Goal: Task Accomplishment & Management: Complete application form

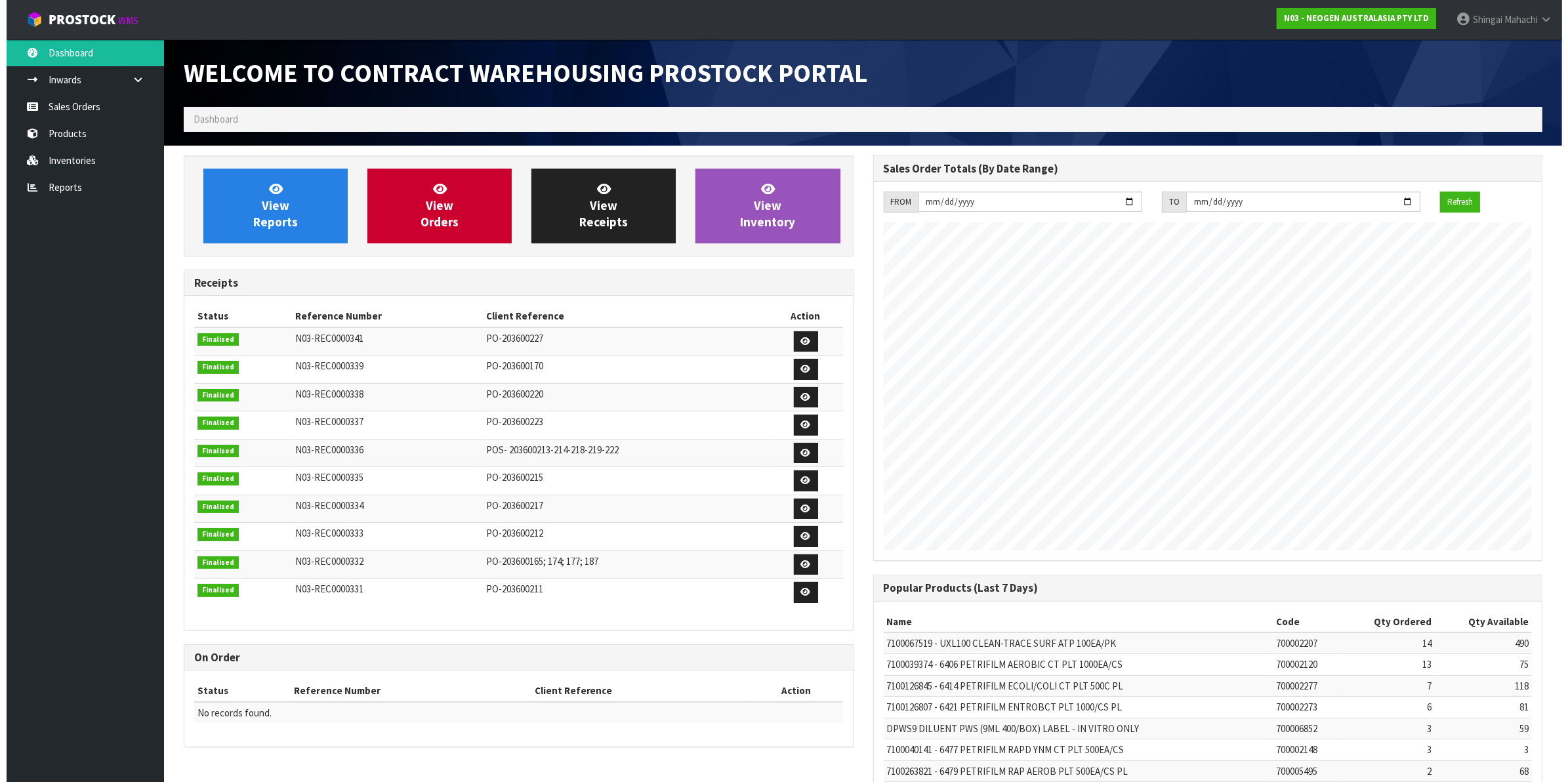
scroll to position [730, 689]
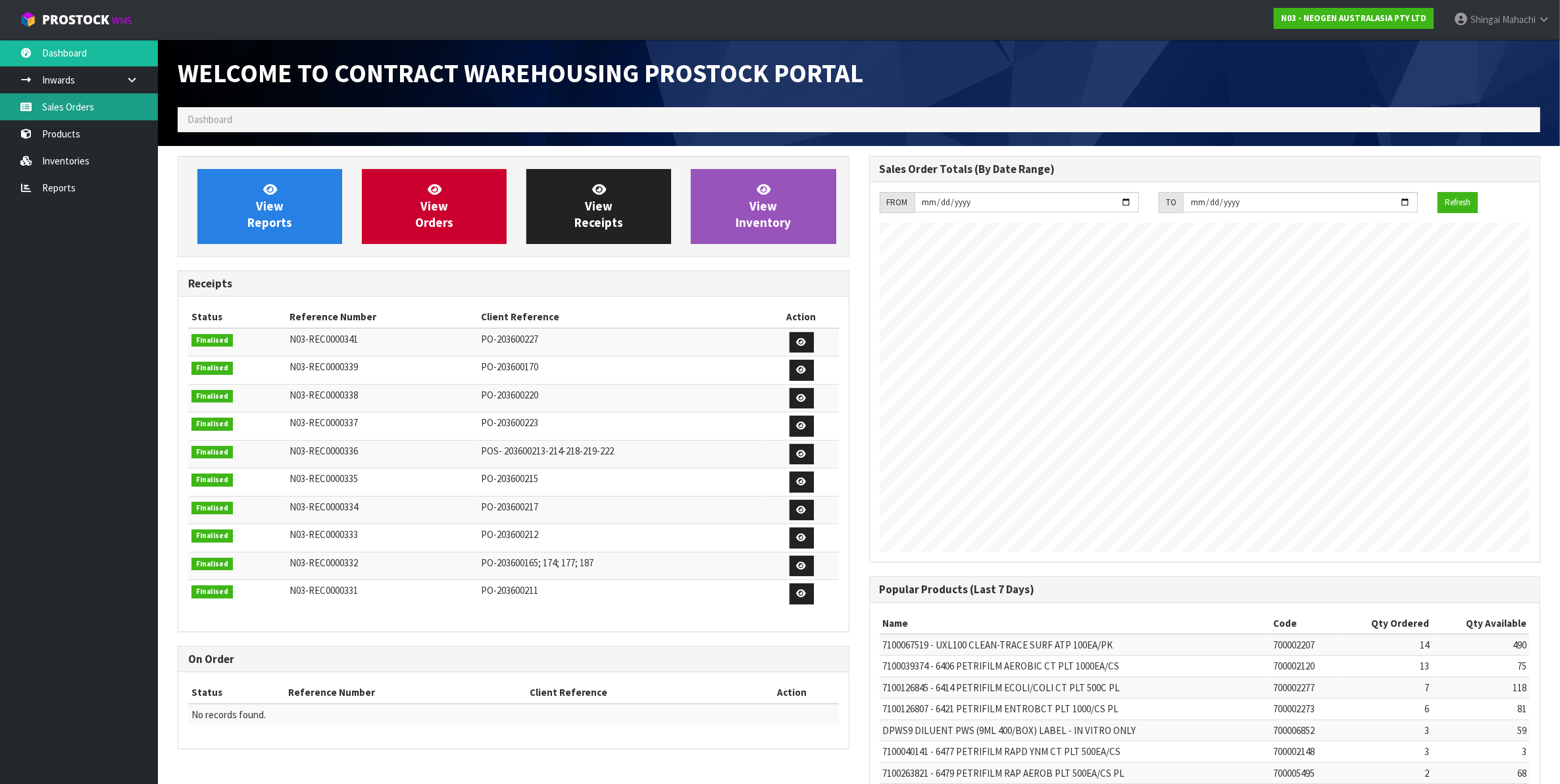
drag, startPoint x: 0, startPoint y: 0, endPoint x: 67, endPoint y: 109, distance: 127.9
click at [67, 109] on link "Sales Orders" at bounding box center [79, 107] width 158 height 27
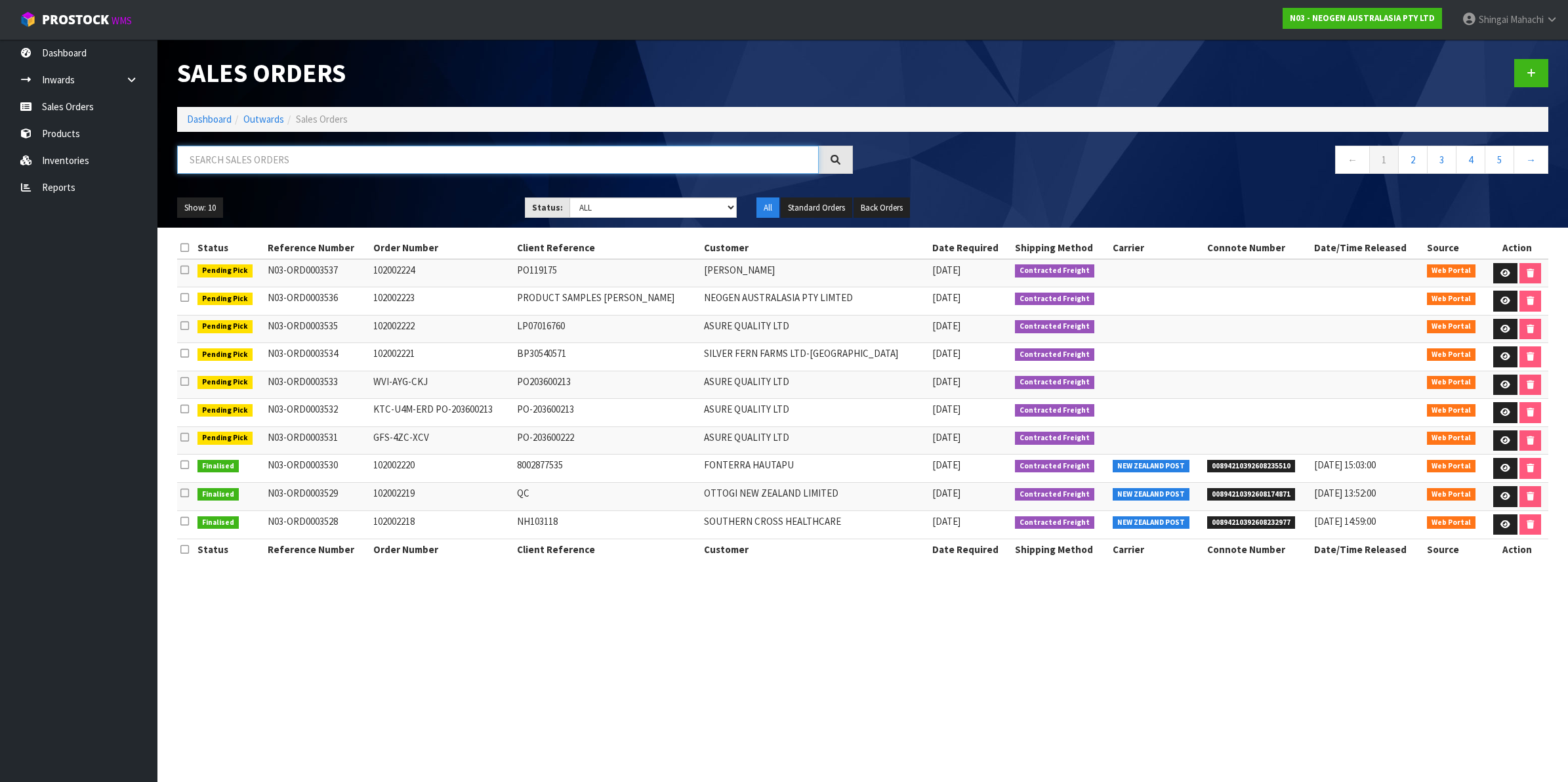
click at [184, 158] on input "text" at bounding box center [498, 160] width 642 height 28
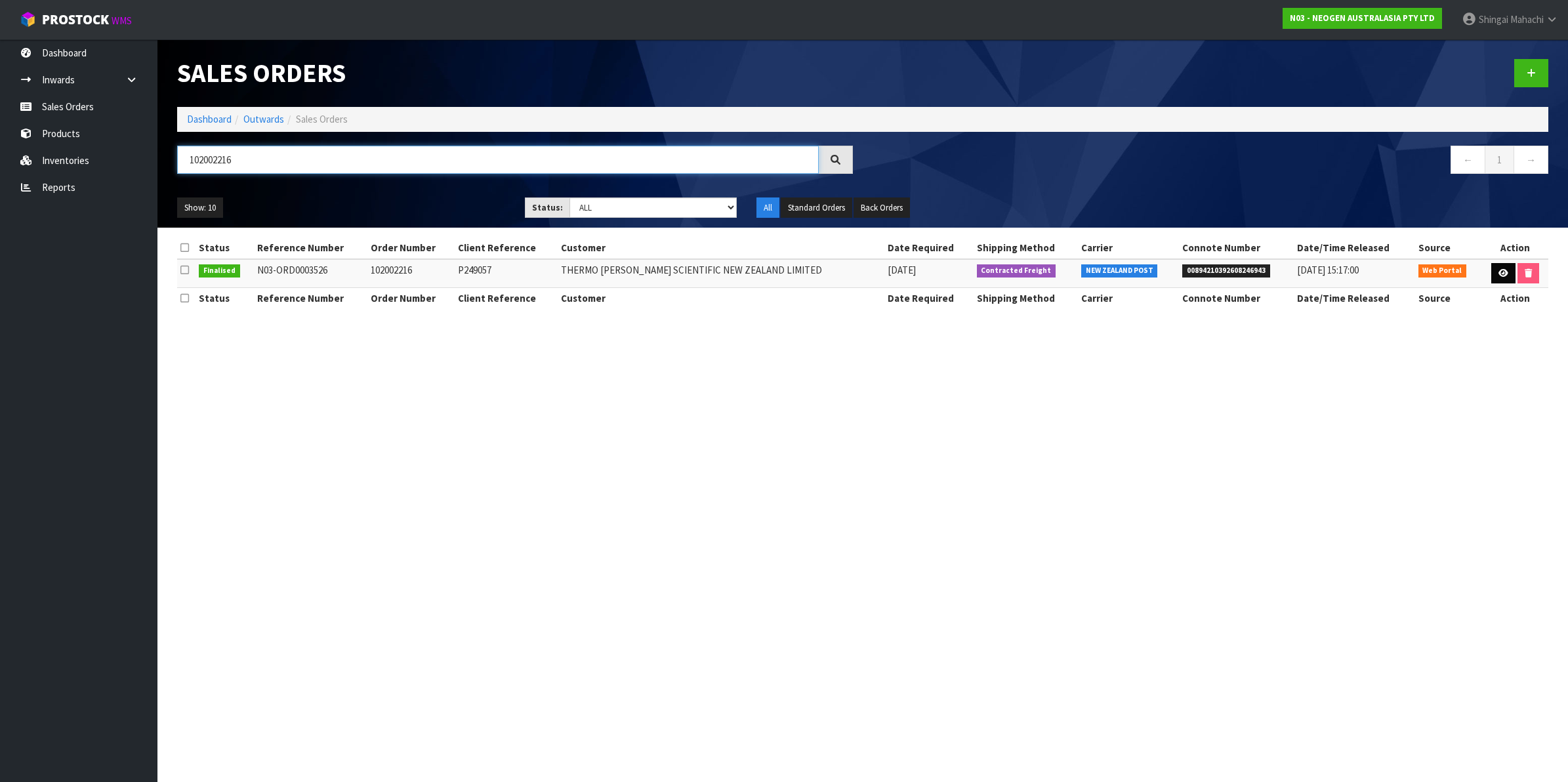
type input "102002216"
click at [1498, 273] on icon at bounding box center [1503, 273] width 10 height 9
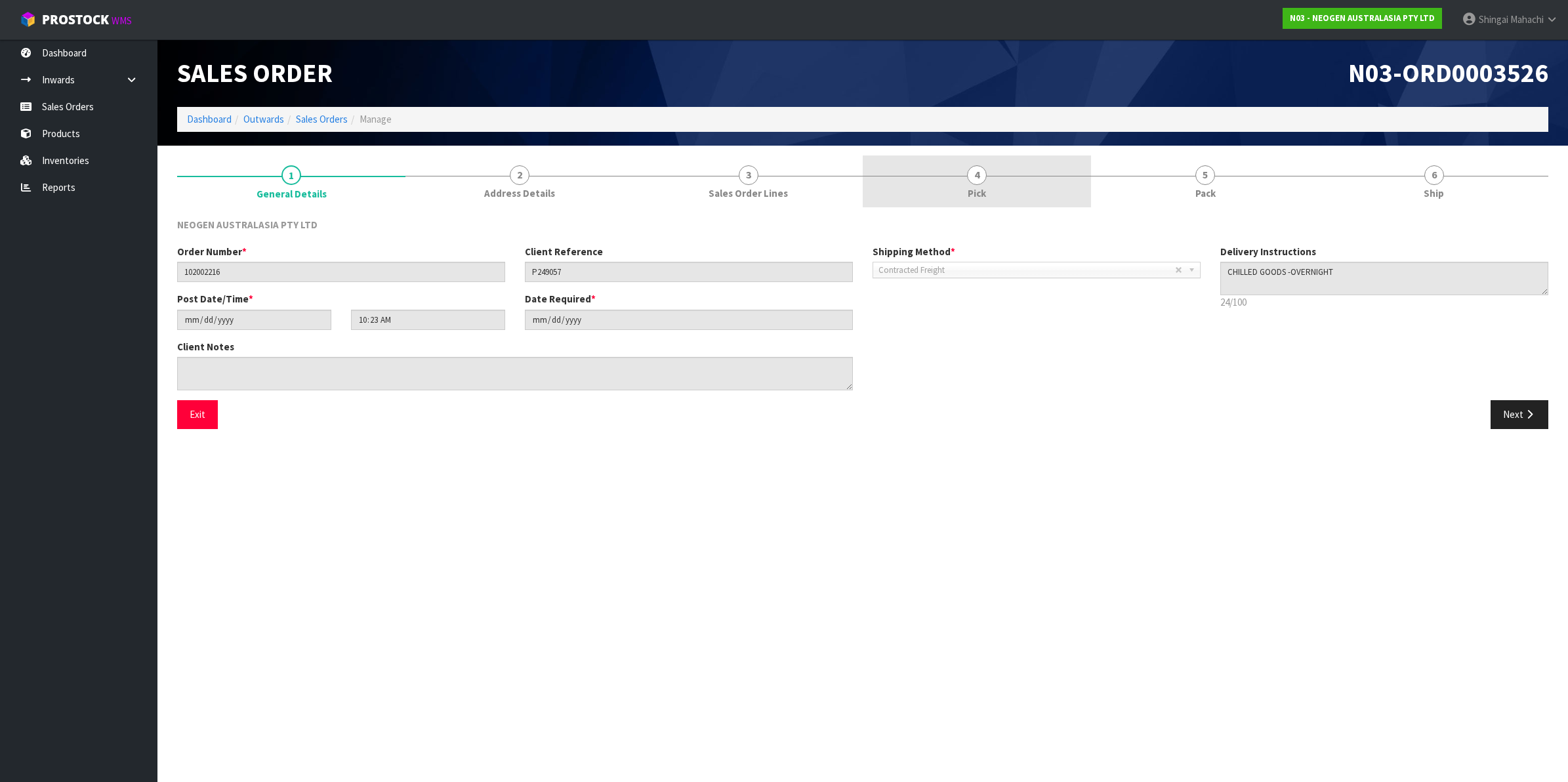
click at [972, 172] on span "4" at bounding box center [977, 175] width 19 height 19
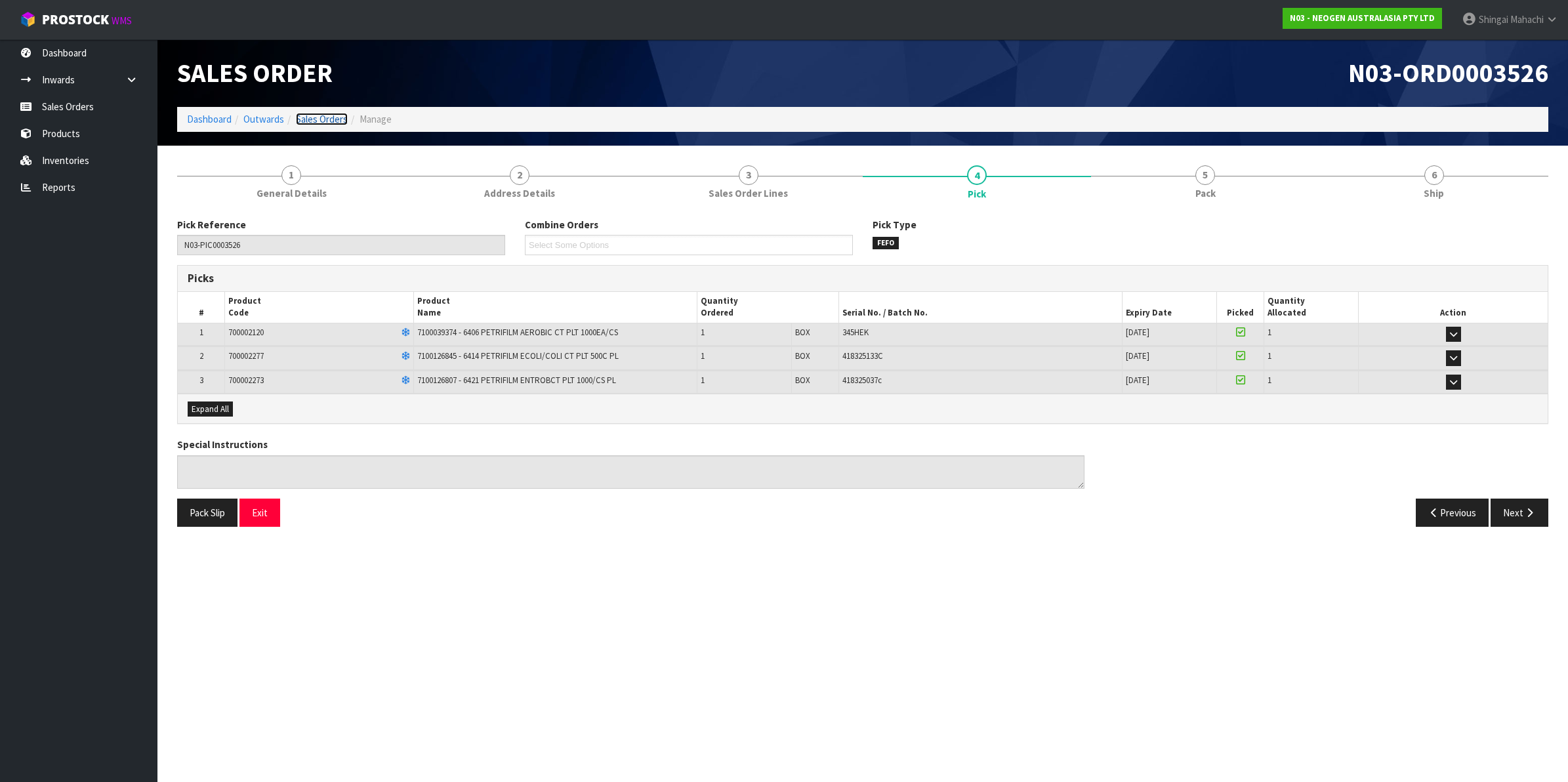
click at [315, 116] on link "Sales Orders" at bounding box center [321, 119] width 52 height 13
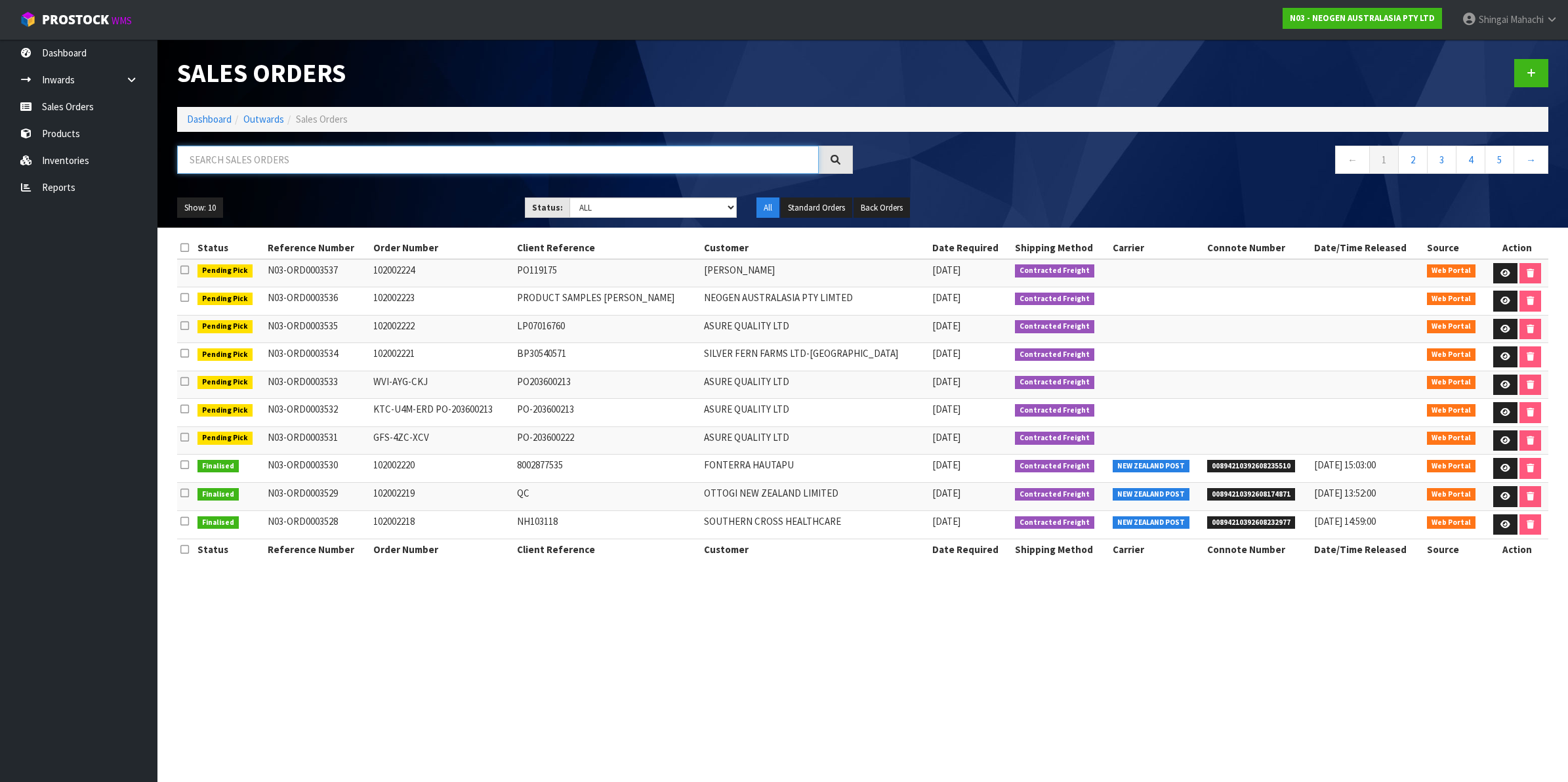
click at [279, 159] on input "text" at bounding box center [498, 160] width 642 height 28
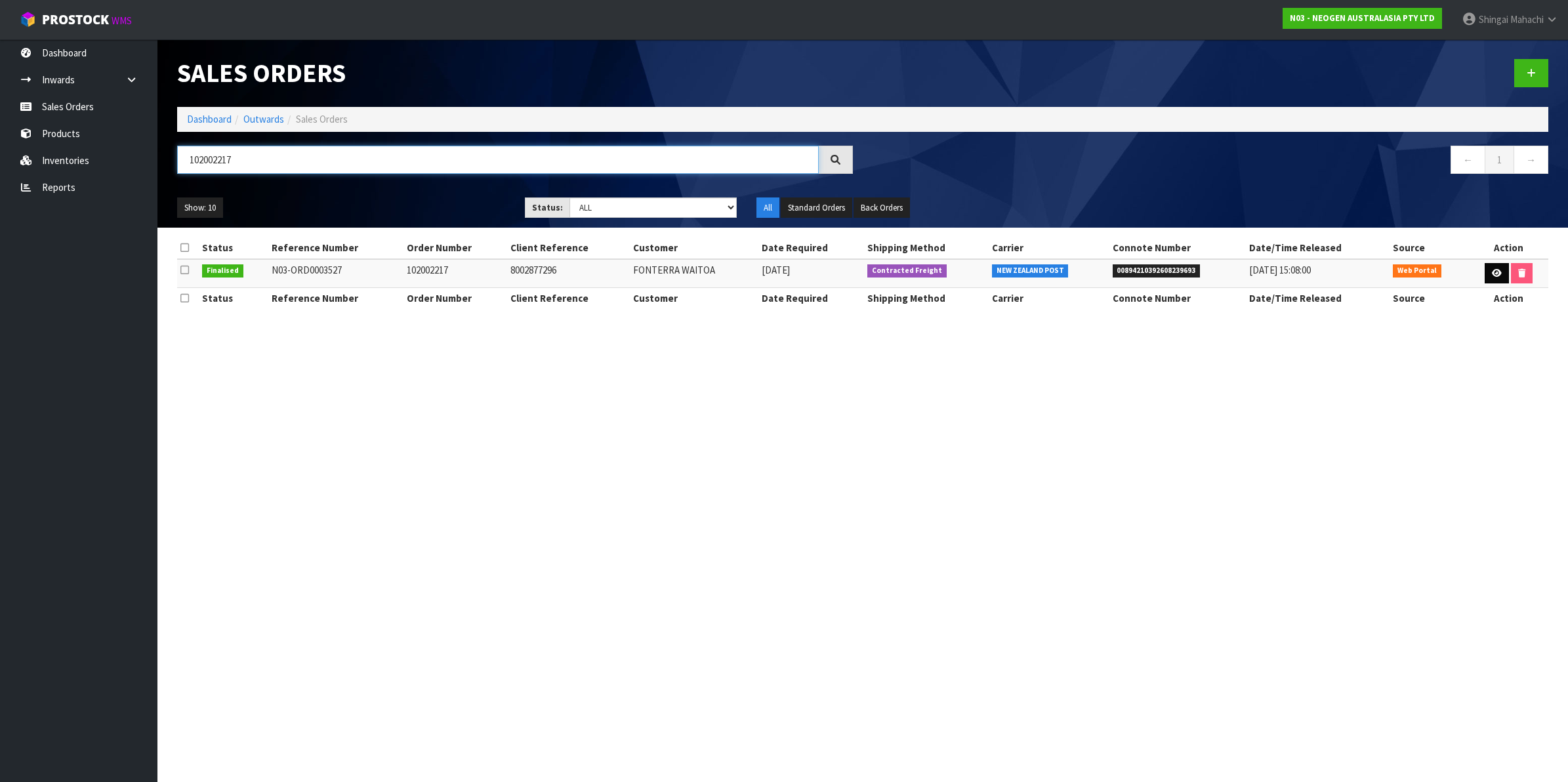
type input "102002217"
click at [1497, 273] on icon at bounding box center [1496, 273] width 10 height 9
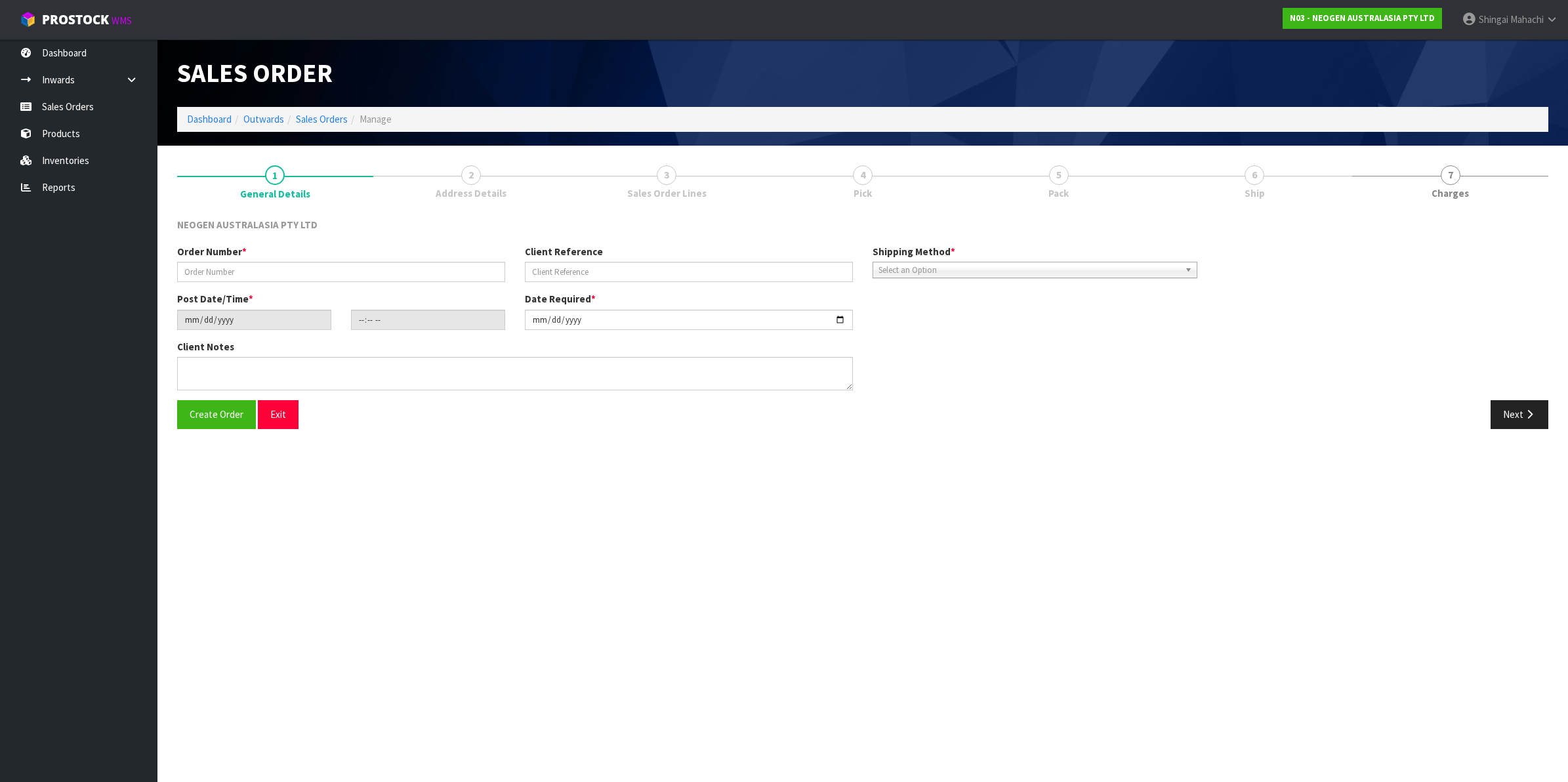
type input "102002217"
type input "8002877296"
type input "[DATE]"
type input "10:28:00.000"
type input "[DATE]"
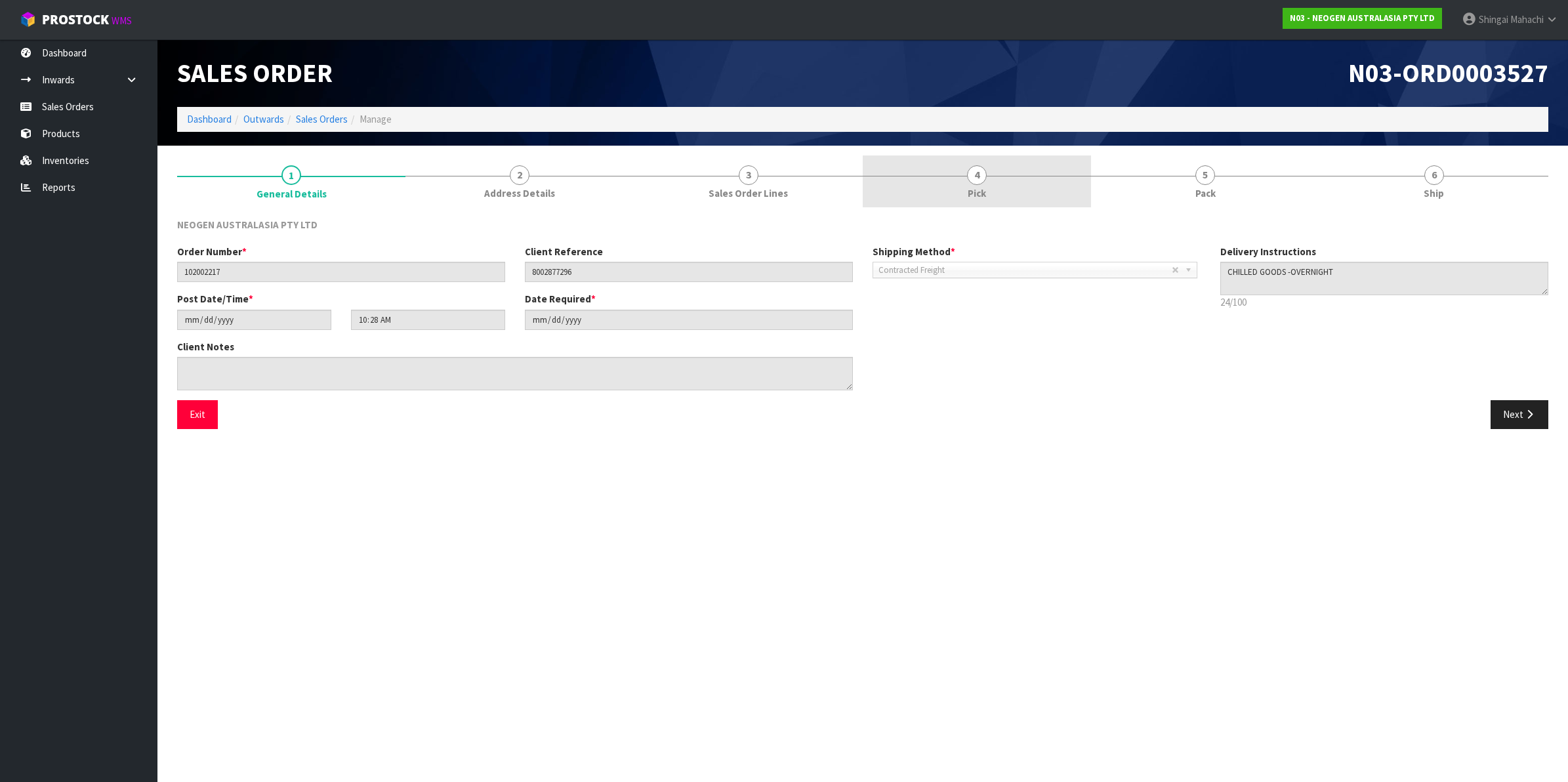
click at [971, 181] on span "4" at bounding box center [977, 175] width 19 height 19
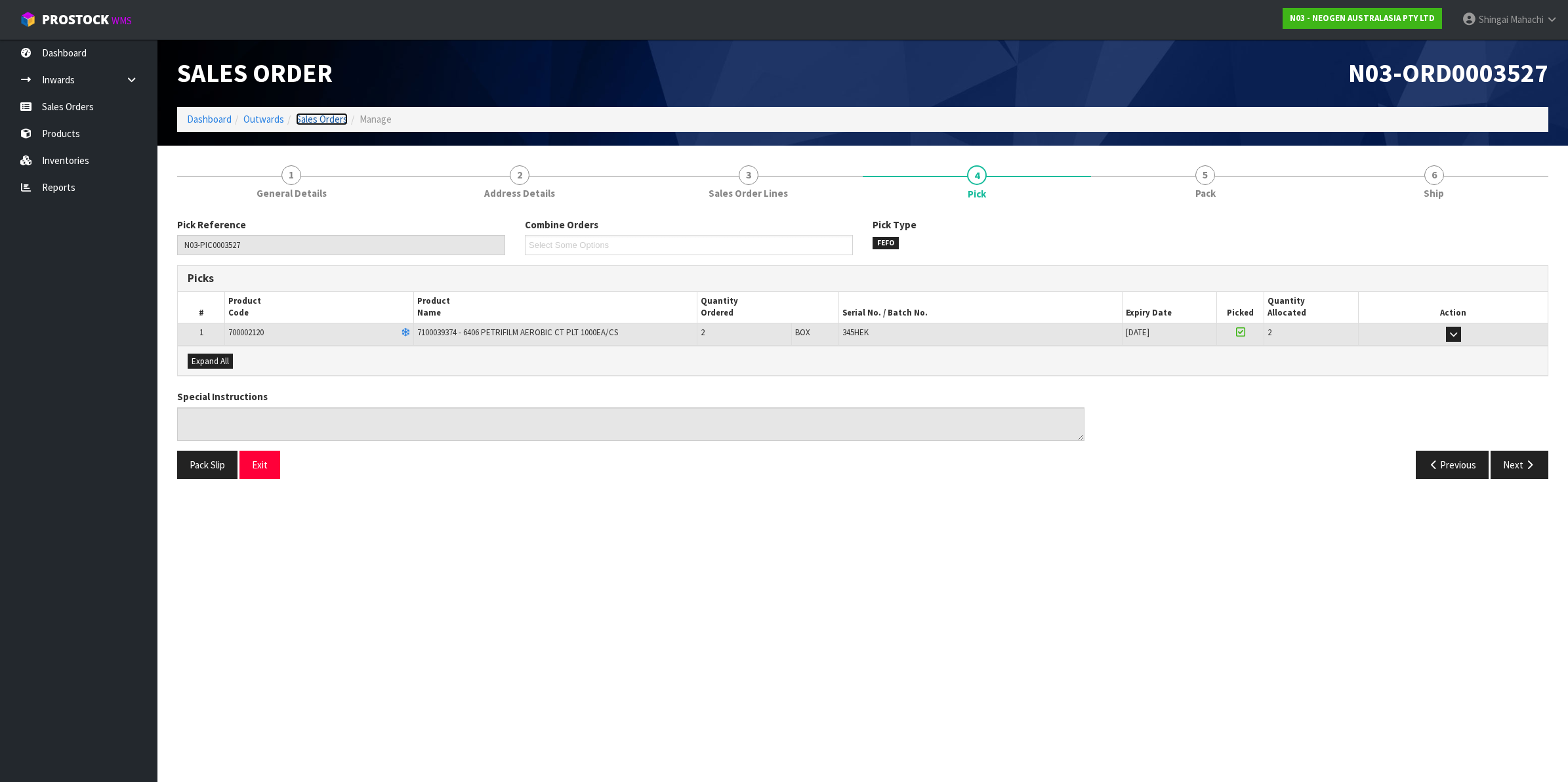
click at [336, 119] on link "Sales Orders" at bounding box center [321, 119] width 52 height 13
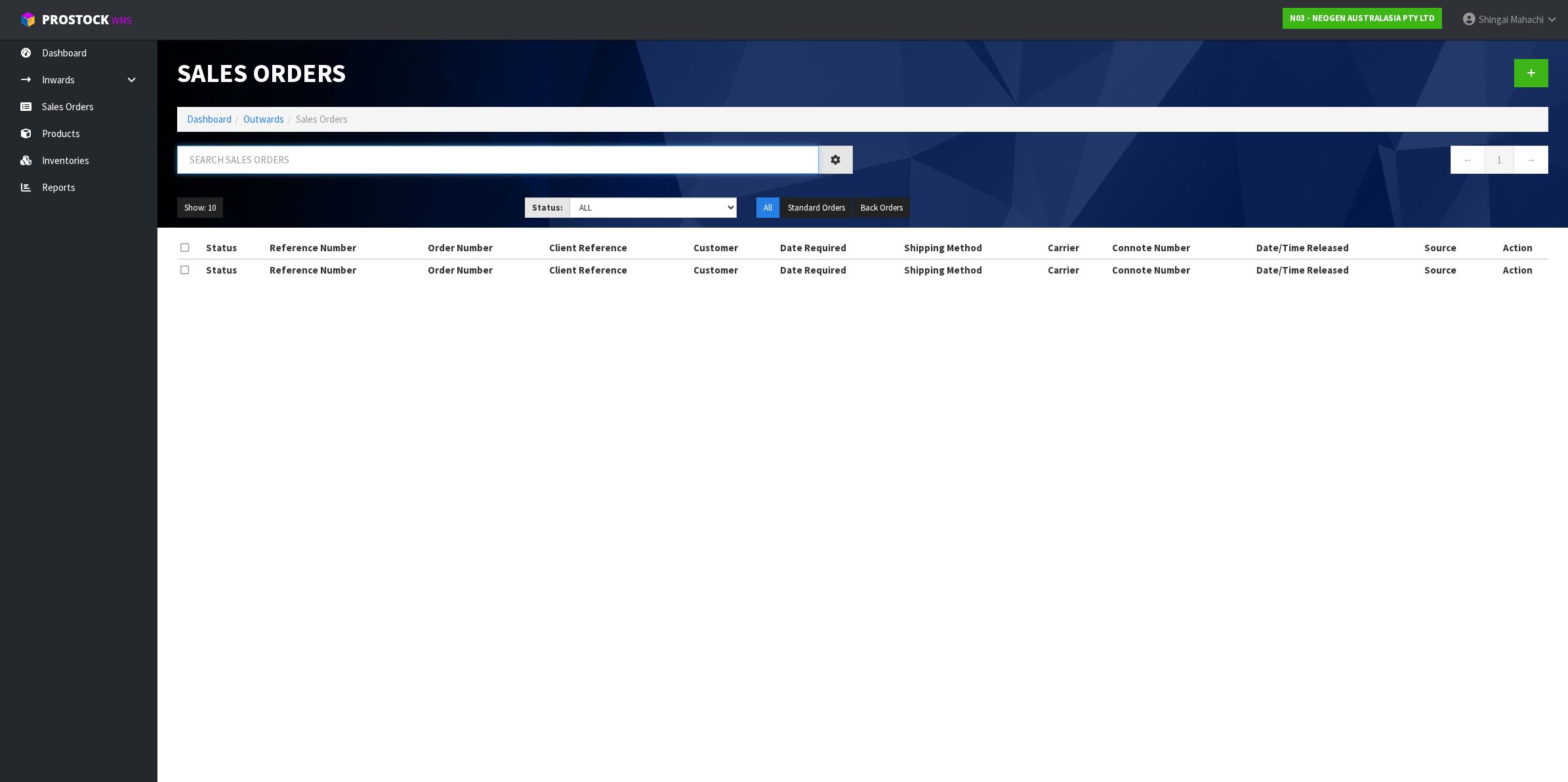
click at [320, 155] on input "text" at bounding box center [498, 160] width 642 height 28
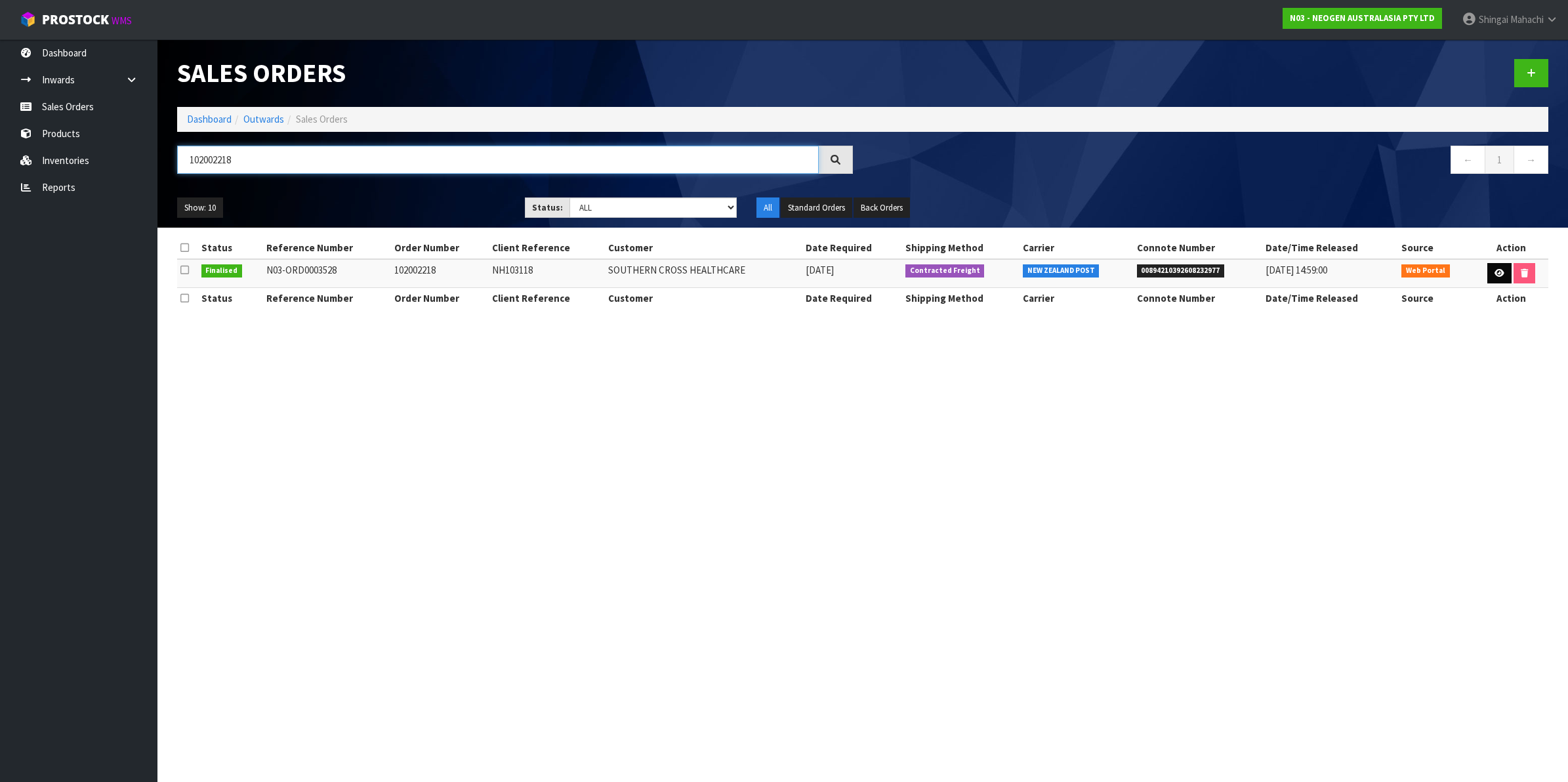
type input "102002218"
click at [1494, 274] on icon at bounding box center [1499, 273] width 10 height 9
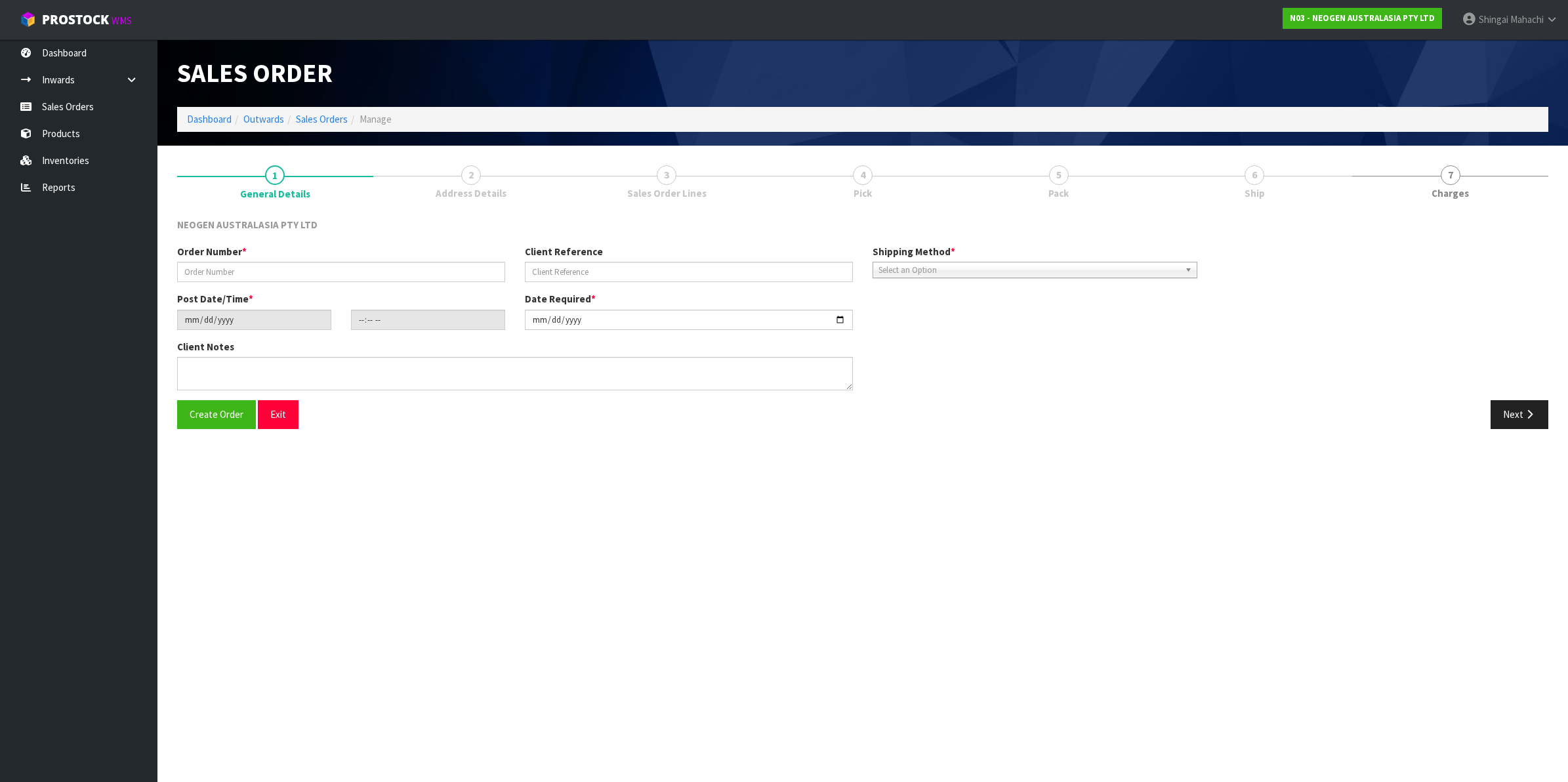
type input "102002218"
type input "NH103118"
type input "[DATE]"
type input "11:05:00.000"
type input "[DATE]"
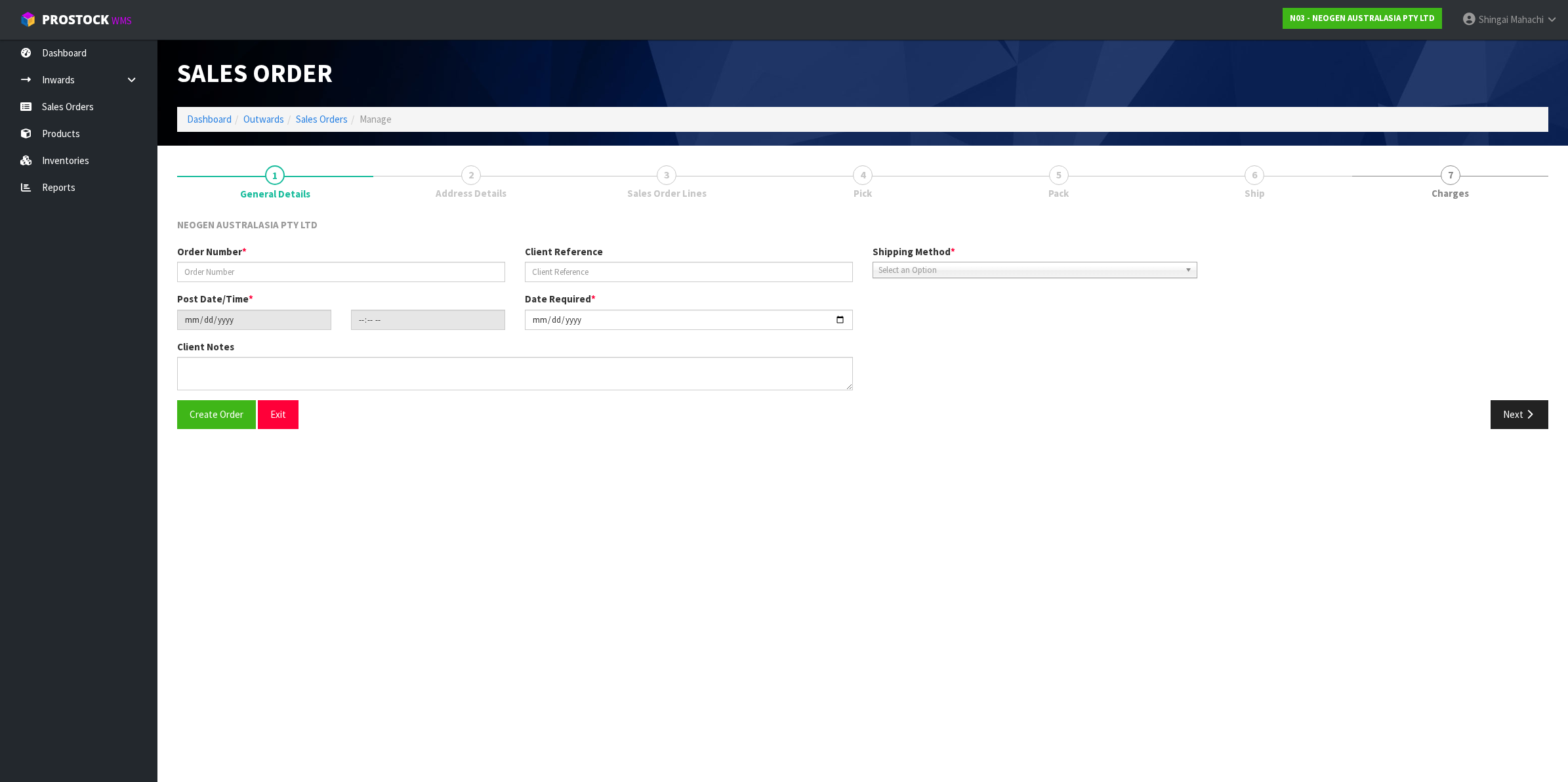
type textarea "ATTN: NH HOSPITAL MAIN STORE"
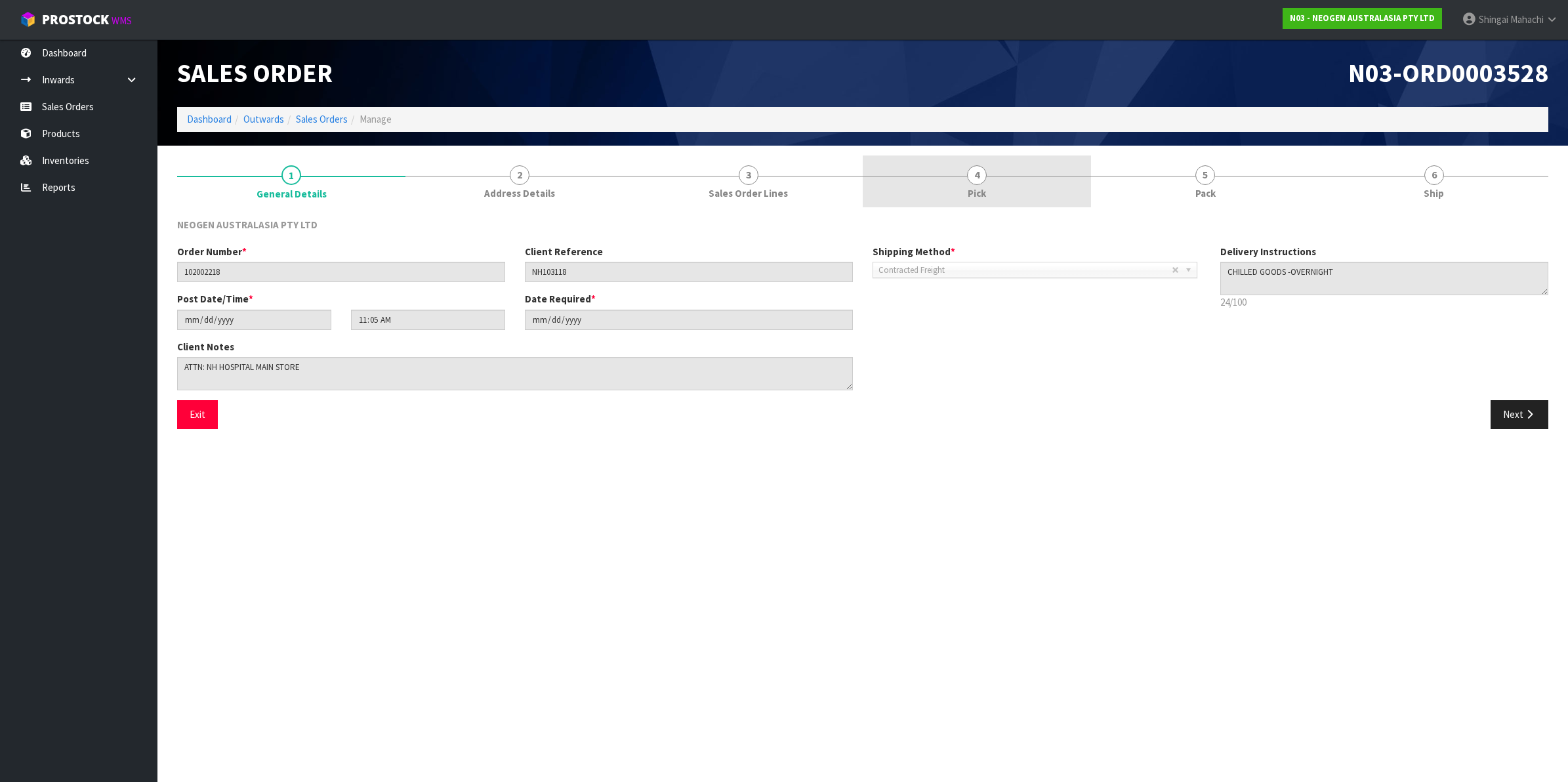
click at [979, 174] on span "4" at bounding box center [977, 175] width 19 height 19
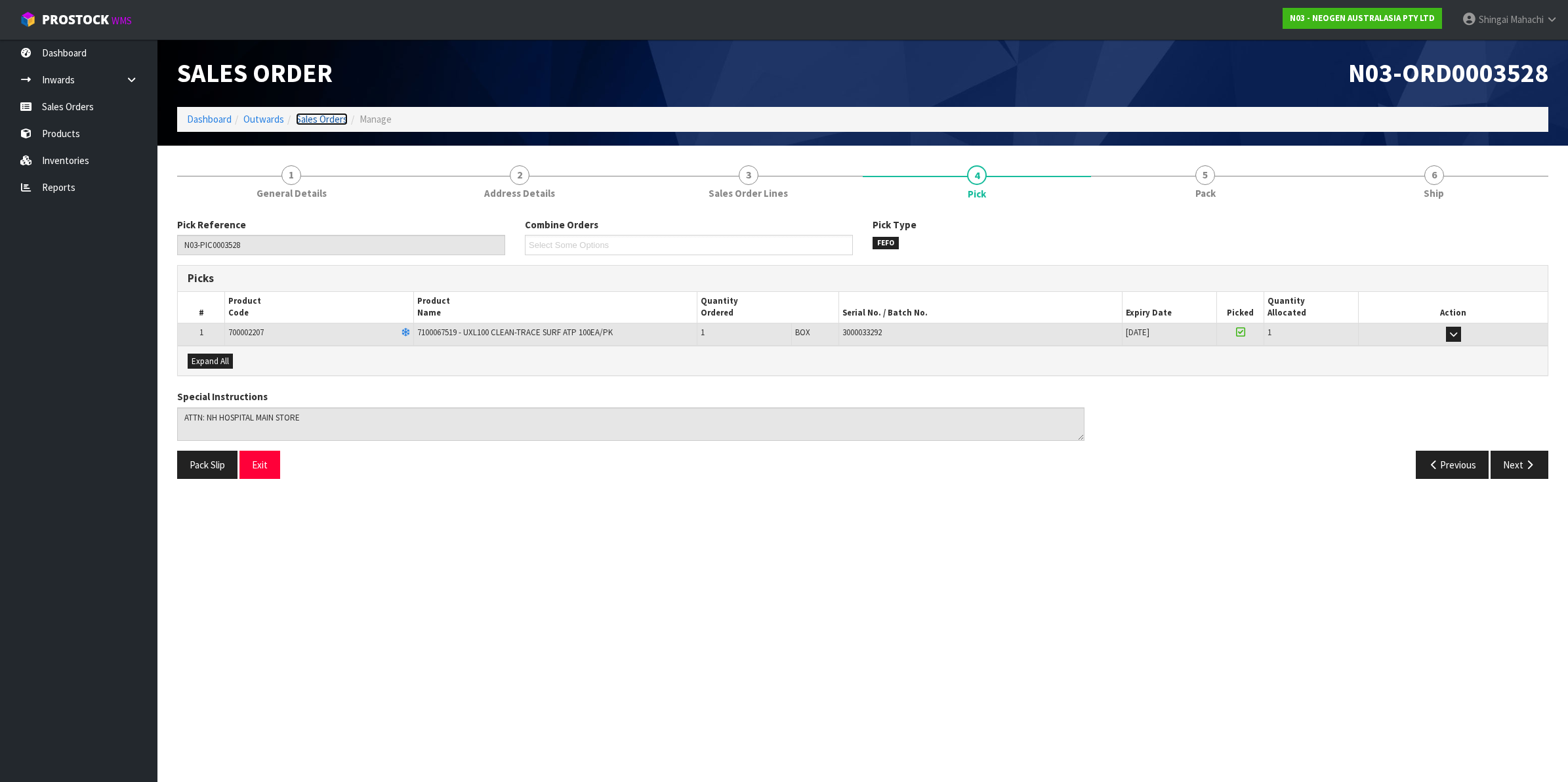
click at [307, 116] on link "Sales Orders" at bounding box center [321, 119] width 52 height 13
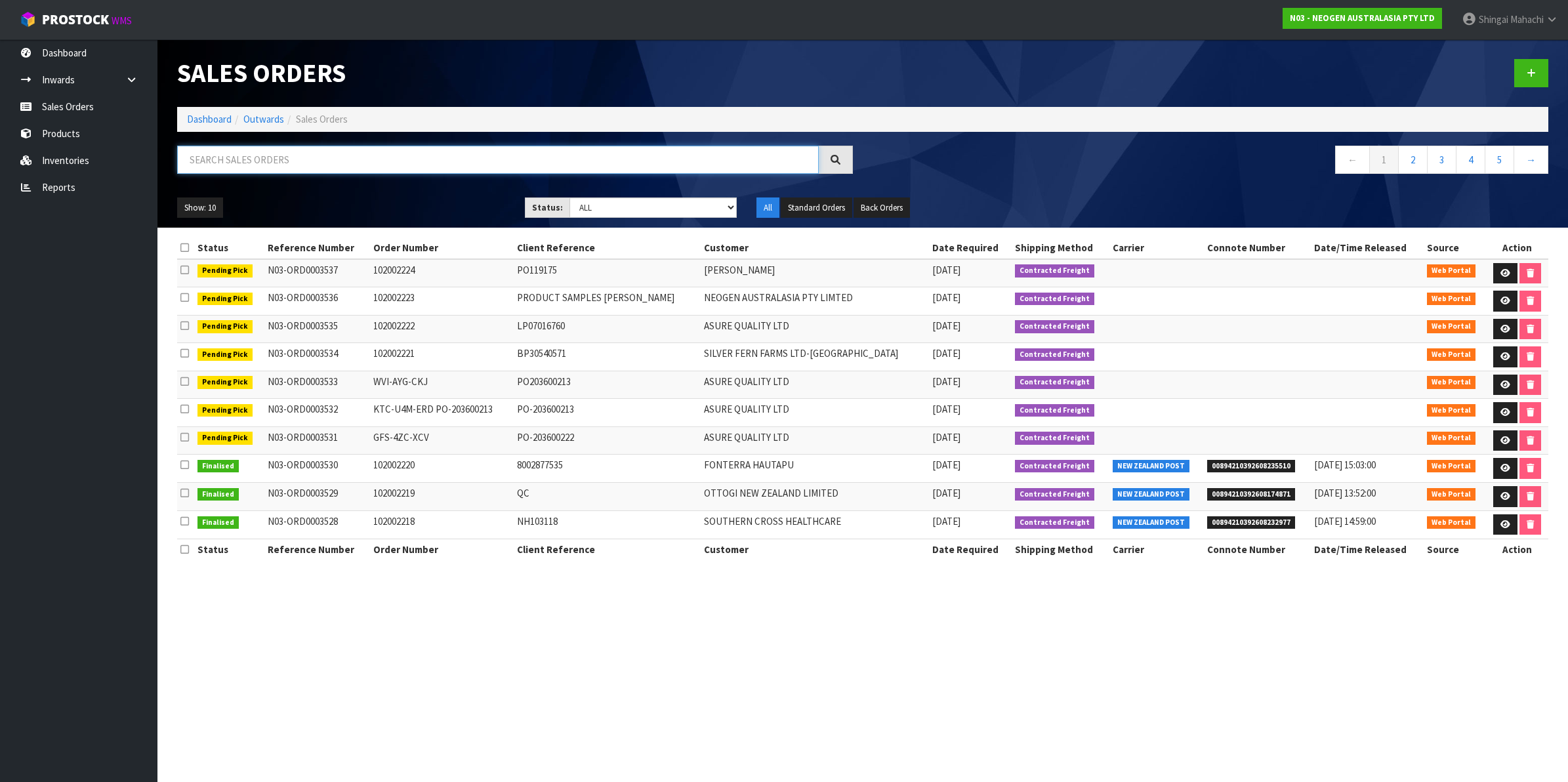
click at [299, 167] on input "text" at bounding box center [498, 160] width 642 height 28
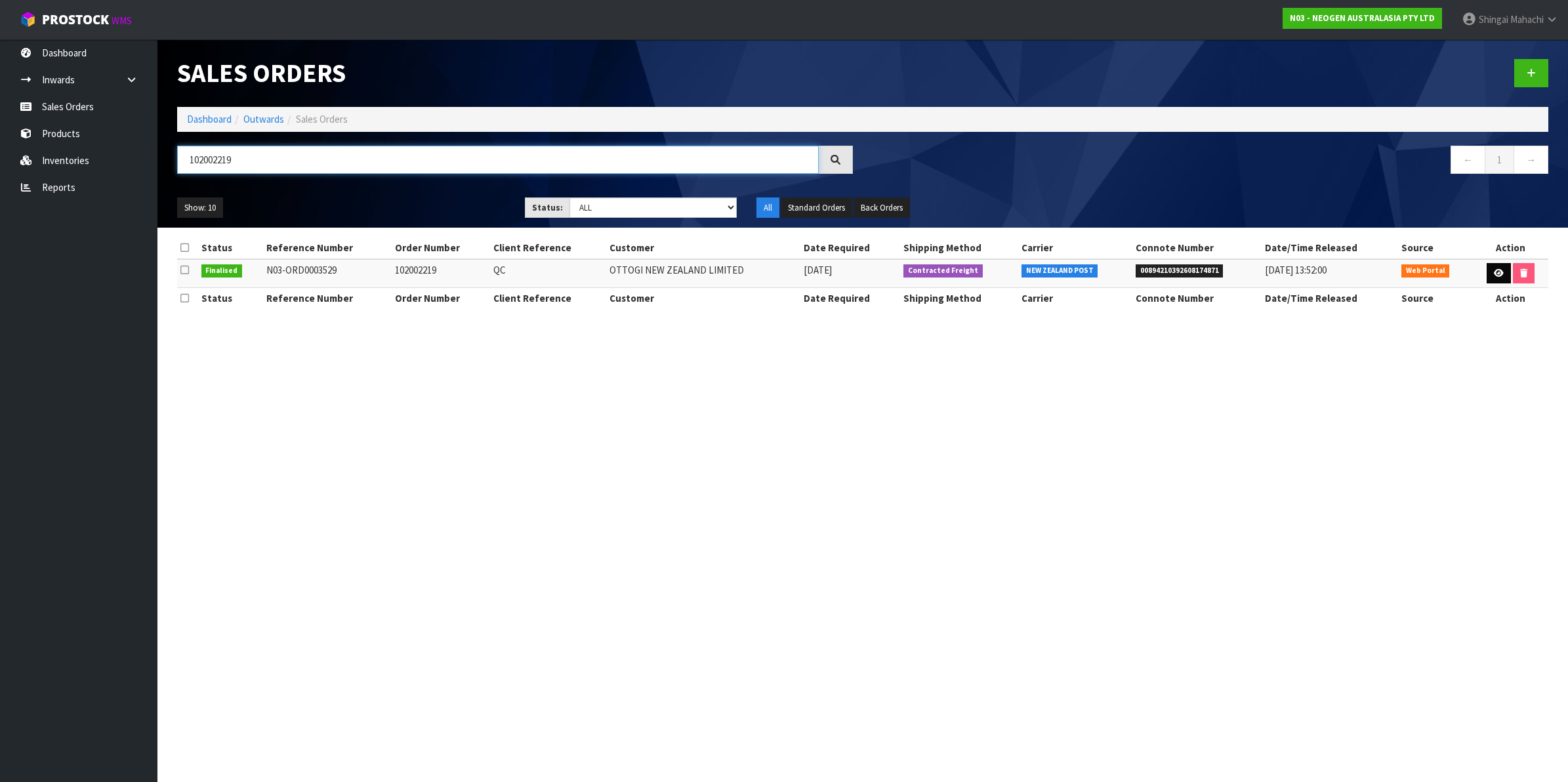
type input "102002219"
click at [1496, 274] on icon at bounding box center [1498, 273] width 10 height 9
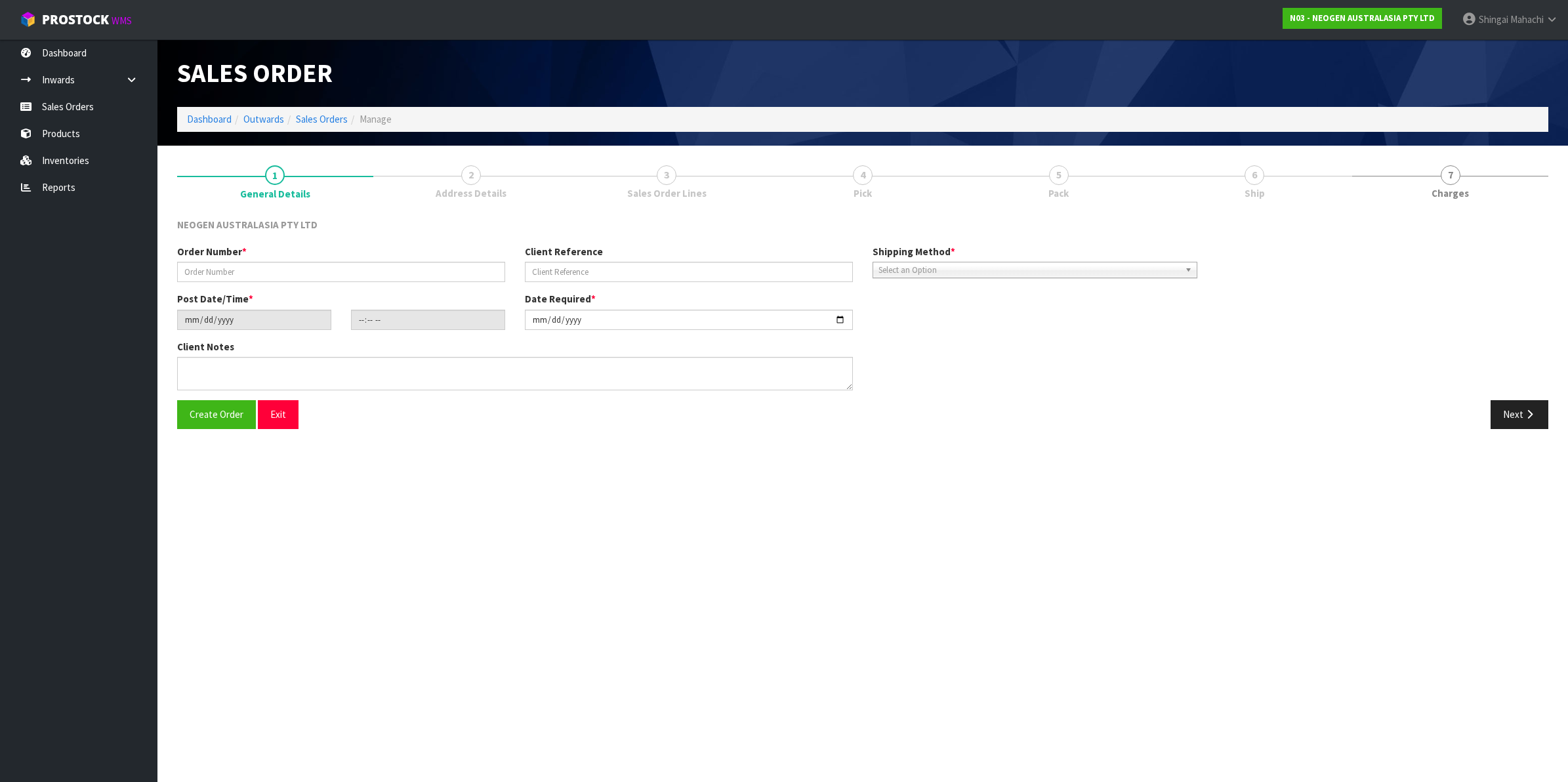
type input "102002219"
type input "QC"
type input "[DATE]"
type input "11:09:00.000"
type input "[DATE]"
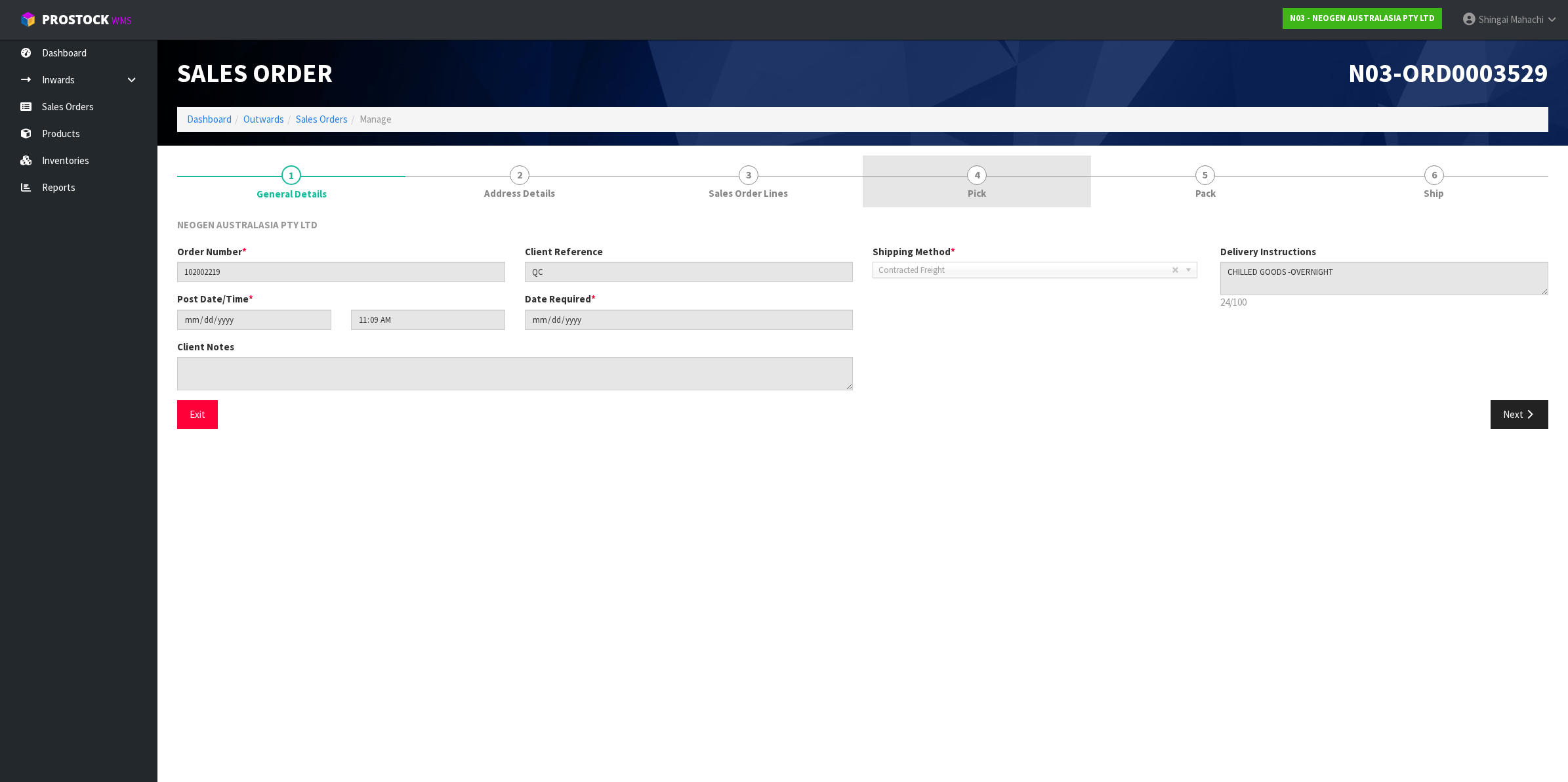
click at [977, 177] on span "4" at bounding box center [977, 175] width 19 height 19
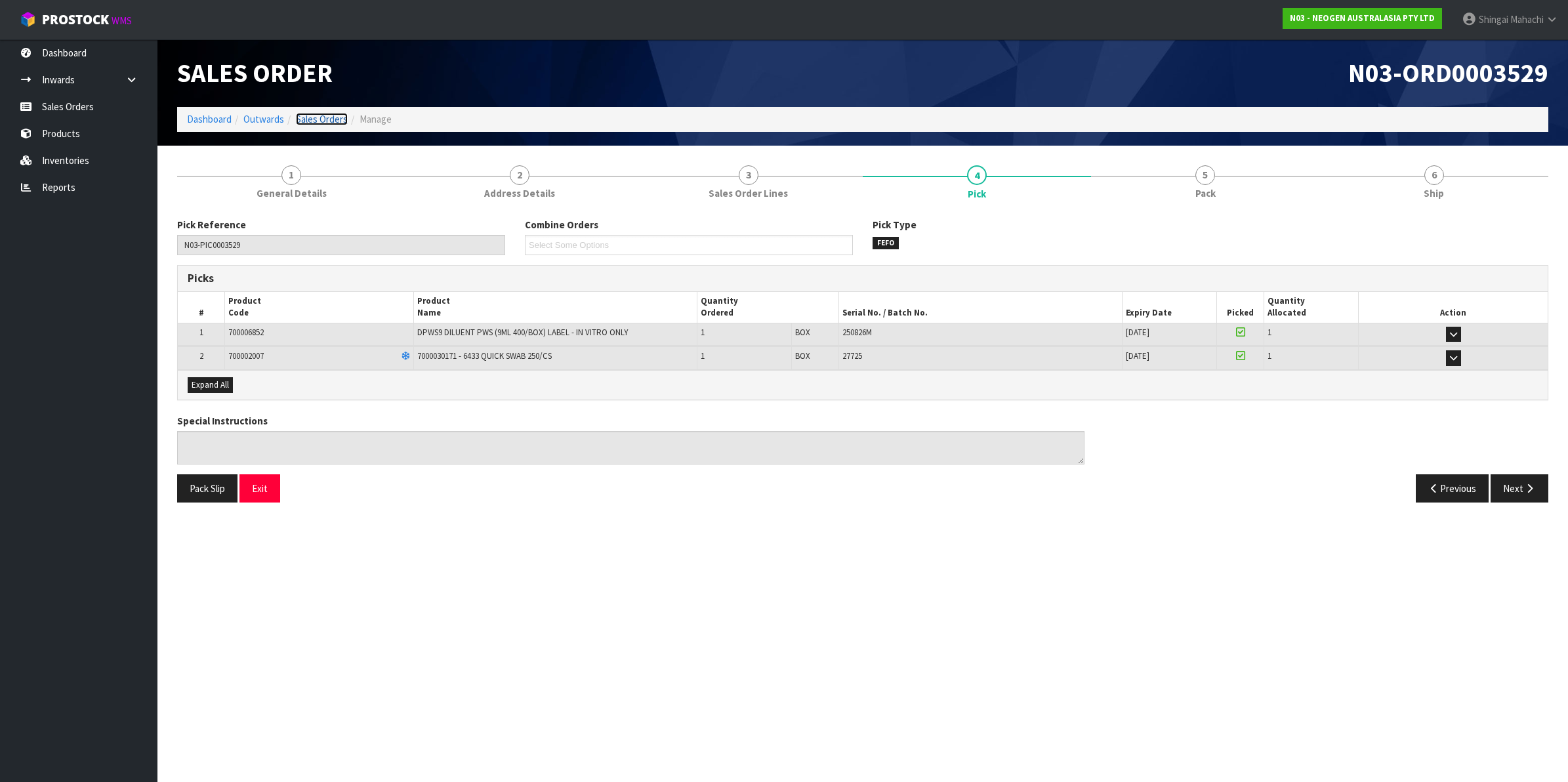
click at [332, 122] on link "Sales Orders" at bounding box center [321, 119] width 52 height 13
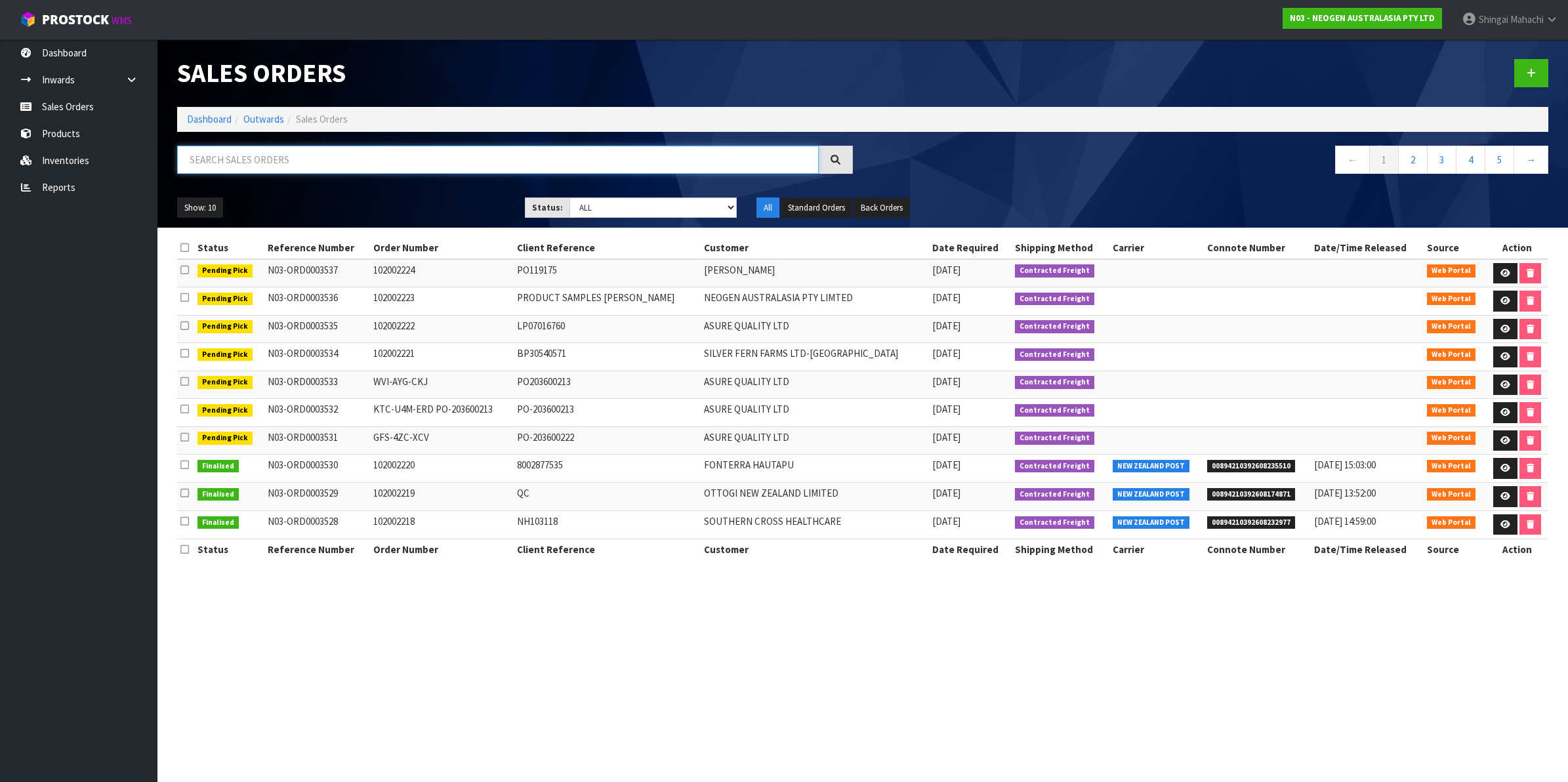
click at [299, 162] on input "text" at bounding box center [498, 160] width 642 height 28
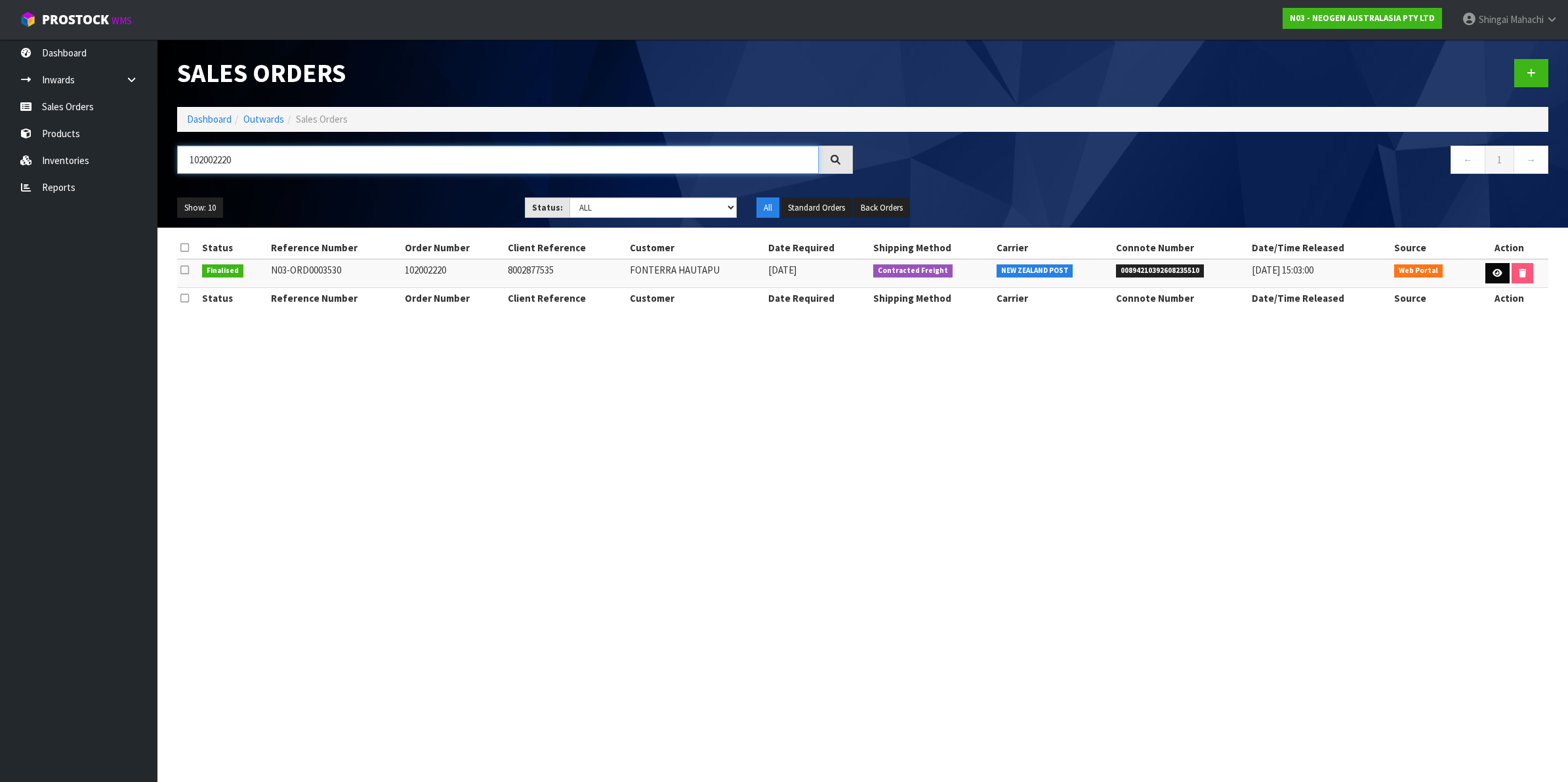
type input "102002220"
click at [1492, 272] on icon at bounding box center [1497, 273] width 10 height 9
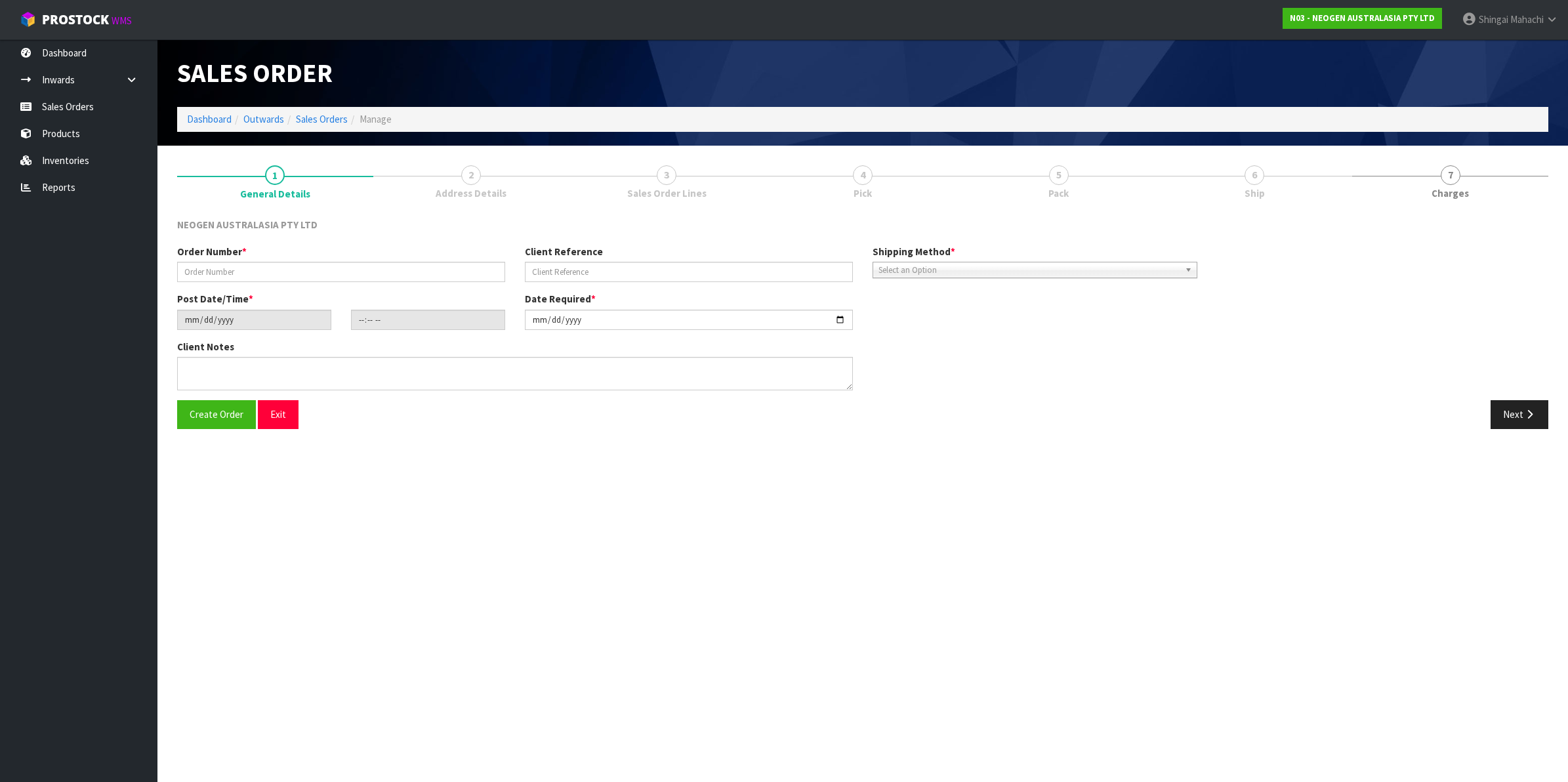
type input "102002220"
type input "8002877535"
type input "[DATE]"
type input "11:18:00.000"
type input "[DATE]"
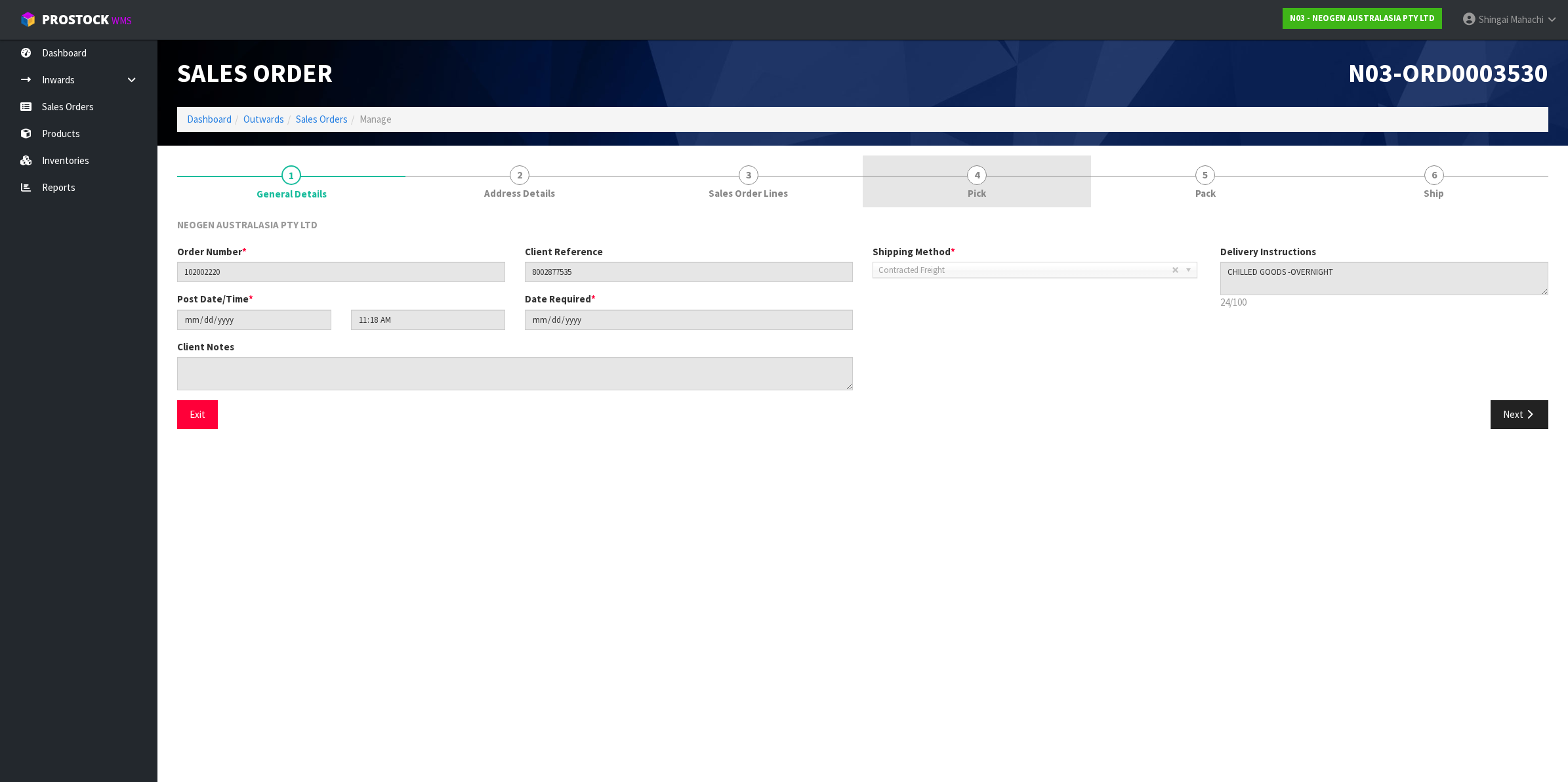
click at [982, 168] on span "4" at bounding box center [977, 175] width 19 height 19
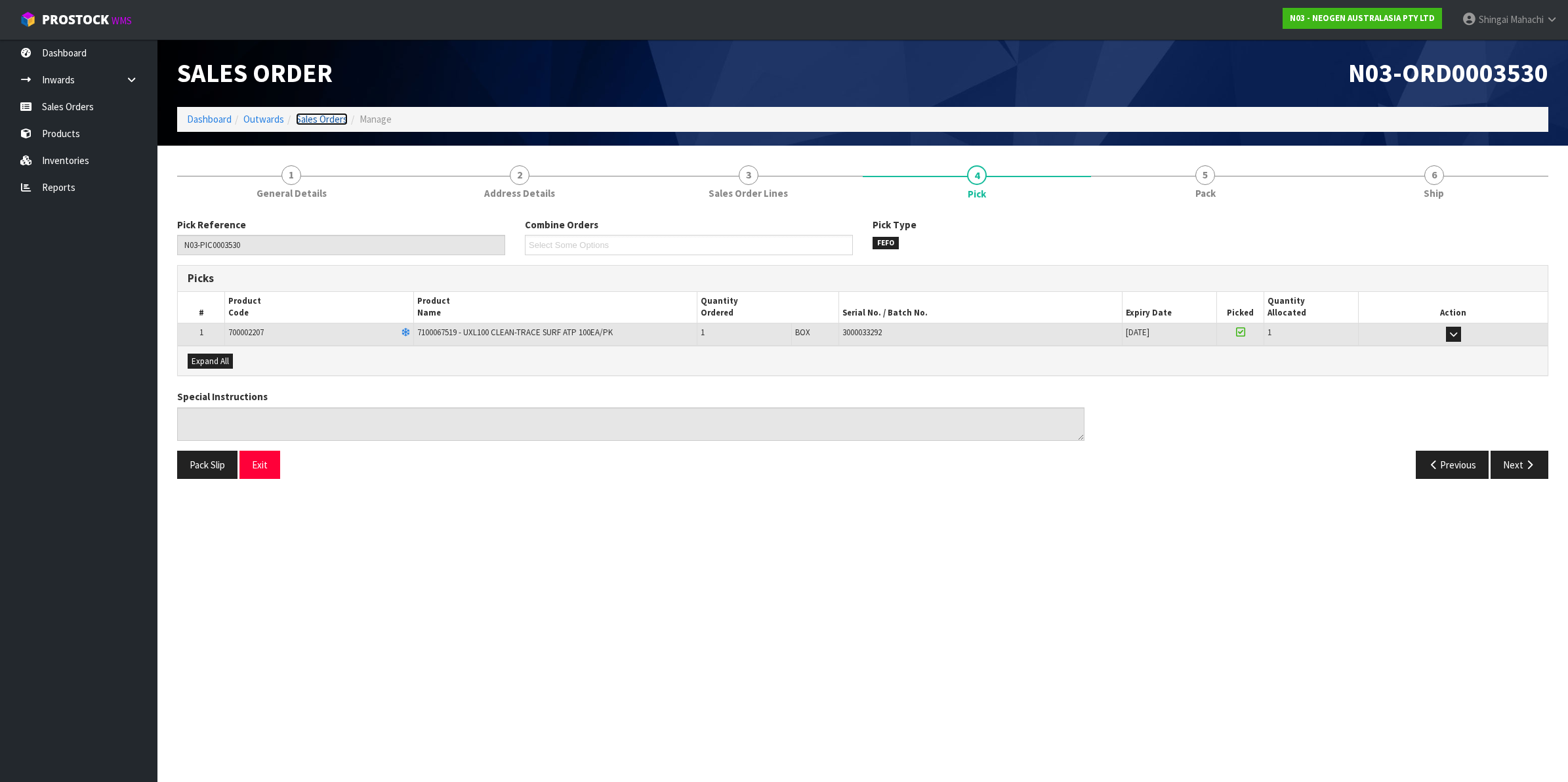
click at [336, 122] on link "Sales Orders" at bounding box center [321, 119] width 52 height 13
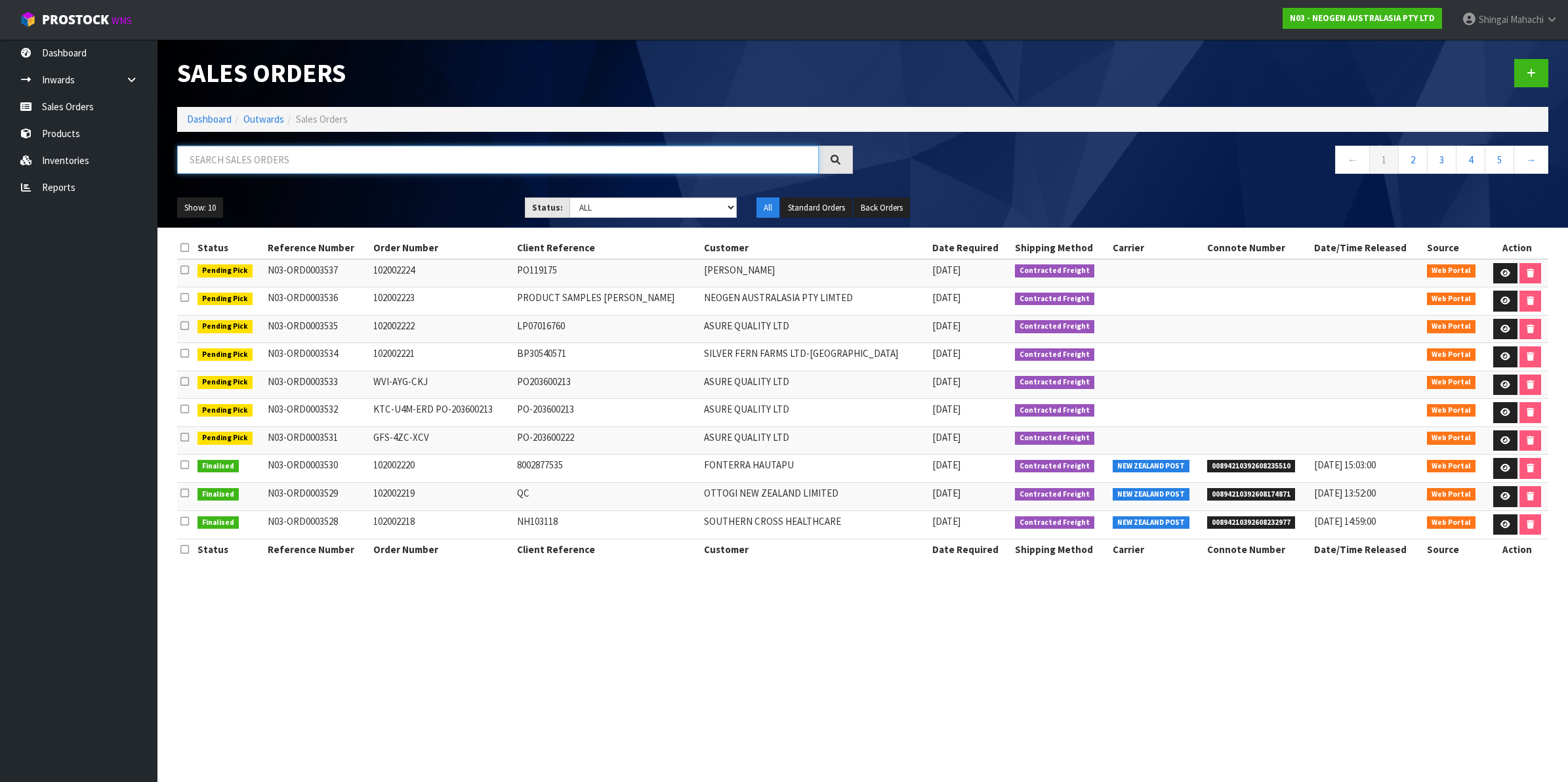
click at [273, 161] on input "text" at bounding box center [498, 160] width 642 height 28
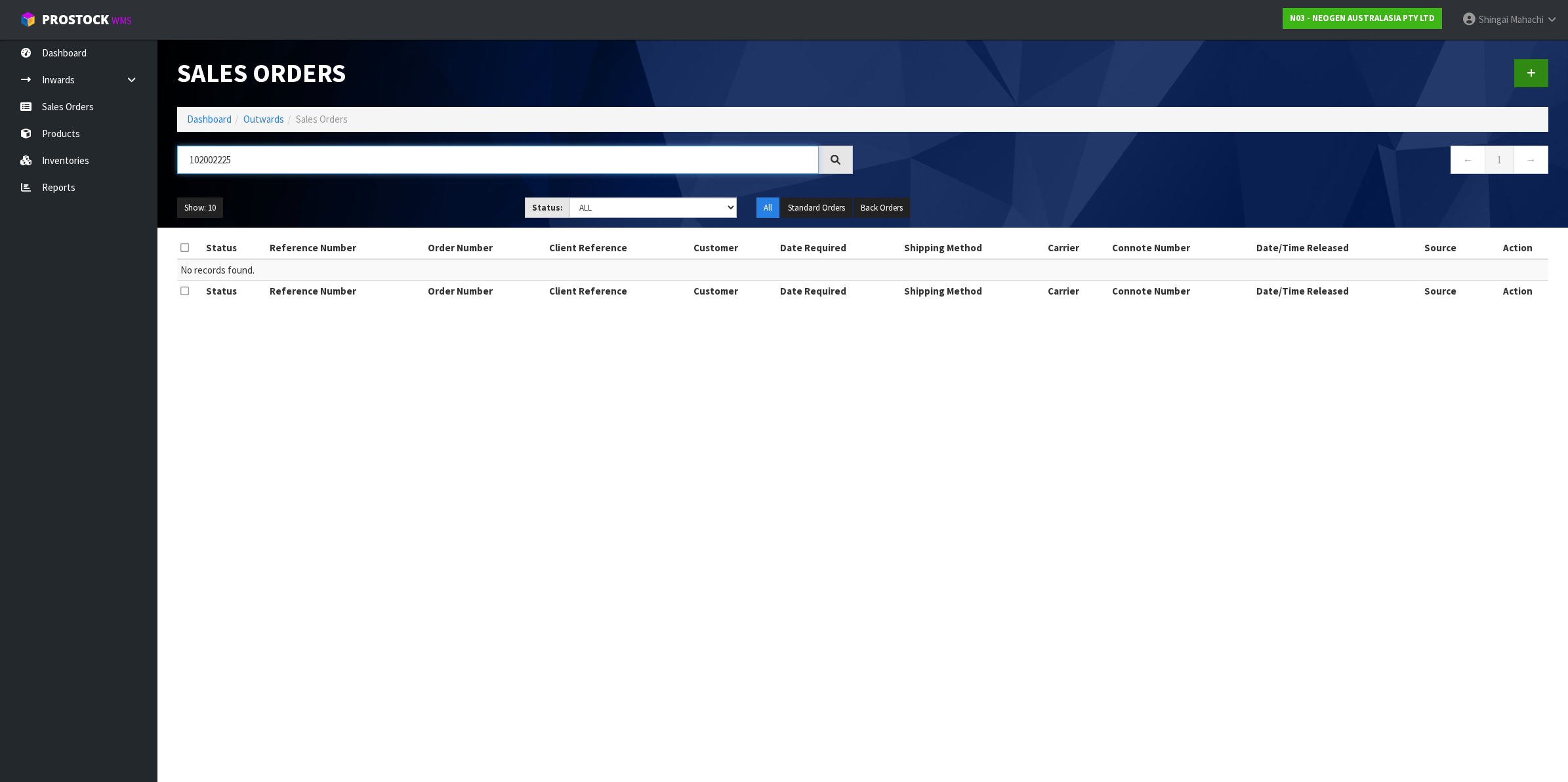
type input "102002225"
click at [1531, 74] on icon at bounding box center [1531, 73] width 9 height 10
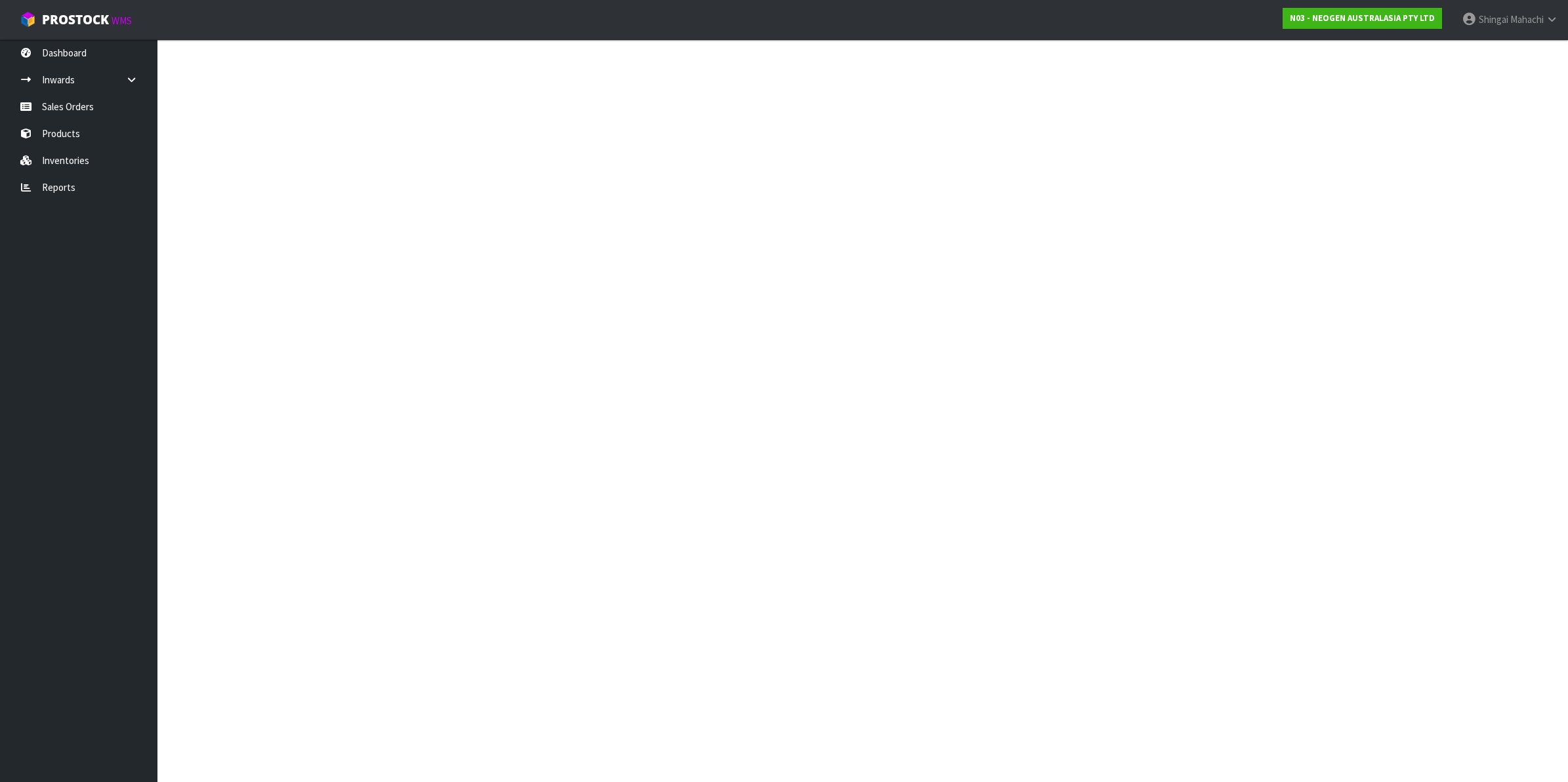
type textarea "CHILLED GOODS -OVERNIGHT"
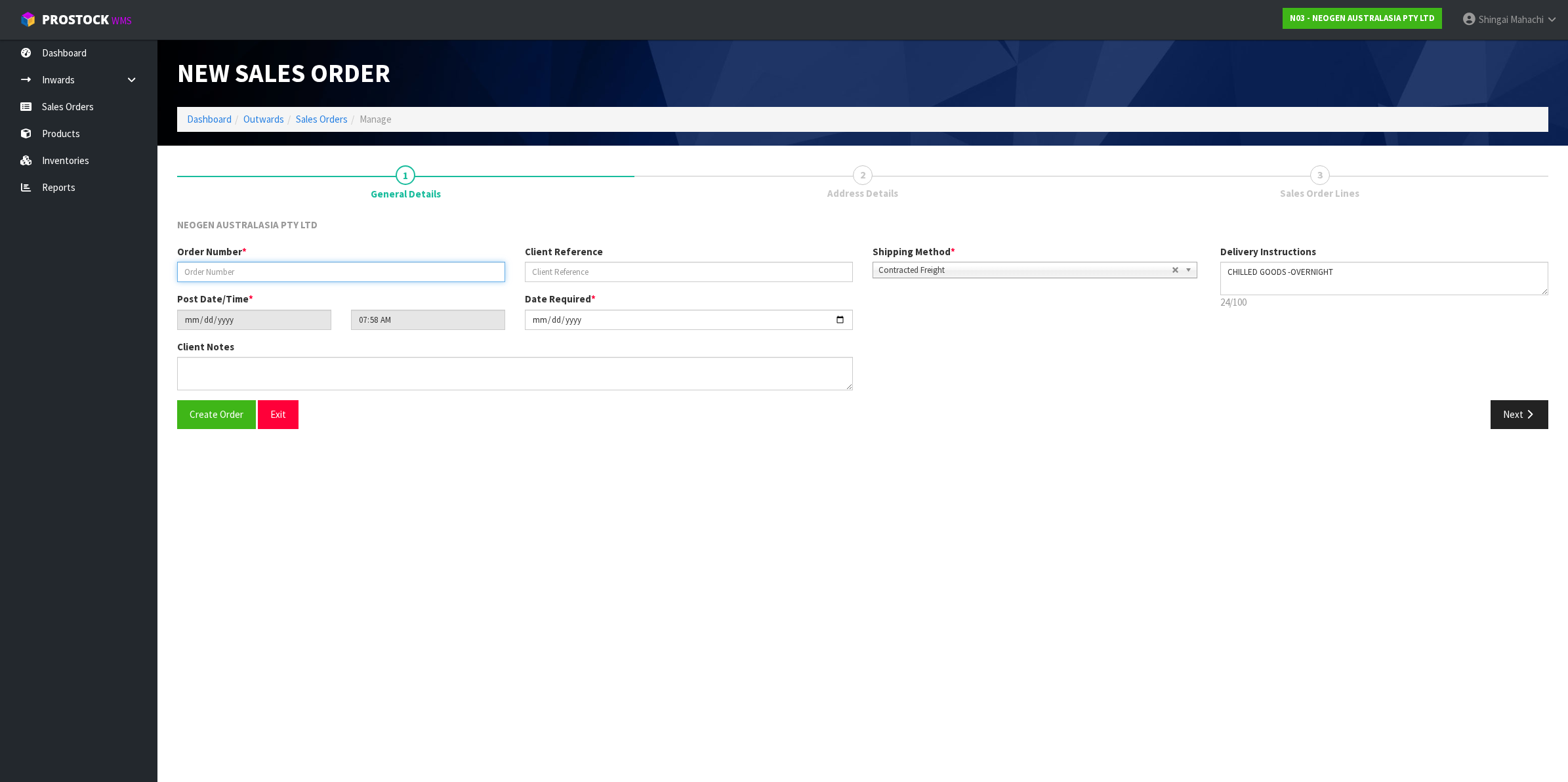
click at [253, 274] on input "text" at bounding box center [341, 272] width 328 height 20
type input "102002225"
click at [553, 272] on input "text" at bounding box center [689, 272] width 328 height 20
paste input "NZ0024938399"
type input "NZ0024938399"
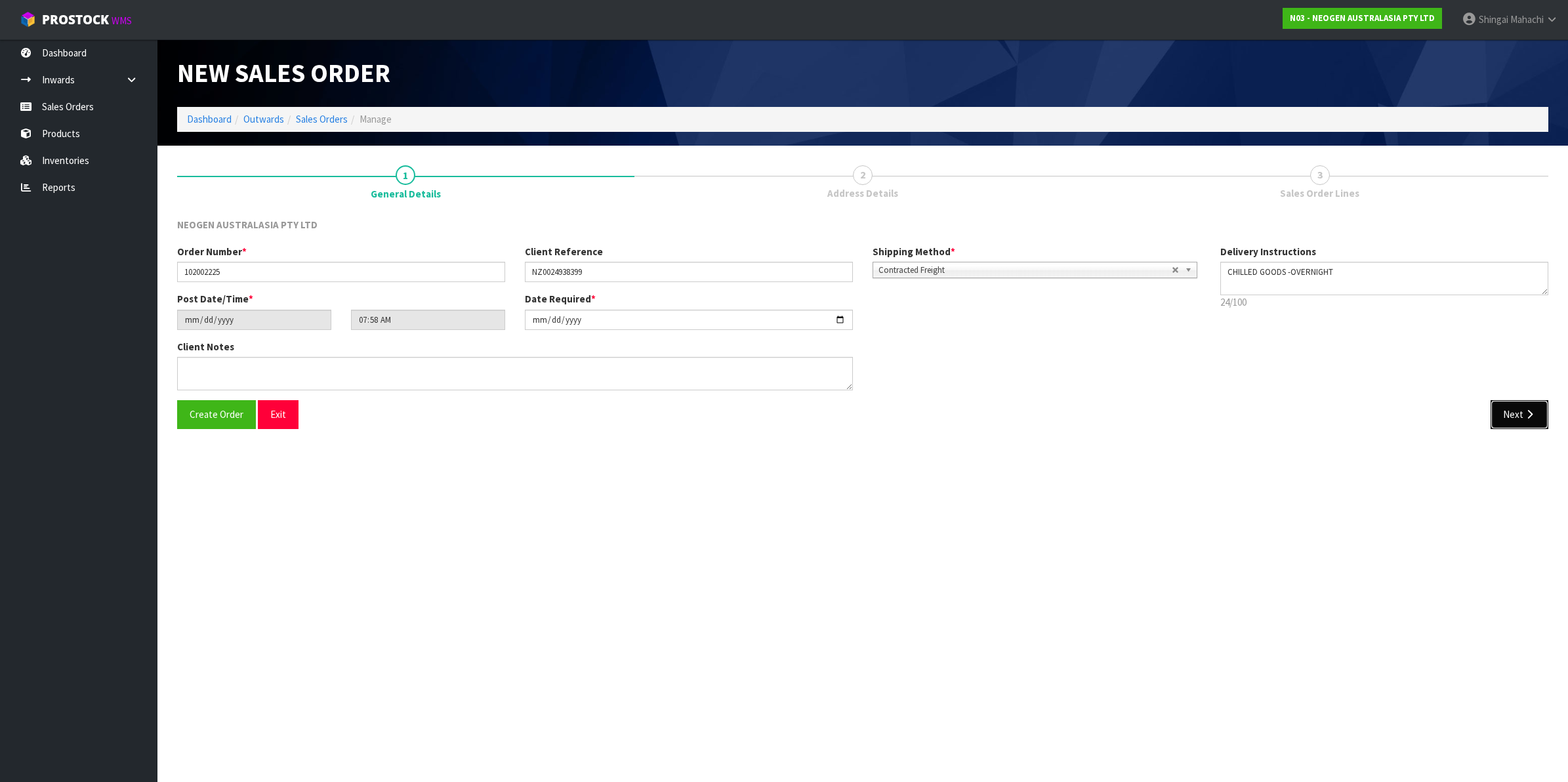
click at [1517, 411] on button "Next" at bounding box center [1519, 414] width 58 height 28
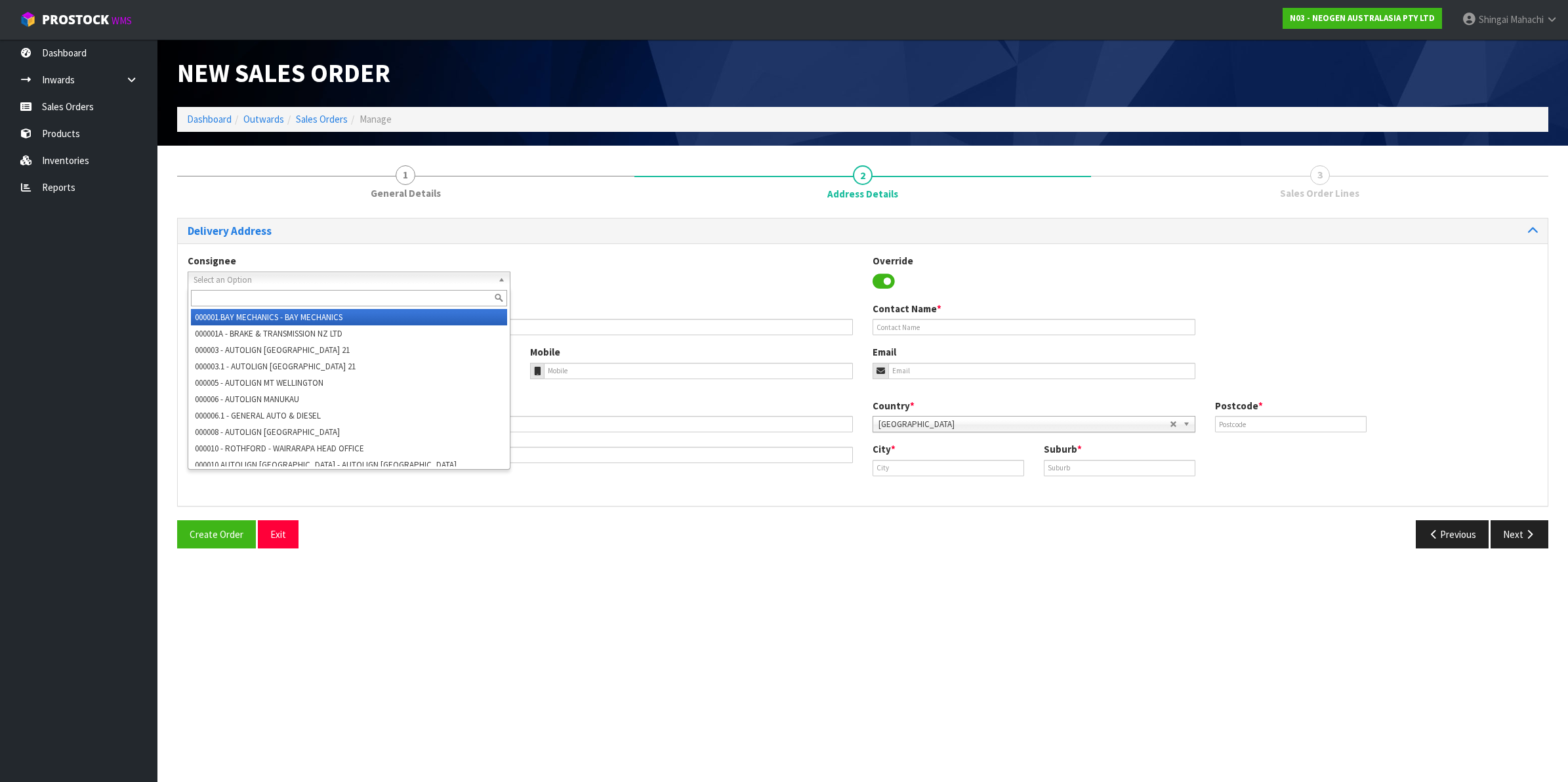
click at [221, 280] on span "Select an Option" at bounding box center [342, 280] width 299 height 16
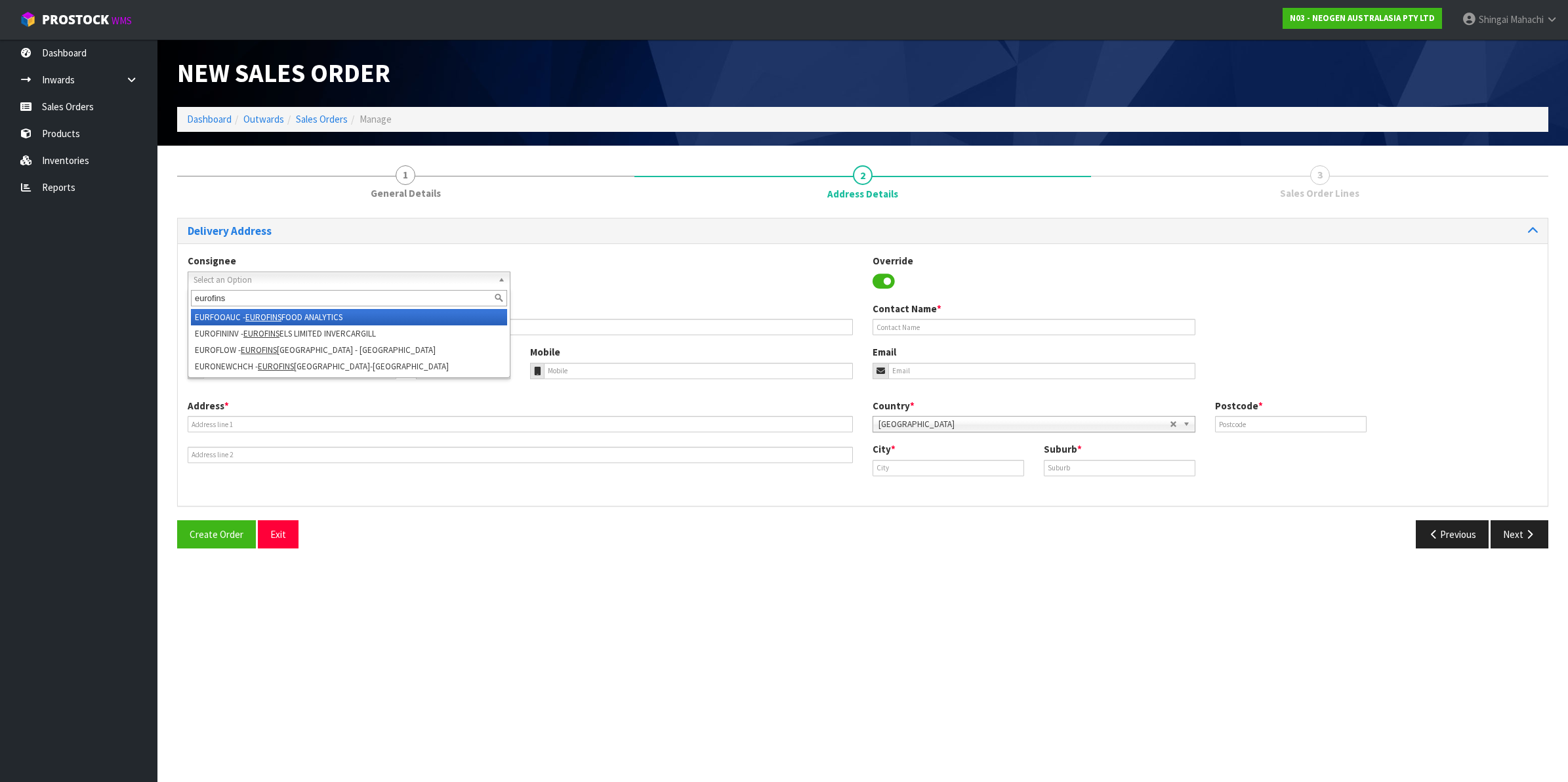
type input "eurofins"
click at [248, 316] on em "EUROFINS" at bounding box center [264, 317] width 36 height 11
type input "EUROFINS FOOD ANALYTICS"
type input "ATT: [PERSON_NAME]"
type input "[STREET_ADDRESS][PERSON_NAME]"
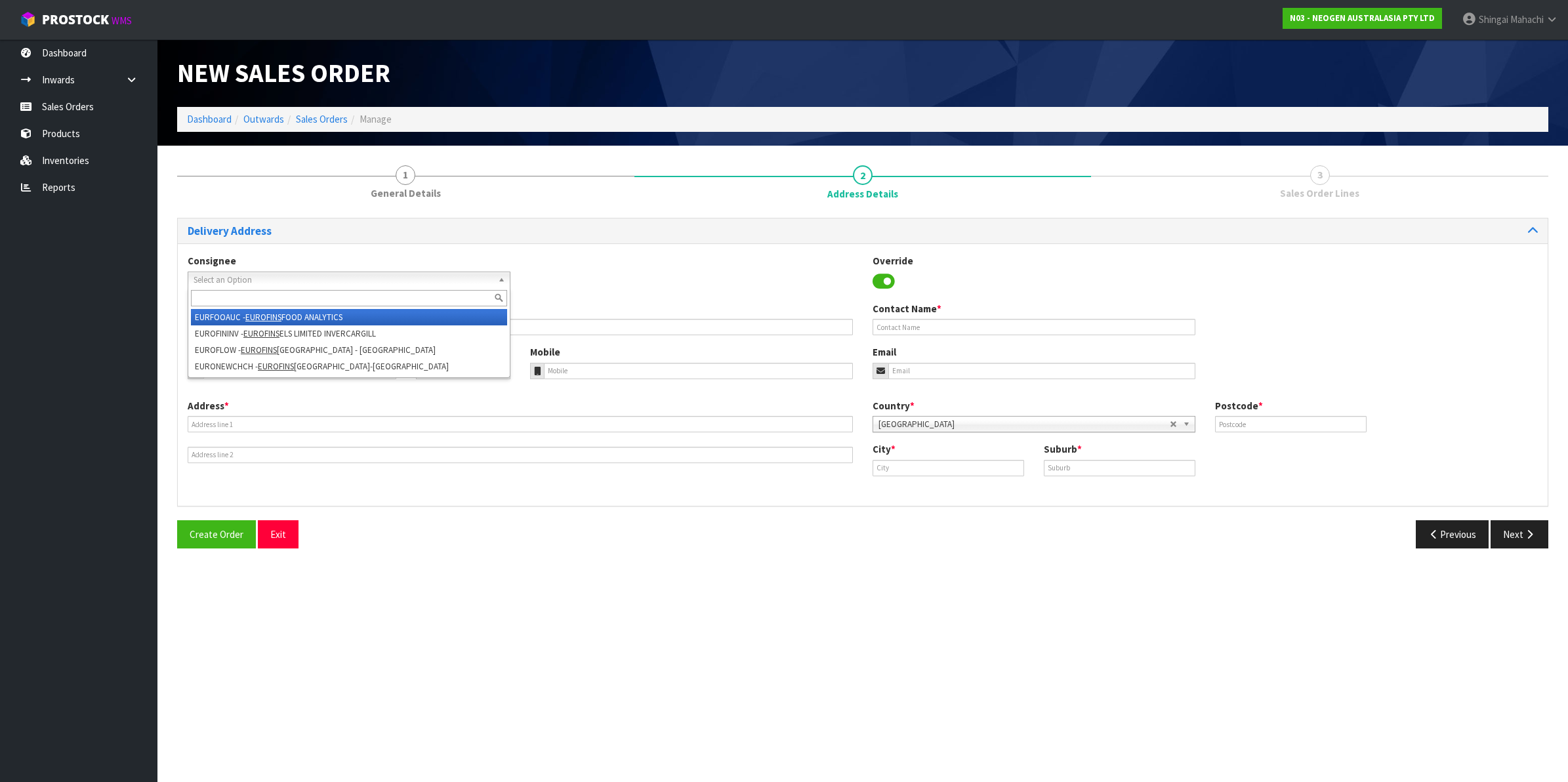
type input "1061"
type input "[GEOGRAPHIC_DATA]"
type input "[PERSON_NAME]"
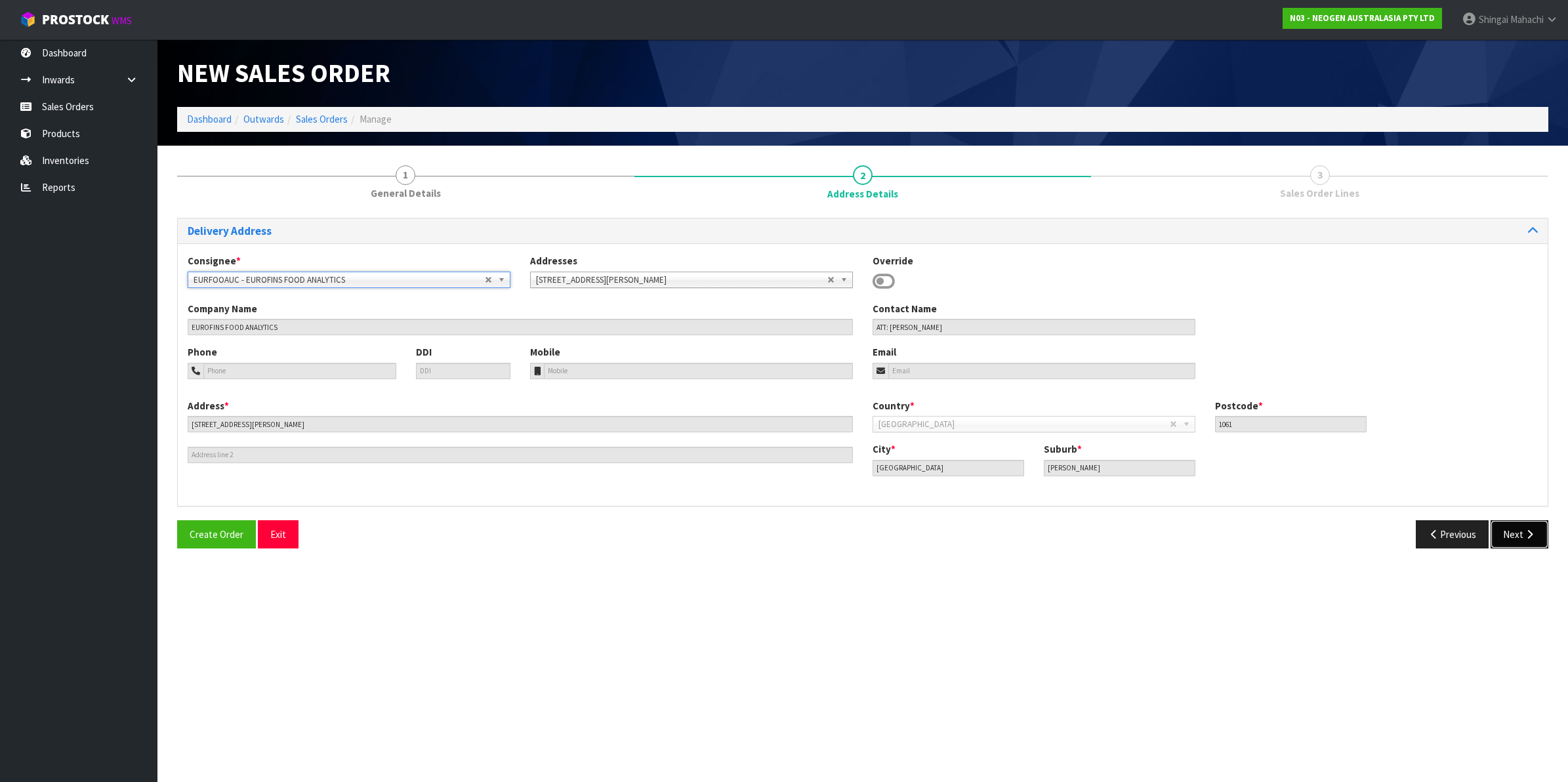
click at [1512, 529] on button "Next" at bounding box center [1519, 534] width 58 height 28
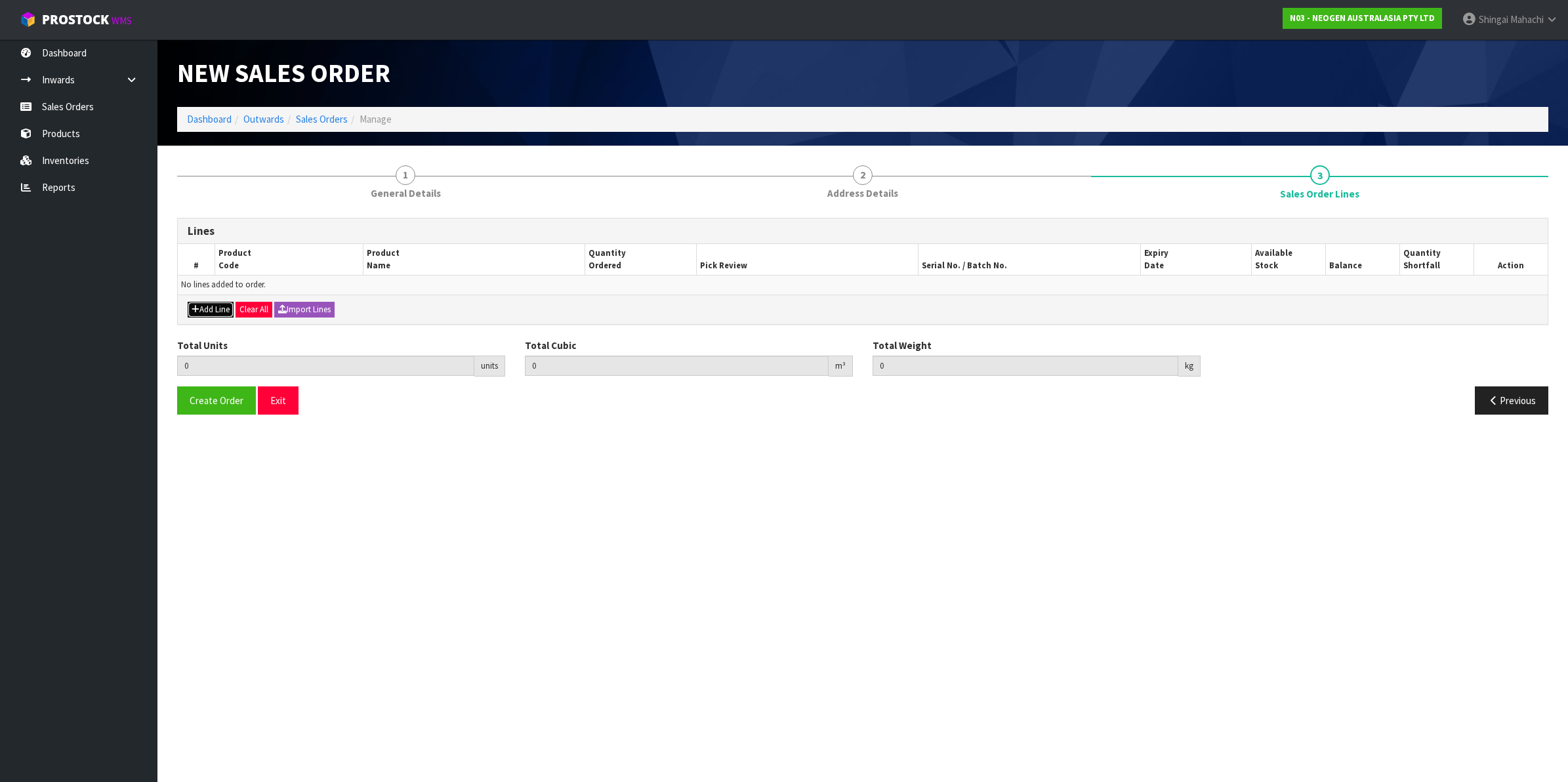
click at [220, 307] on button "Add Line" at bounding box center [210, 310] width 46 height 16
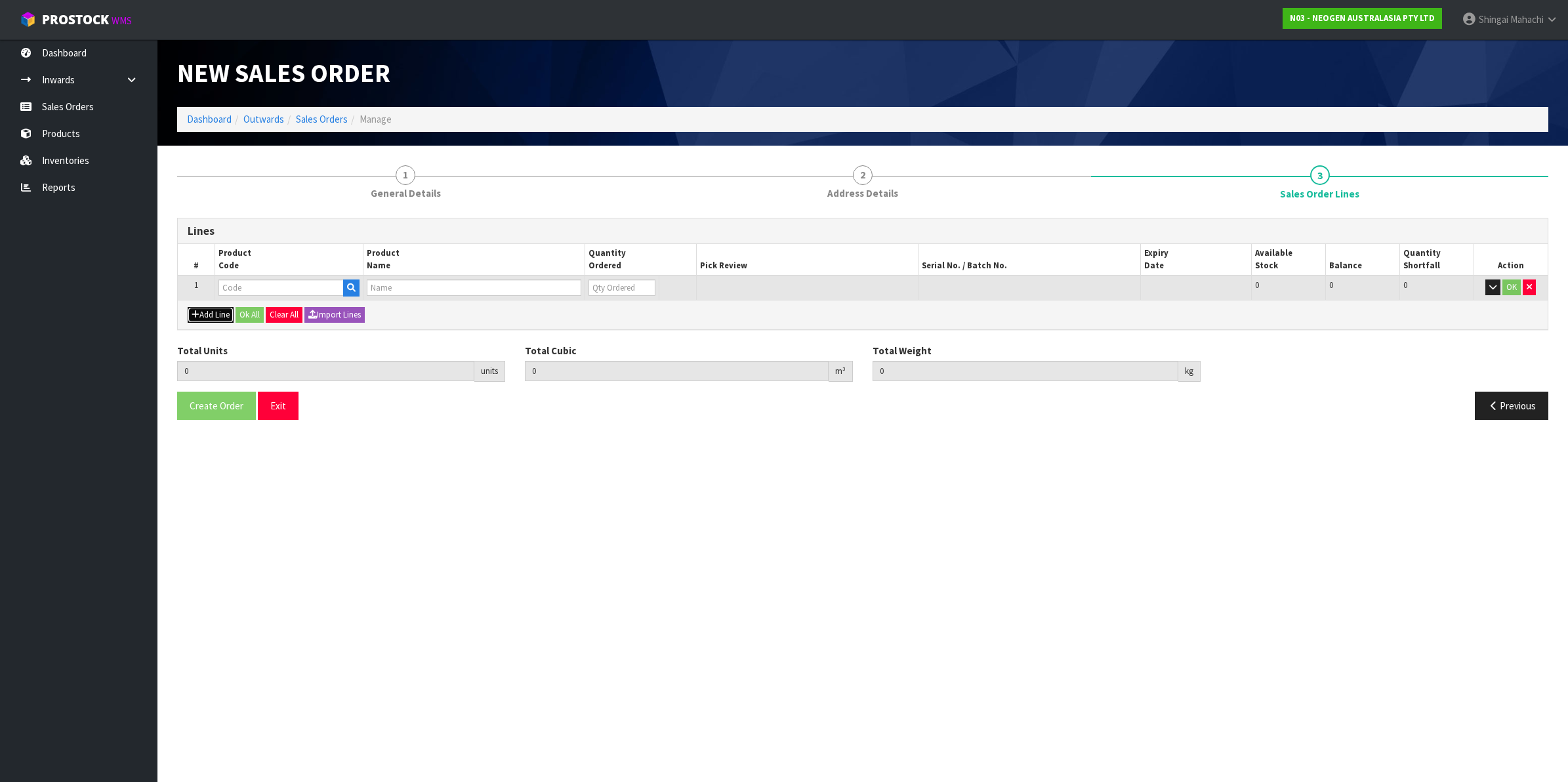
click at [215, 310] on button "Add Line" at bounding box center [210, 315] width 46 height 16
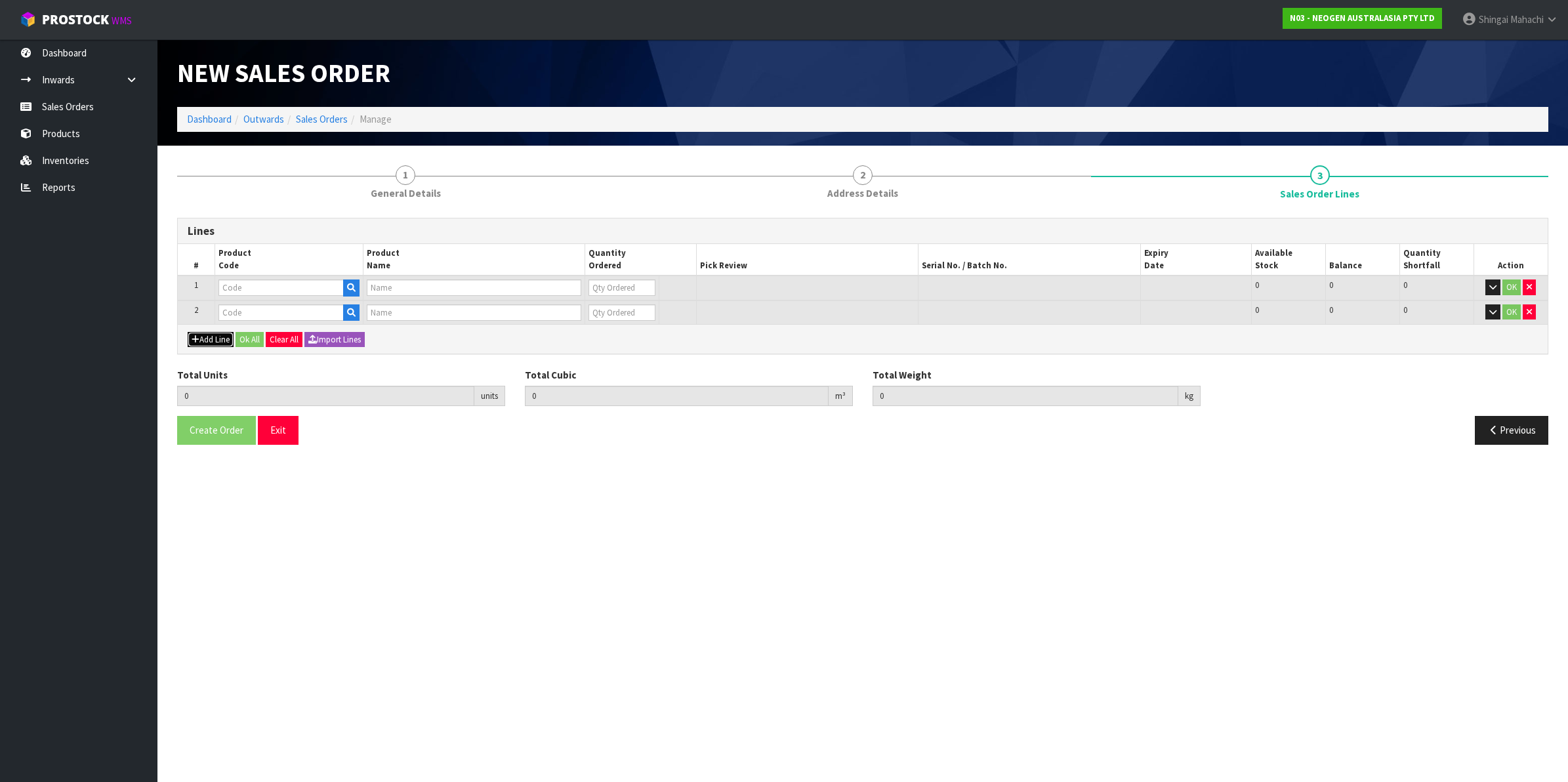
click at [201, 336] on button "Add Line" at bounding box center [210, 340] width 46 height 16
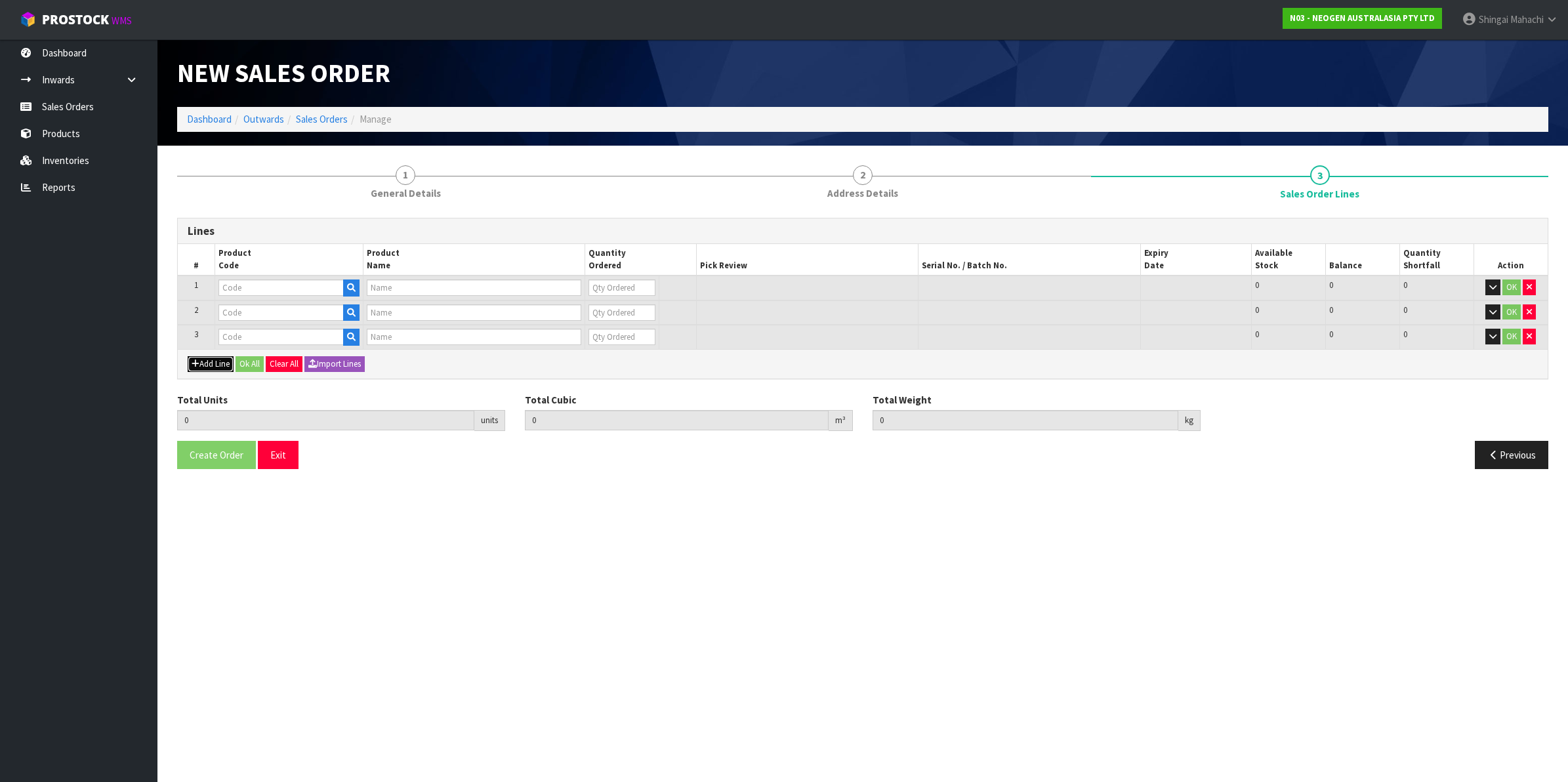
click at [201, 357] on button "Add Line" at bounding box center [210, 365] width 46 height 16
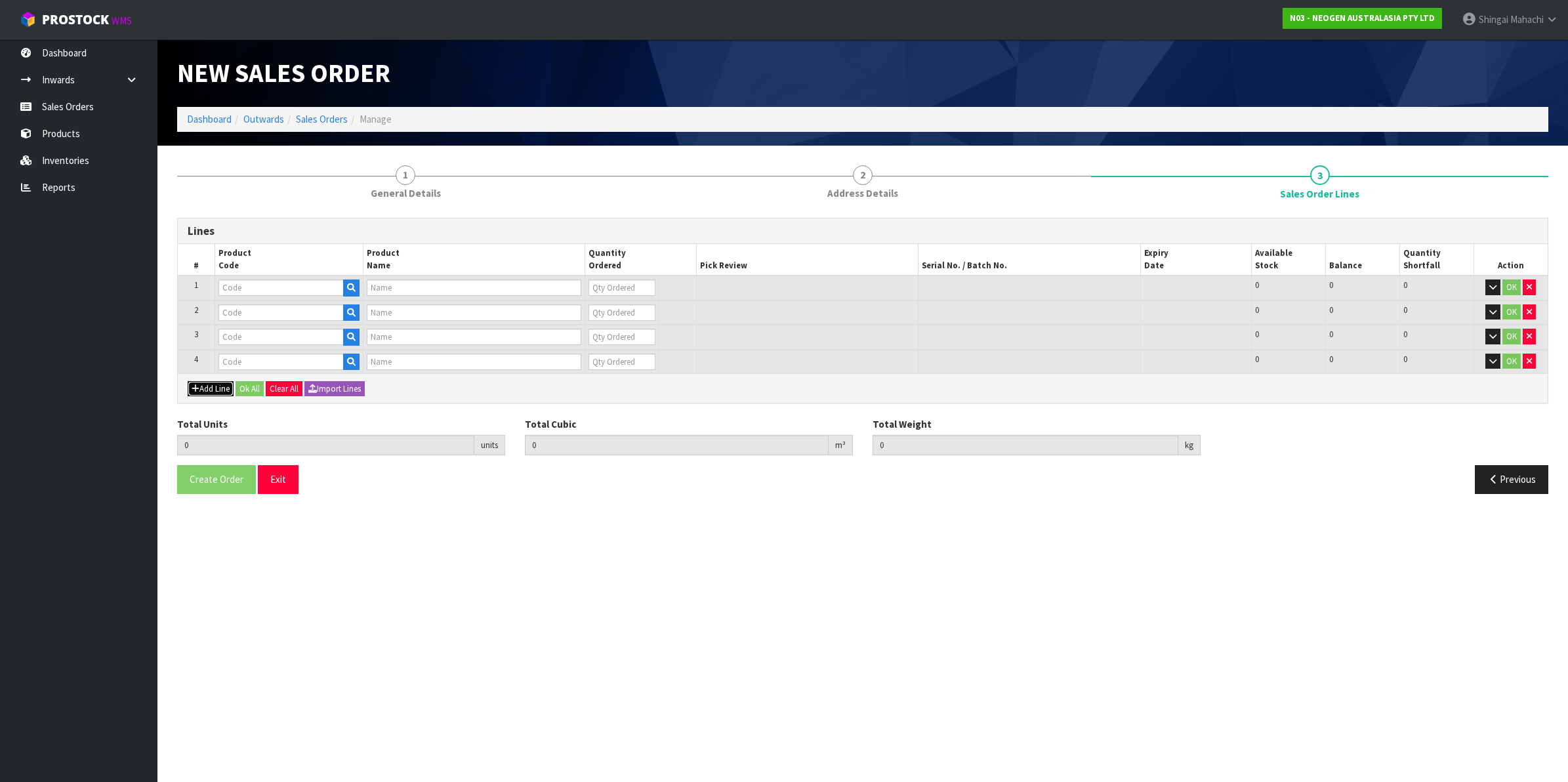
click at [213, 384] on button "Add Line" at bounding box center [210, 389] width 46 height 16
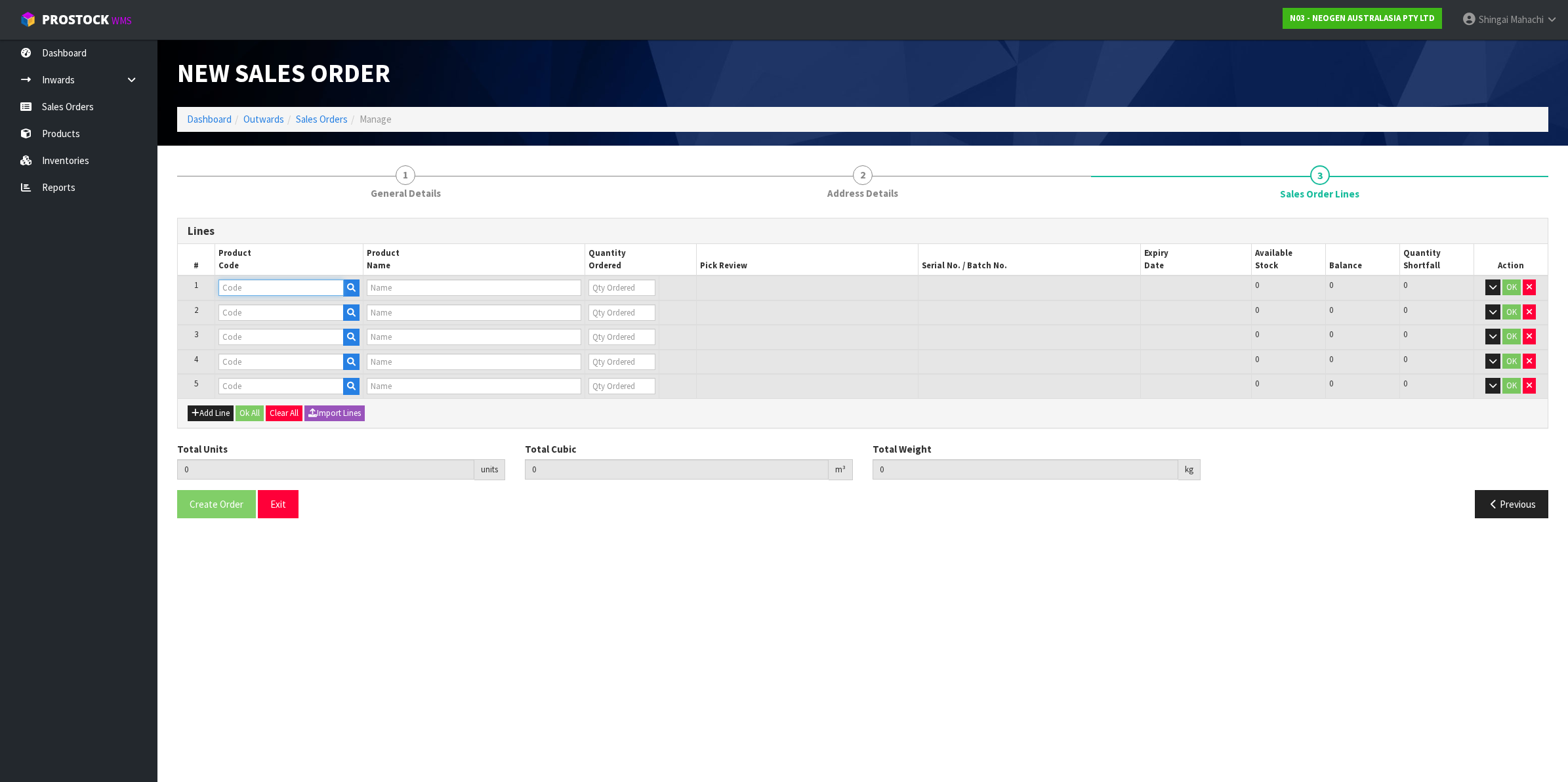
click at [280, 292] on input "text" at bounding box center [281, 288] width 125 height 17
paste input "700002257"
type input "700002257"
type input "7100104558 - MDA2CRO96 MDA2 CRONOBACTER 96 TESTS/KIT"
type input "0"
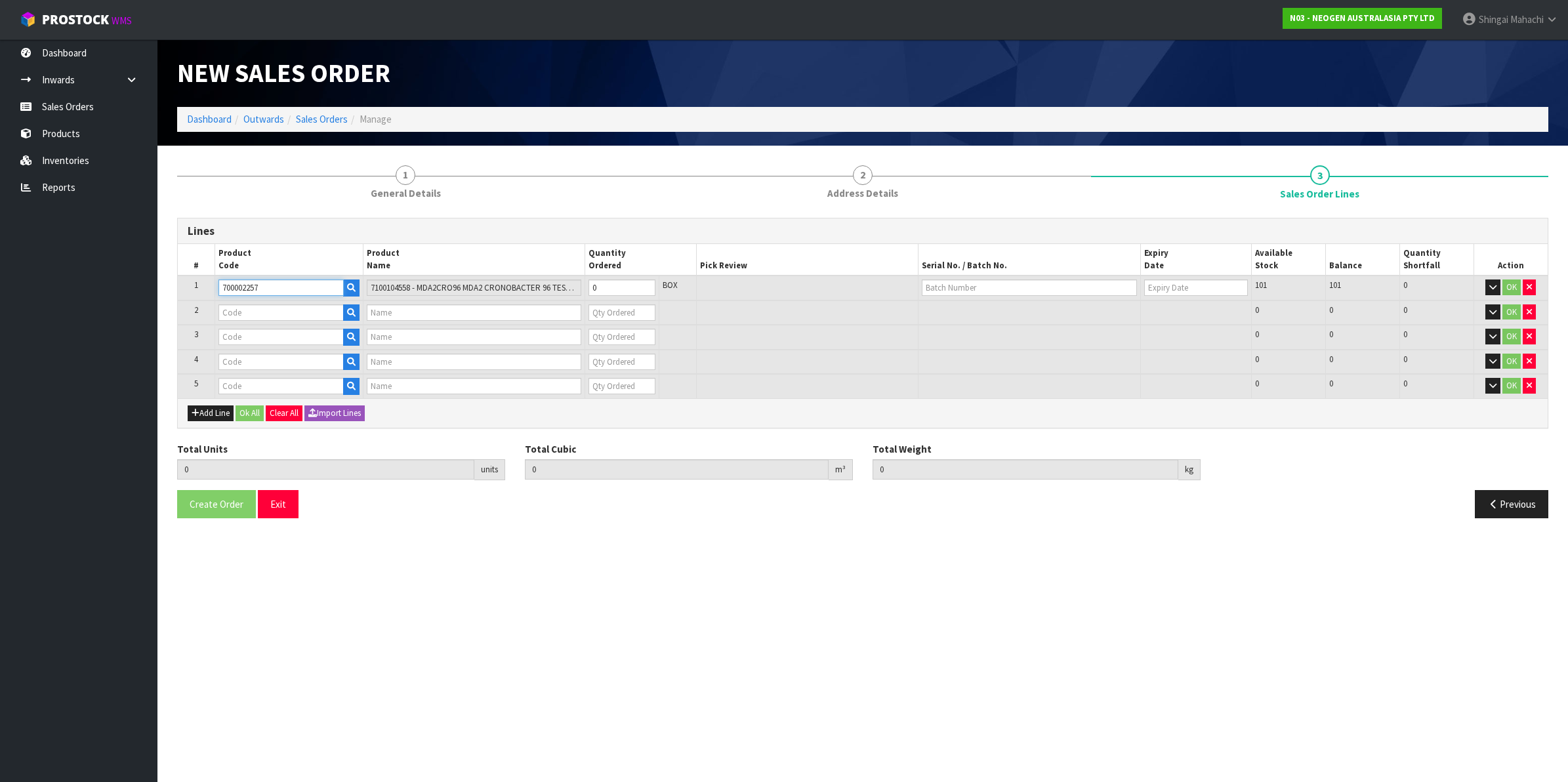
type input "700002257"
click at [274, 317] on input "text" at bounding box center [281, 312] width 125 height 17
paste input "700002277"
type input "700002277"
type input "7100126845 - 6414 PETRIFILM ECOLI/COLI CT PLT 500C PL"
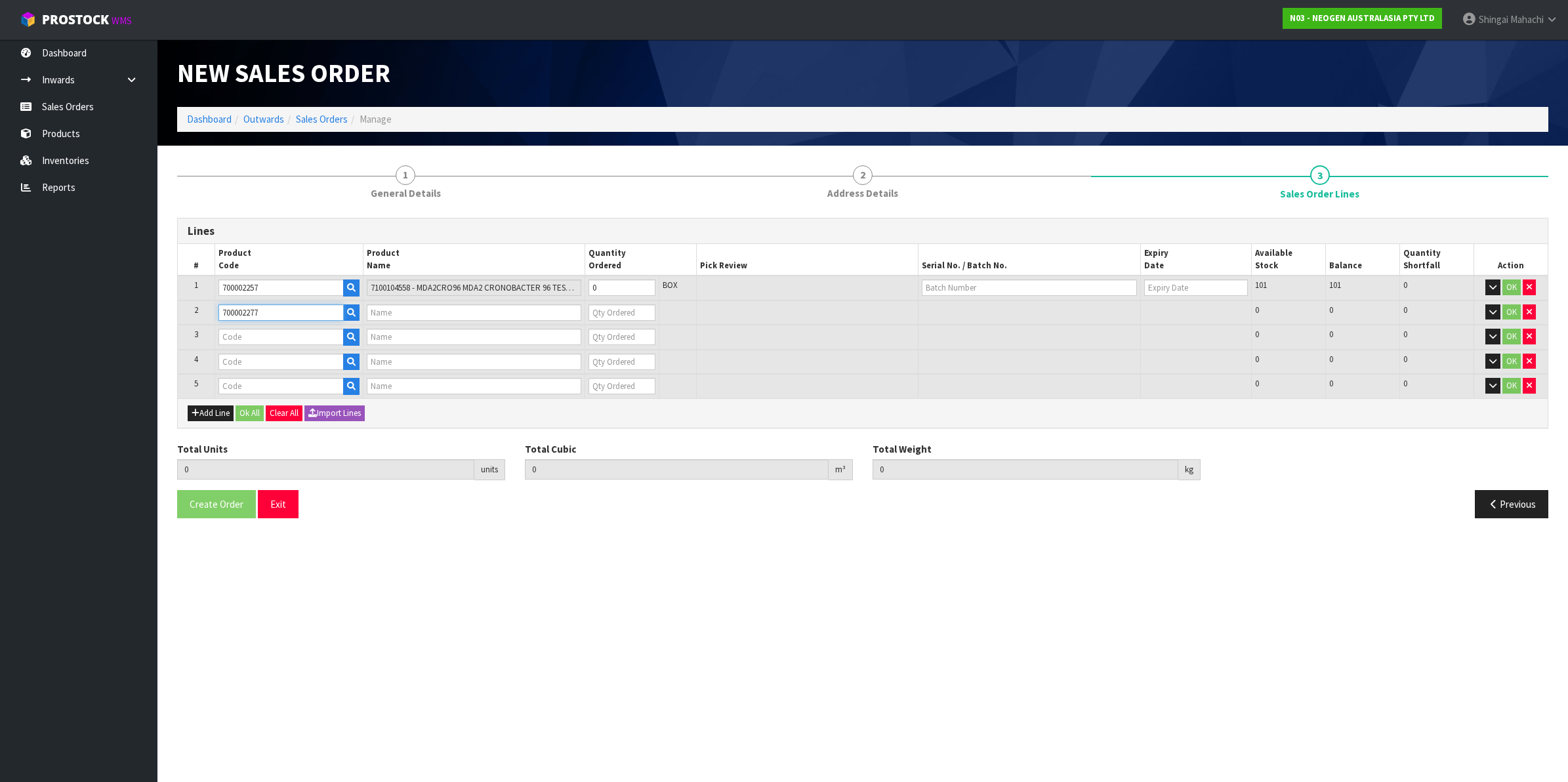
type input "0"
type input "700002277"
click at [247, 338] on input "text" at bounding box center [281, 336] width 125 height 17
paste input "700002273"
type input "700002273"
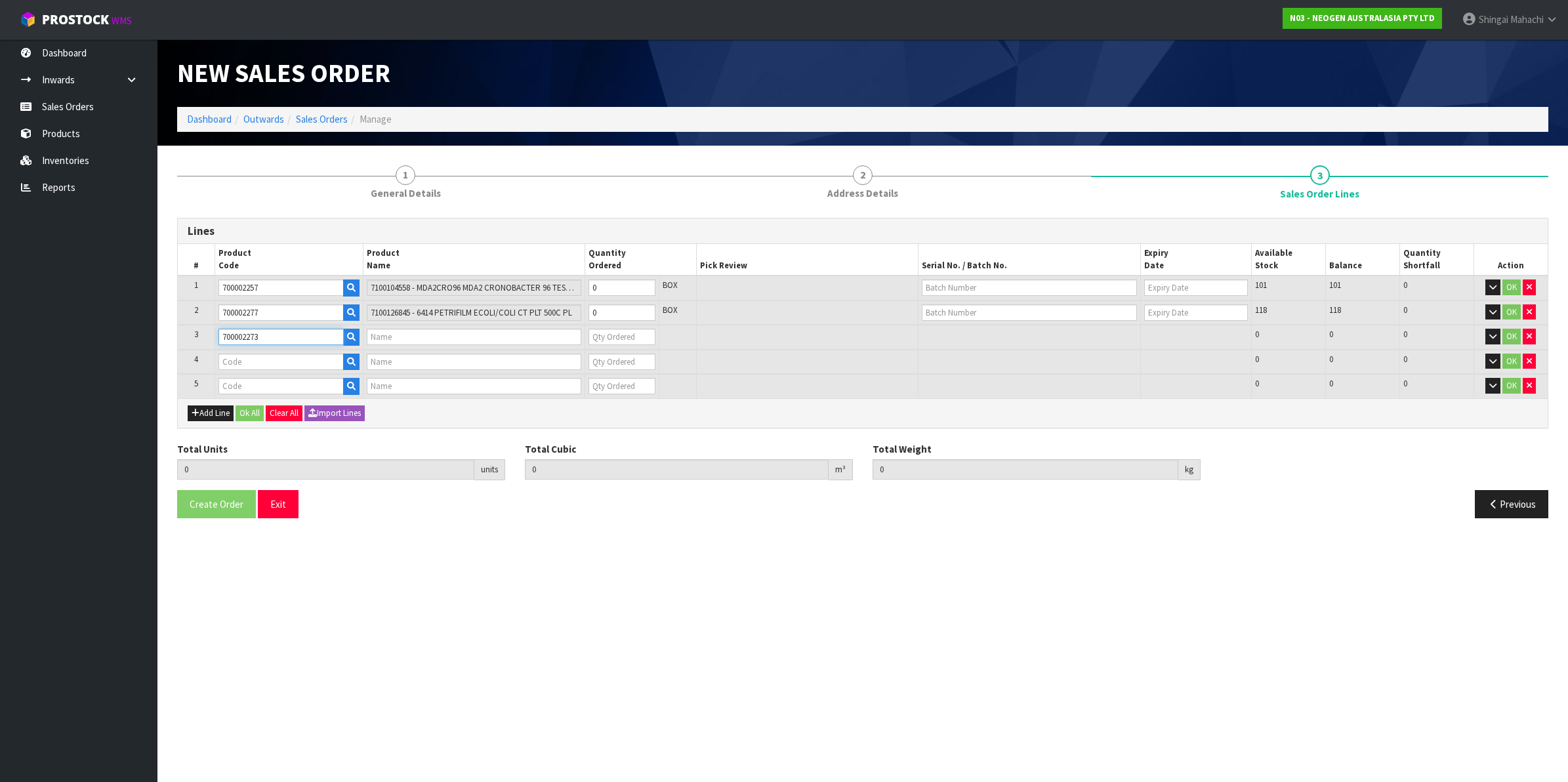
type input "7100126807 - 6421 PETRIFILM ENTROBCT PLT 1000/CS PL"
type input "0"
type input "700002273"
click at [234, 356] on input "text" at bounding box center [281, 362] width 125 height 17
paste input "700005495"
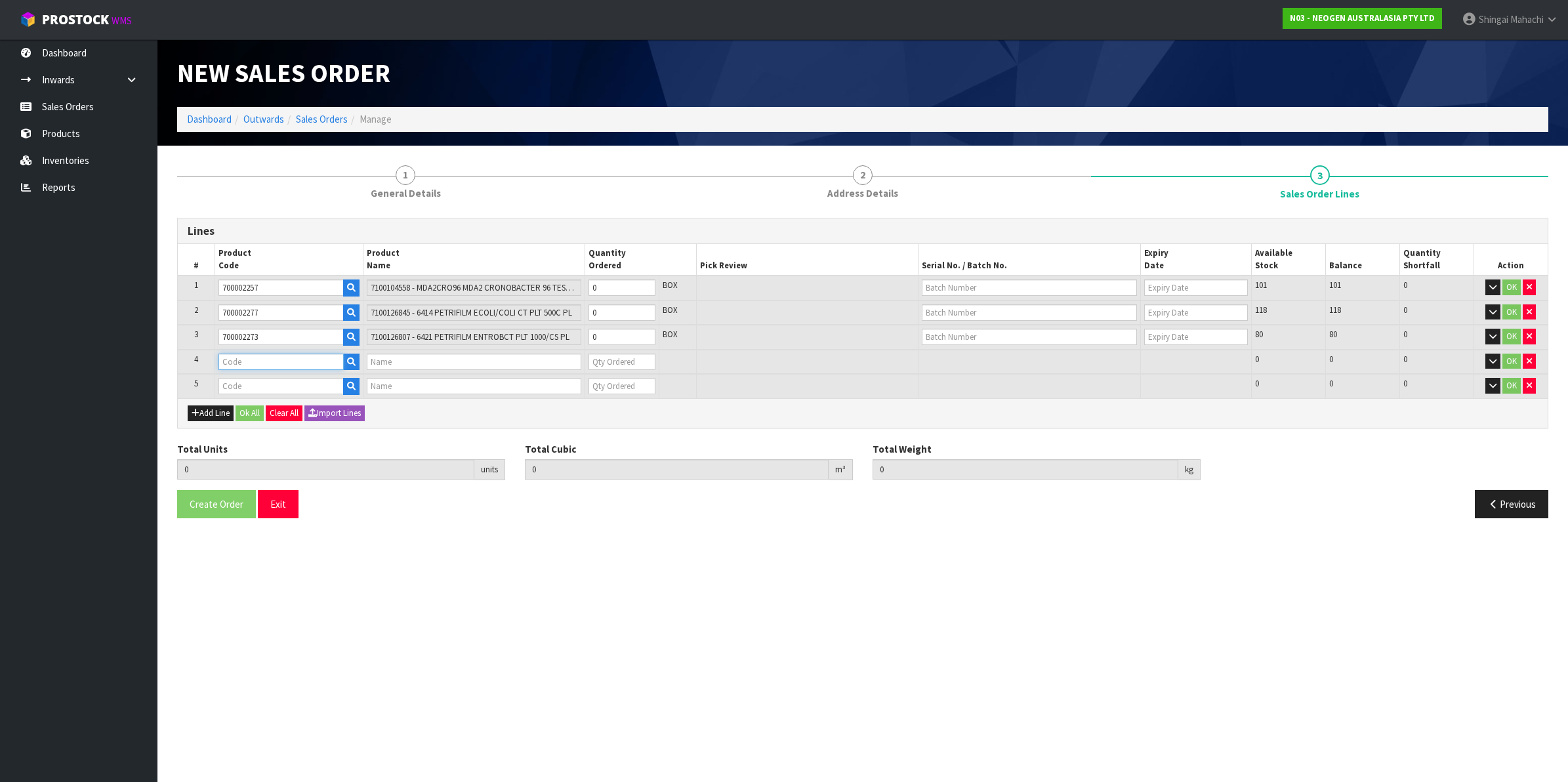
type input "700005495"
type input "7100263821 - 6479 PETRIFILM RAP AEROB PLT 500EA/CS PL"
type input "0"
type input "700005495"
click at [264, 383] on input "text" at bounding box center [281, 386] width 125 height 17
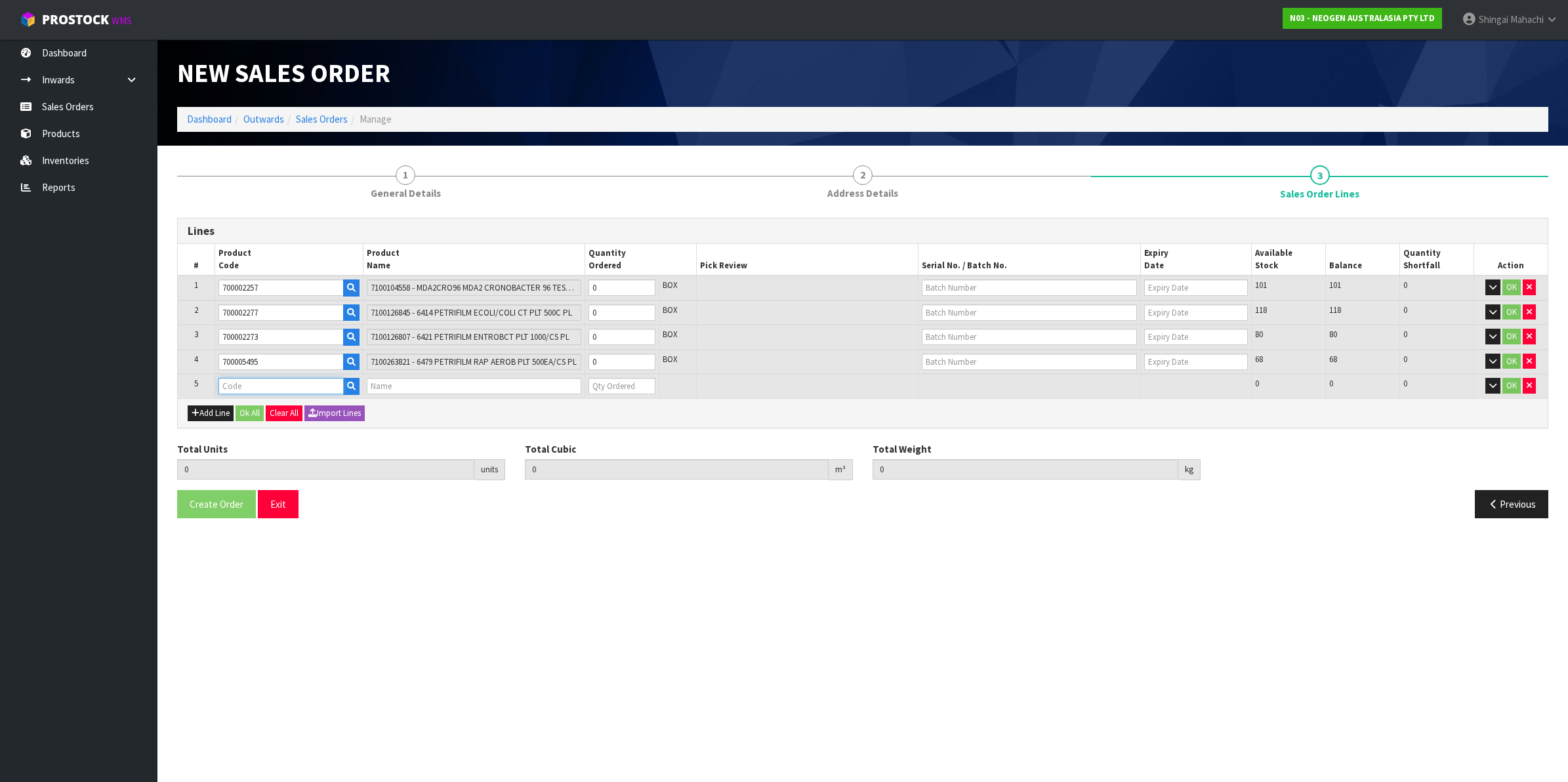
paste input "700002148"
type input "700002148"
type input "0.000000"
type input "0.000"
type input "7100040141 - 6477 PETRIFILM RAPD YNM CT PLT 500EA/CS"
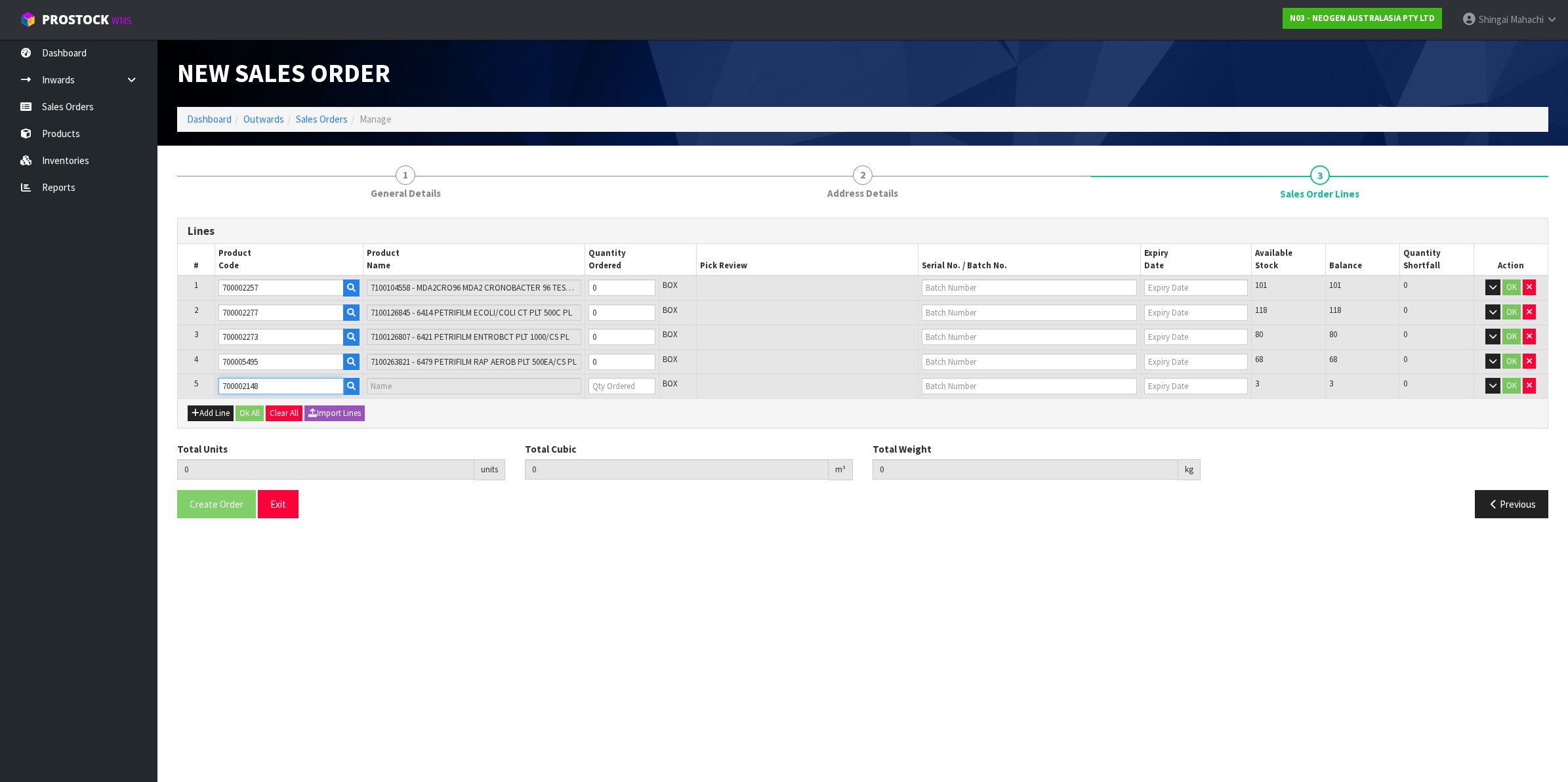
type input "0"
type input "700002148"
click at [571, 290] on tr "1 700002257 7100104558 - MDA2CRO96 MDA2 CRONOBACTER 96 TESTS/KIT 0 BOX 101 101 …" at bounding box center [863, 288] width 1370 height 25
type input "1"
type input "0.00208"
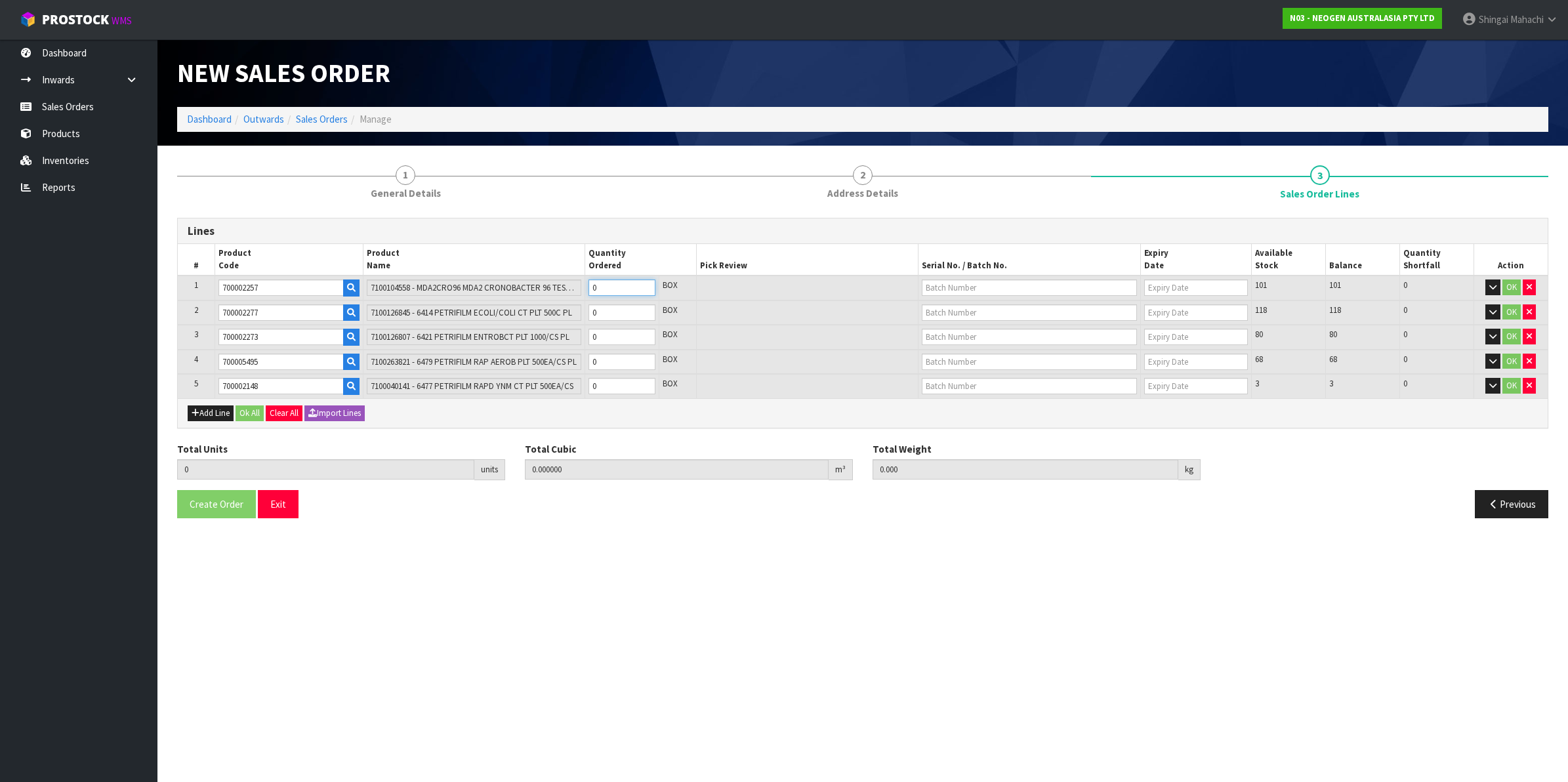
type input "0.34"
type input "1"
type input "10"
type input "0.0208"
type input "3.4"
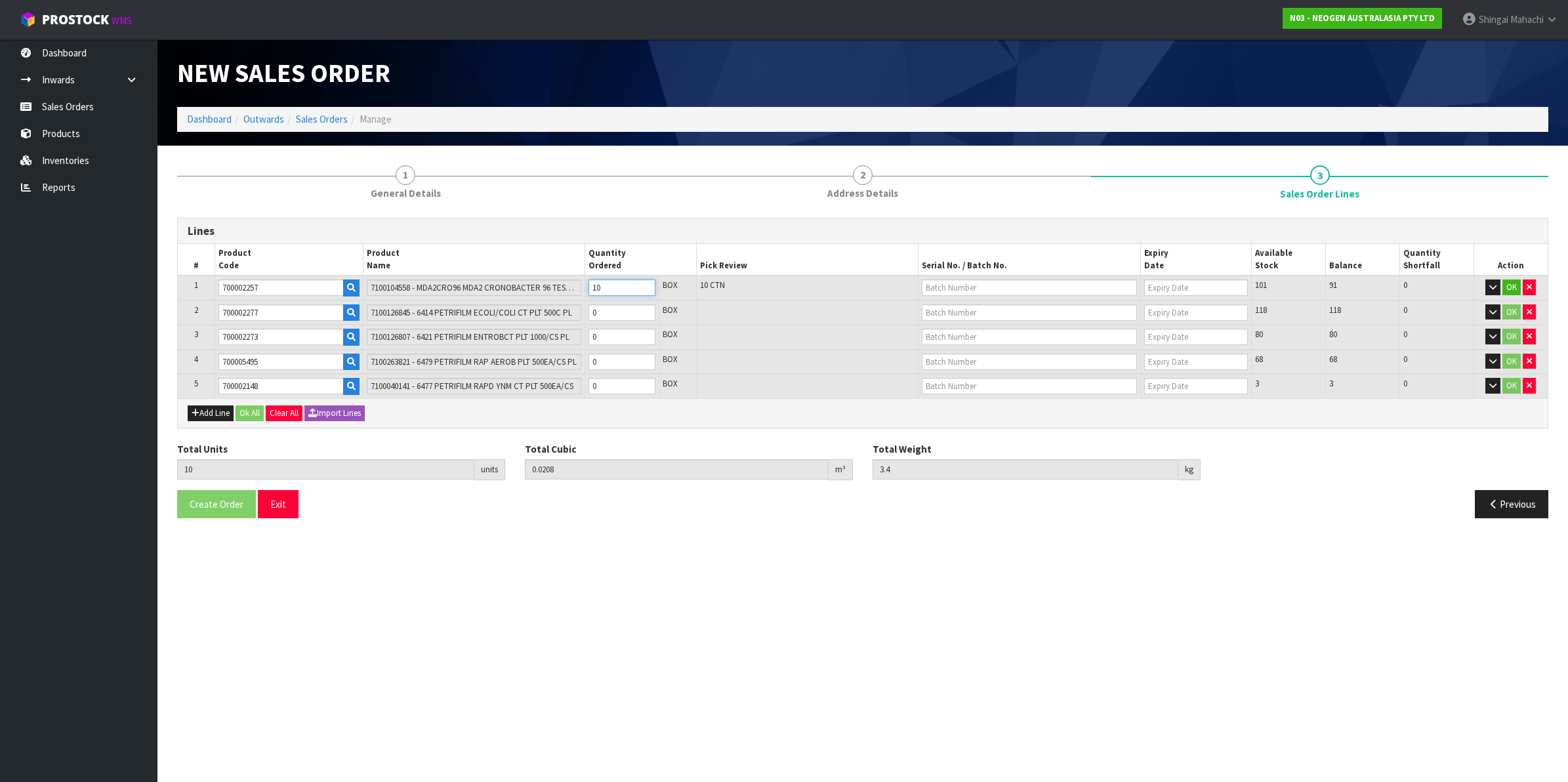
type input "10"
drag, startPoint x: 605, startPoint y: 310, endPoint x: 586, endPoint y: 310, distance: 19.0
click at [586, 310] on td "0" at bounding box center [622, 312] width 74 height 25
type input "11"
type input "0.0322"
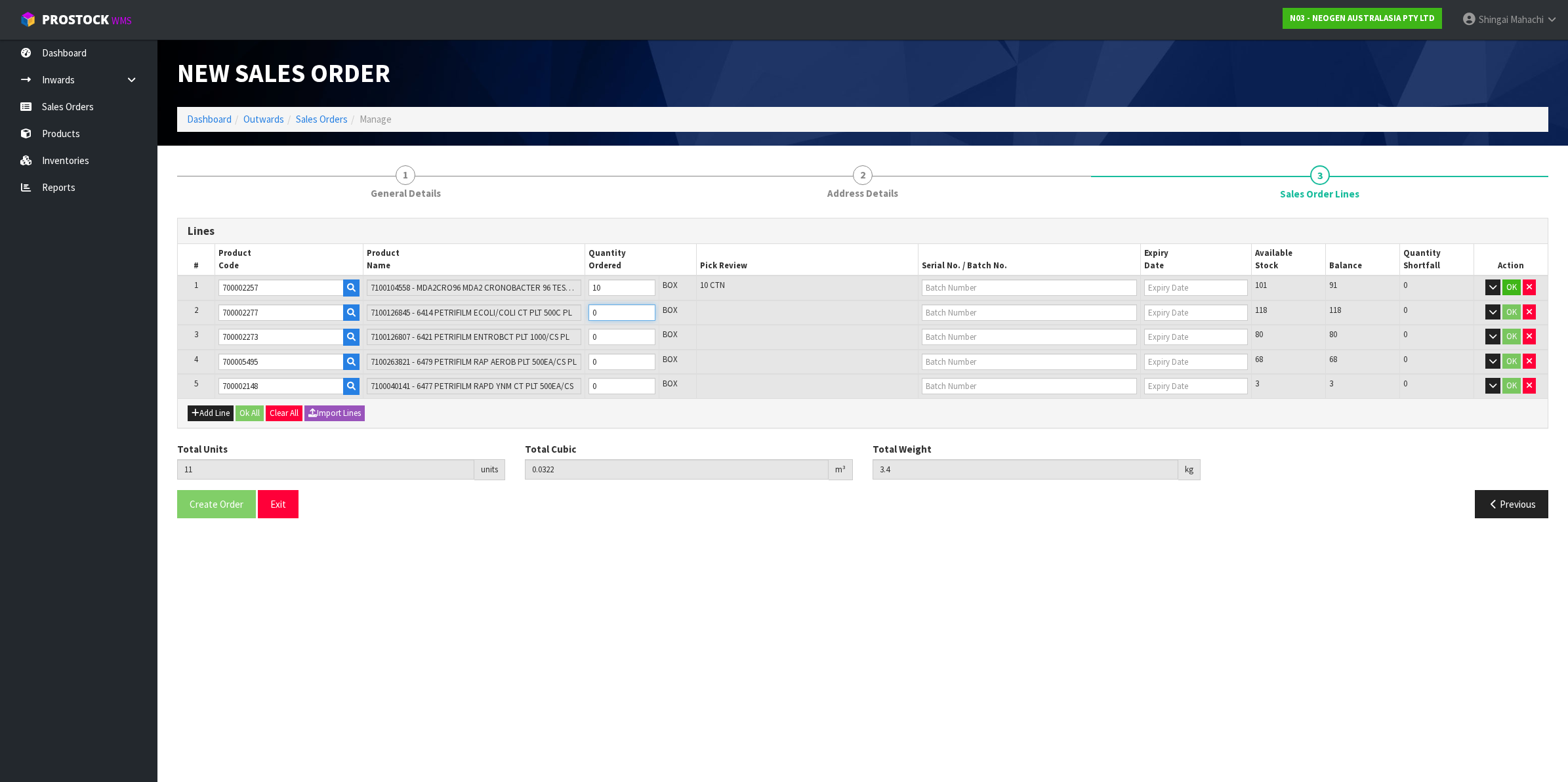
type input "5.1"
type input "1"
type input "20"
type input "0.1348"
type input "20.4"
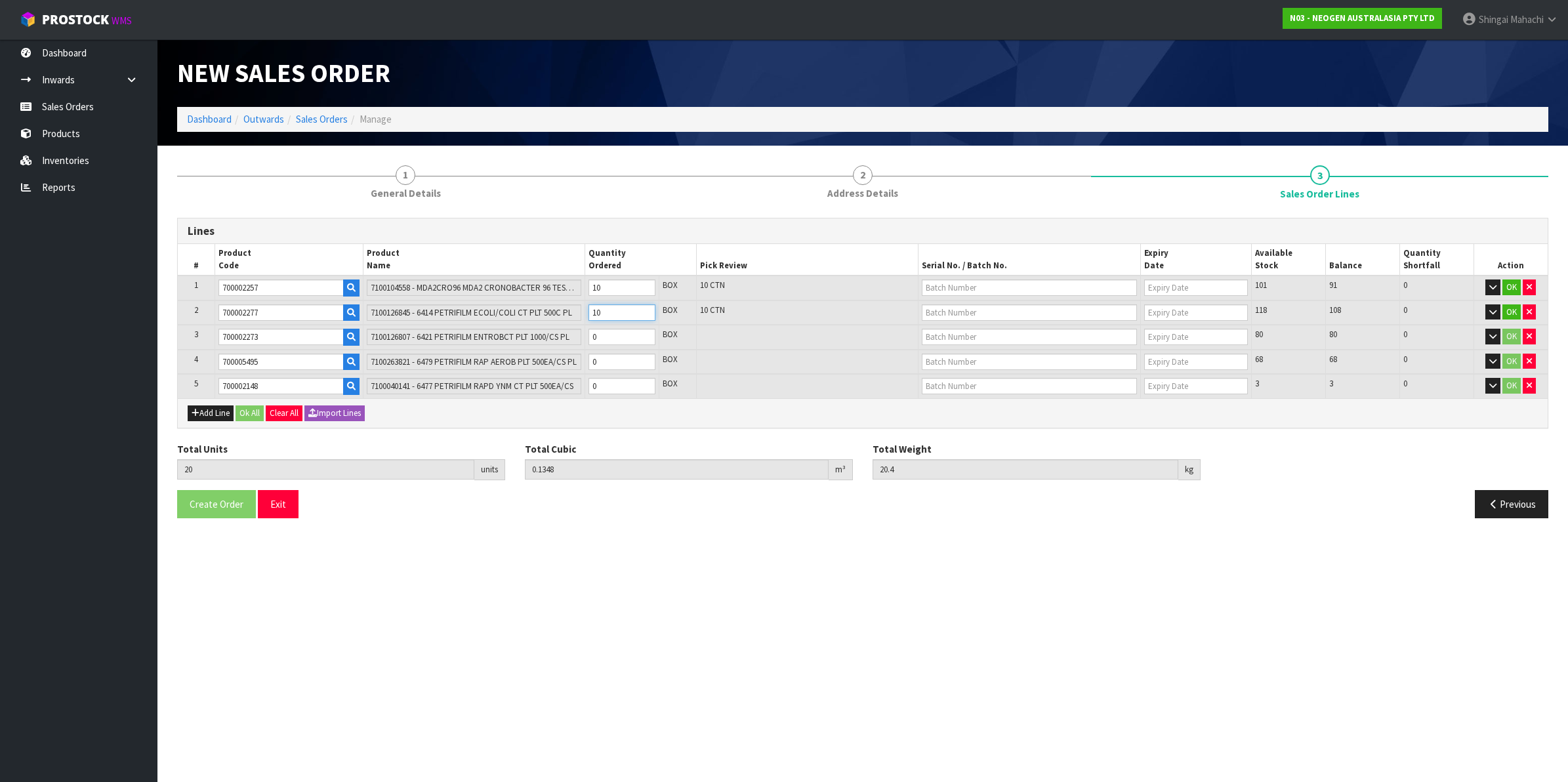
type input "10"
click at [575, 338] on tr "3 700002273 7100126807 - 6421 PETRIFILM ENTROBCT PLT 1000/CS PL 0 BOX 80 80 0 OK" at bounding box center [863, 336] width 1370 height 25
type input "25"
type input "0.22606"
type input "36.9"
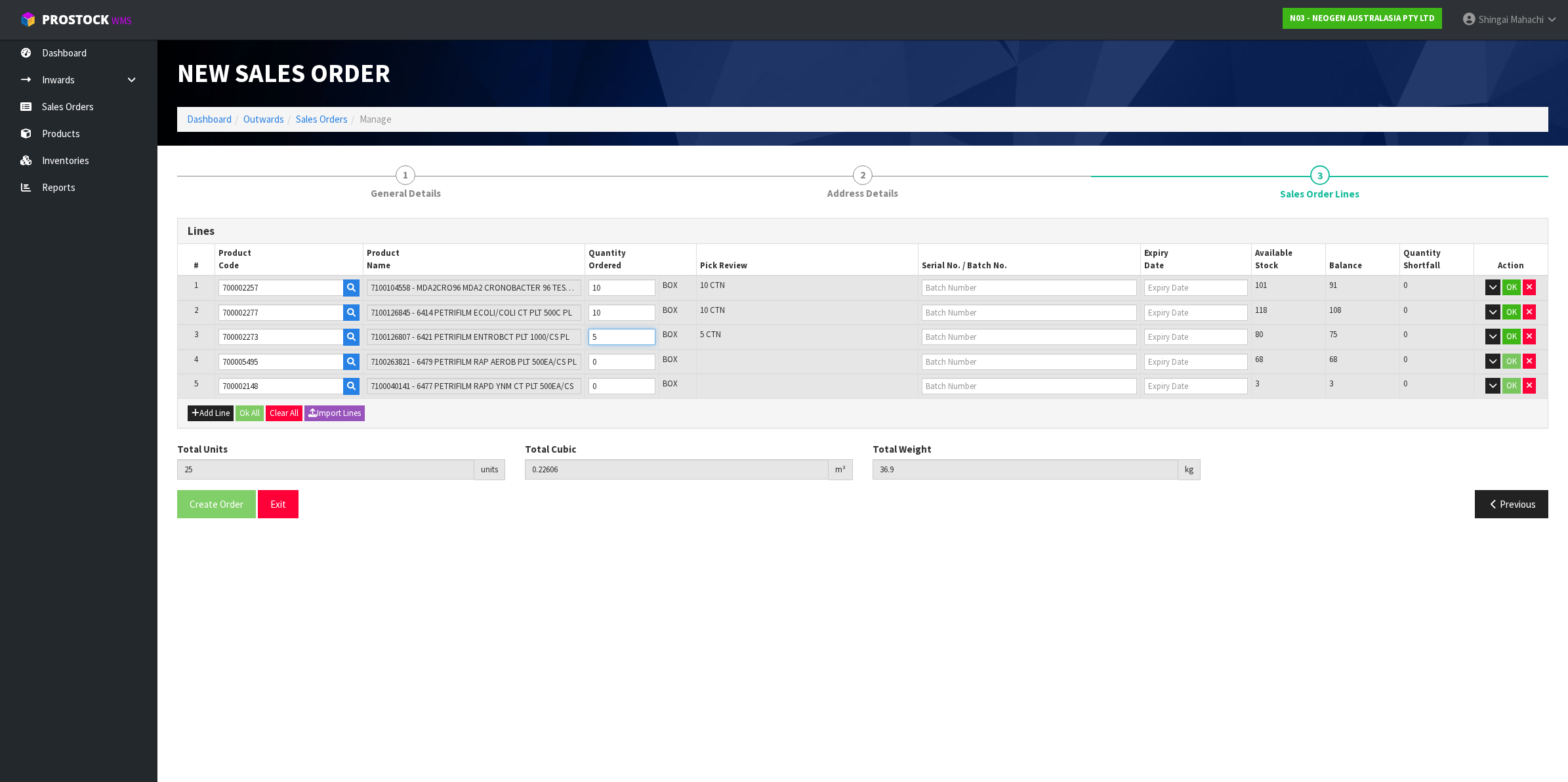
type input "5"
click at [578, 363] on tr "4 700005495 7100263821 - 6479 PETRIFILM RAP AEROB PLT 500EA/CS PL 0 BOX 68 68 0…" at bounding box center [863, 362] width 1370 height 25
type input "26"
type input "0.235902"
type input "38.5"
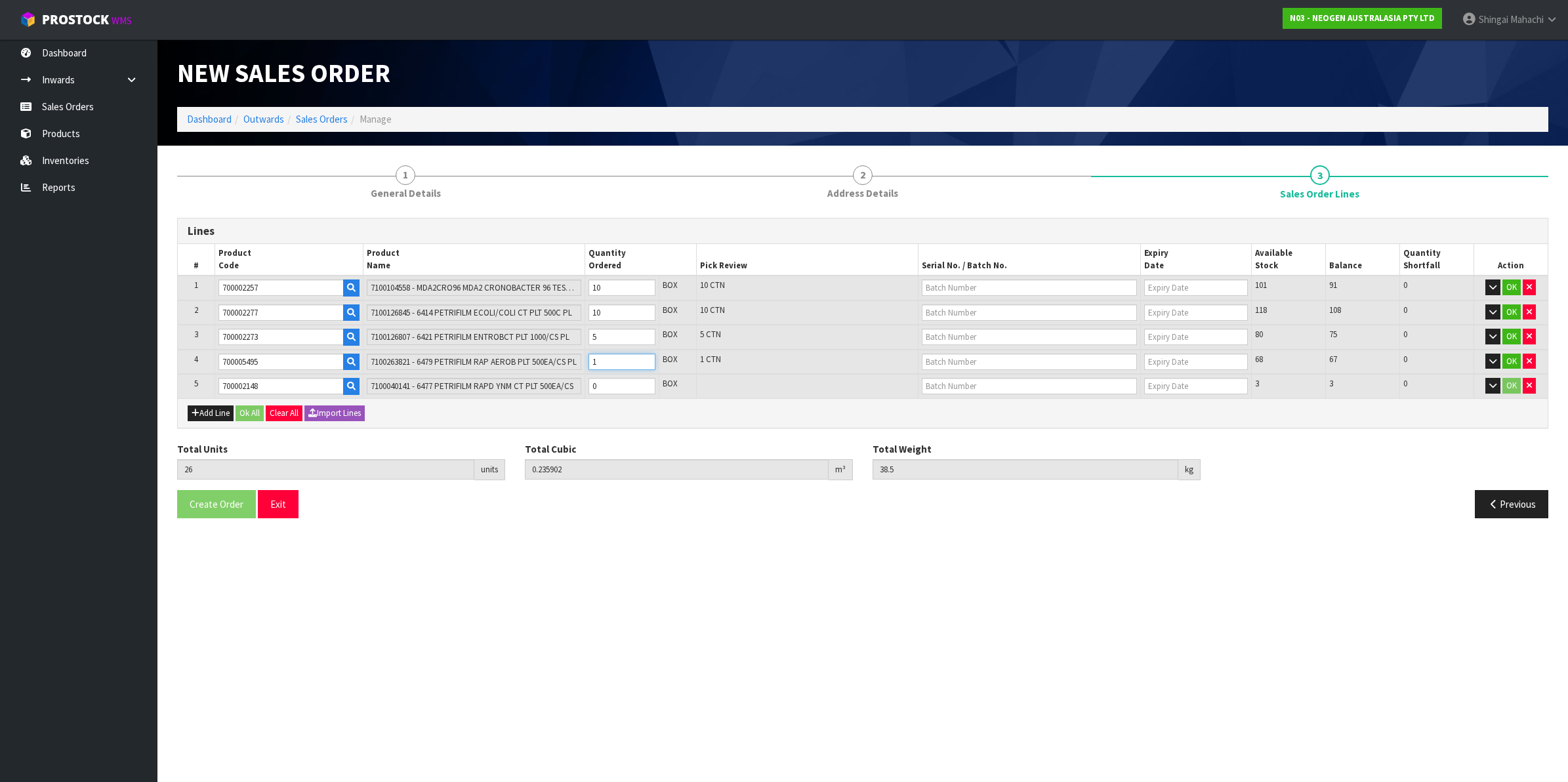
type input "1"
drag, startPoint x: 600, startPoint y: 383, endPoint x: 589, endPoint y: 385, distance: 11.2
click at [589, 385] on input "0" at bounding box center [622, 386] width 67 height 17
type input "27"
type input "0.245744"
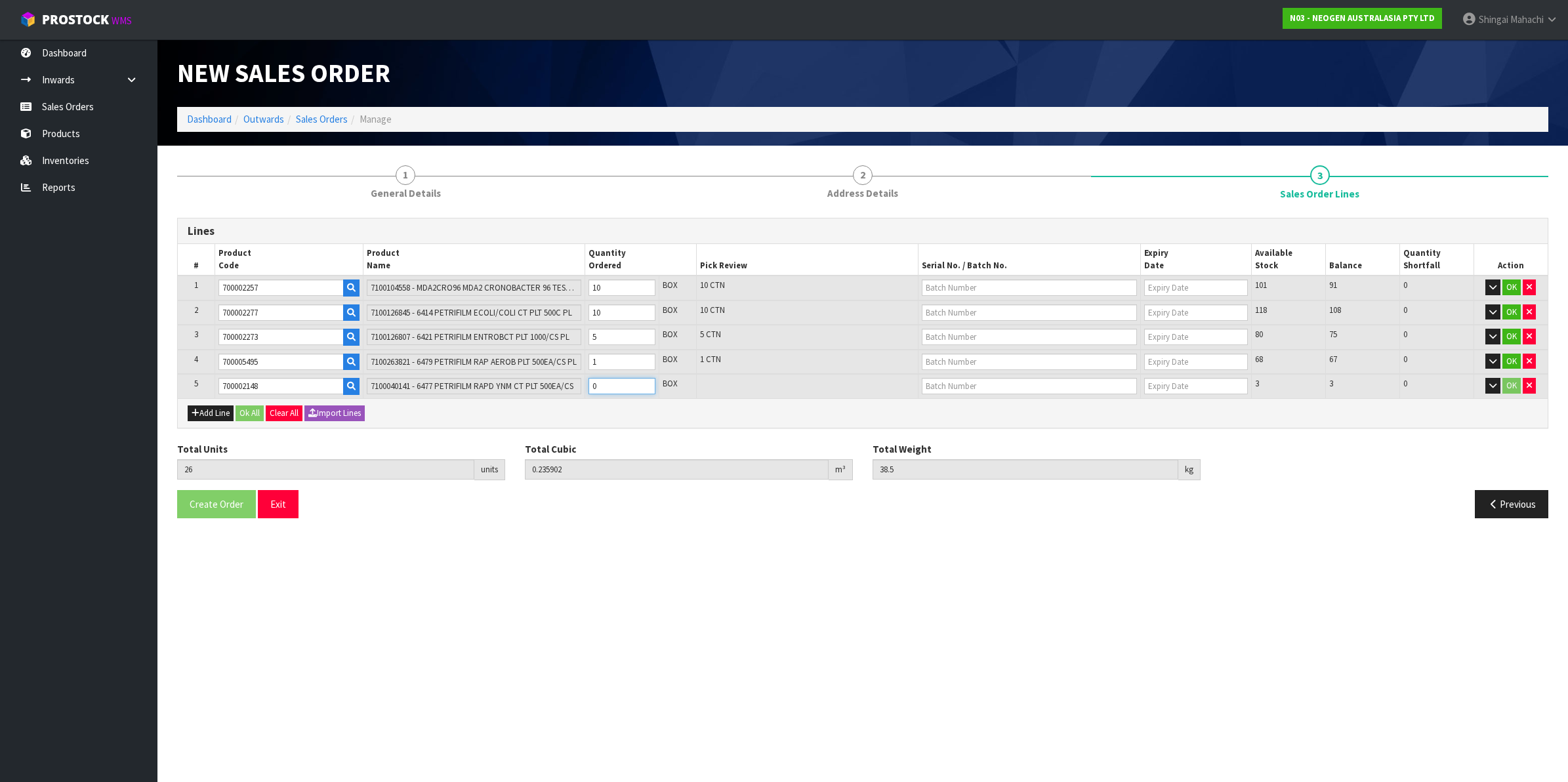
type input "40.1"
type input "1"
drag, startPoint x: 261, startPoint y: 283, endPoint x: 215, endPoint y: 287, distance: 46.2
click at [215, 287] on td "700002257" at bounding box center [289, 288] width 149 height 25
click at [207, 417] on button "Add Line" at bounding box center [210, 413] width 46 height 16
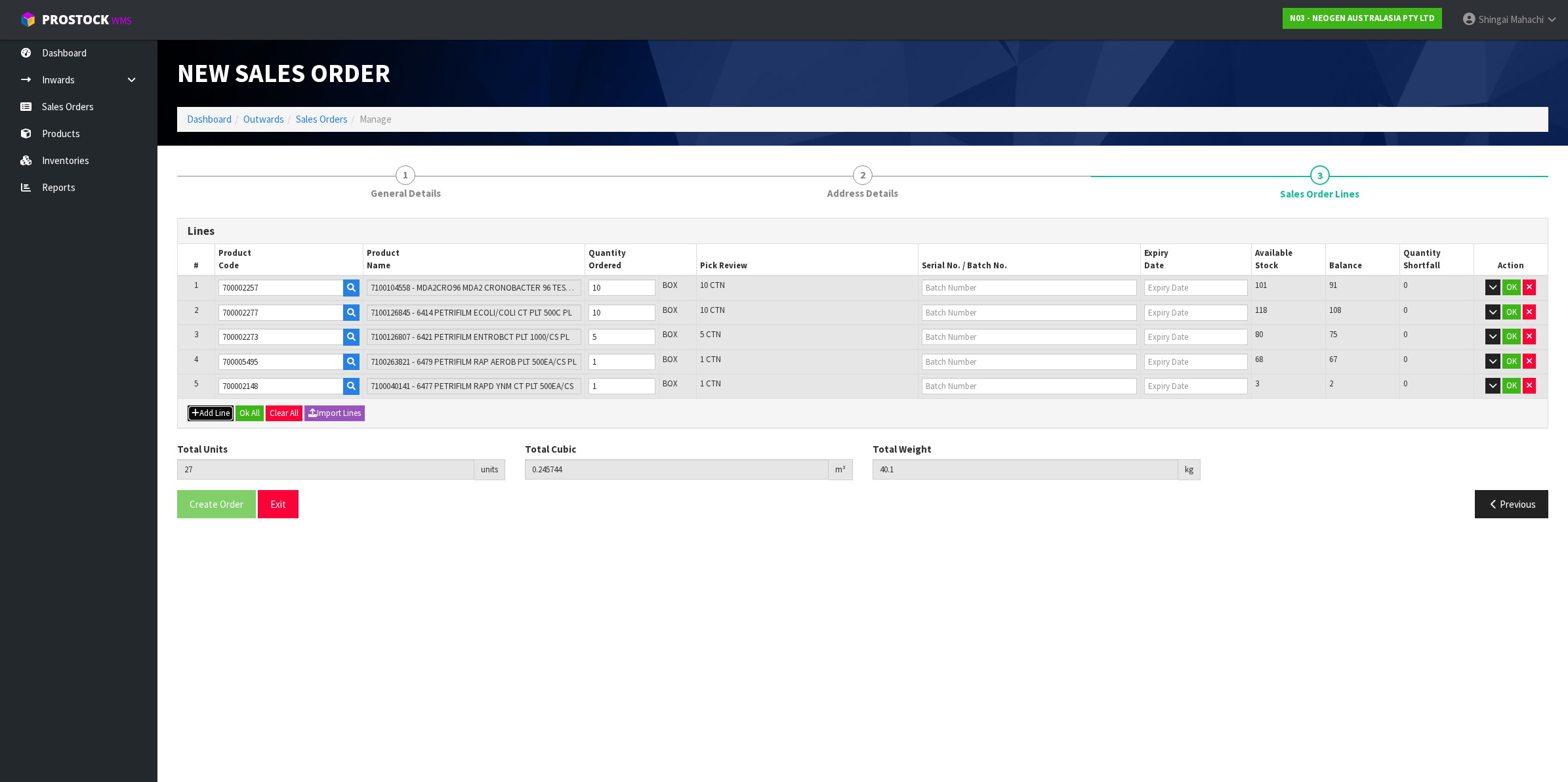
type input "0"
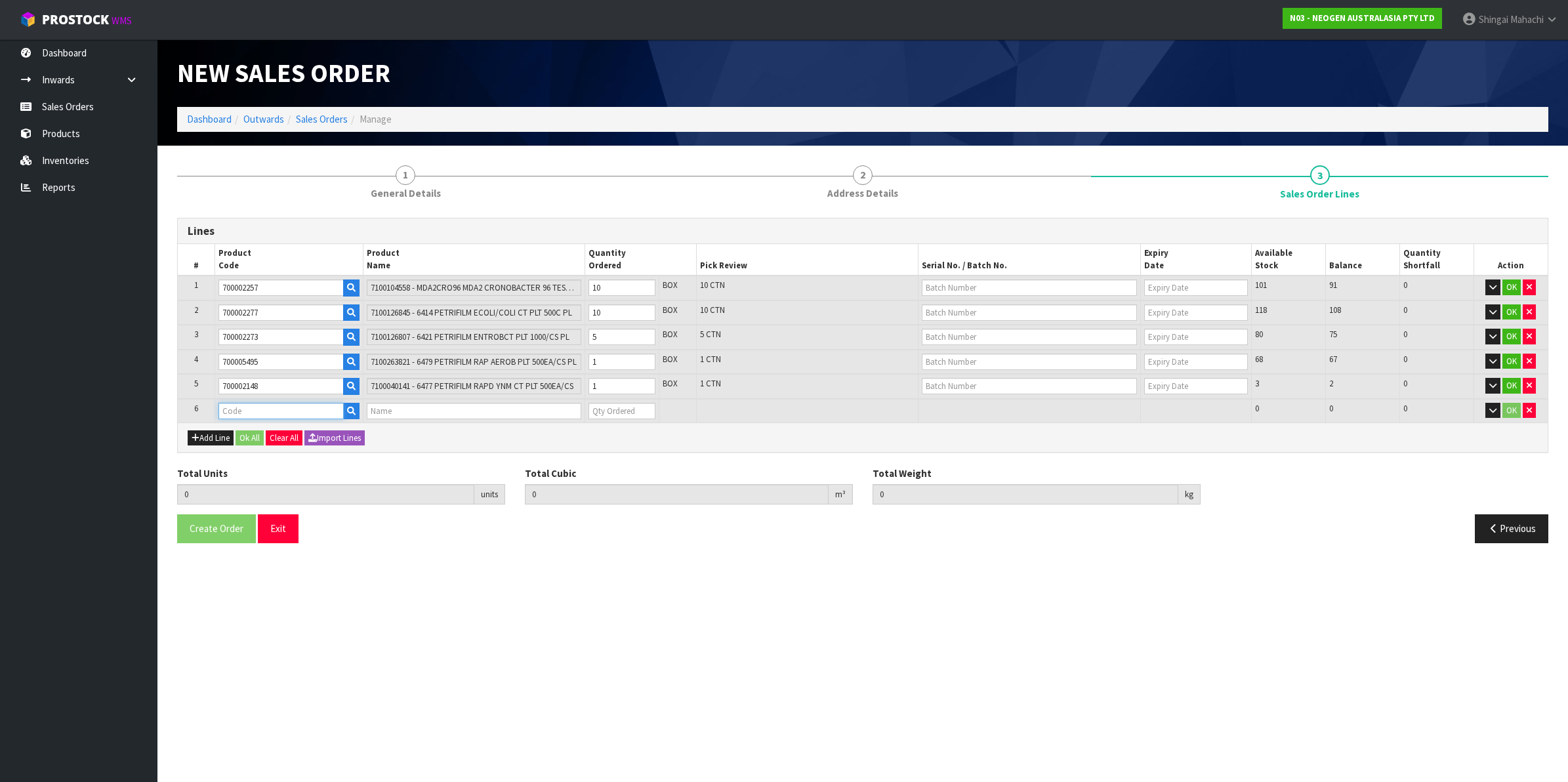
click at [223, 410] on input "text" at bounding box center [281, 411] width 125 height 17
paste input "700002257"
type input "700002257"
type input "27"
type input "0.245744"
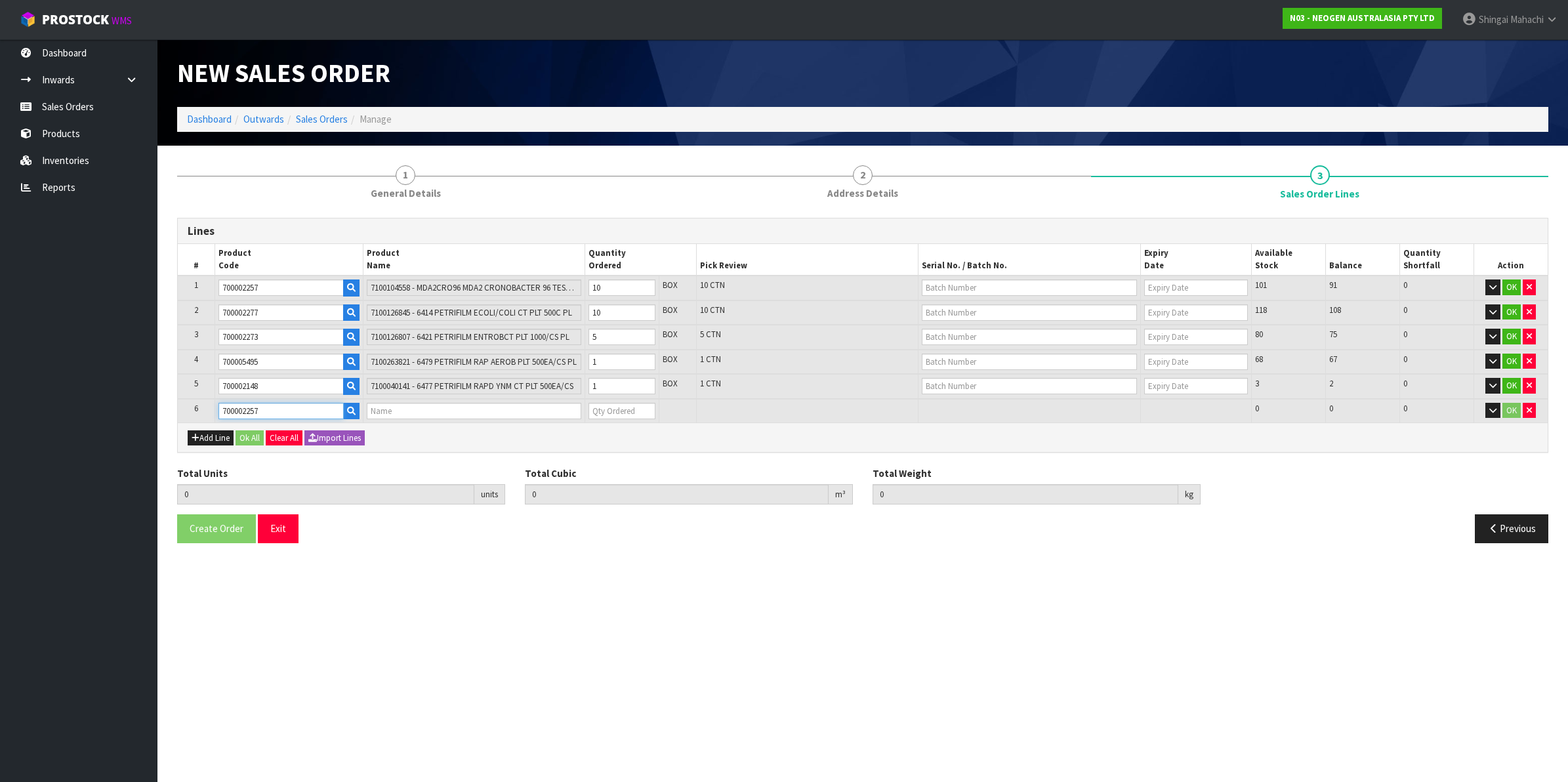
type input "40.1"
type input "7100104558 - MDA2CRO96 MDA2 CRONOBACTER 96 TESTS/KIT"
type input "0"
type input "700002257"
click at [569, 288] on tr "1 700002257 7100104558 - MDA2CRO96 MDA2 CRONOBACTER 96 TESTS/KIT 10 BOX 10 CTN …" at bounding box center [863, 288] width 1370 height 25
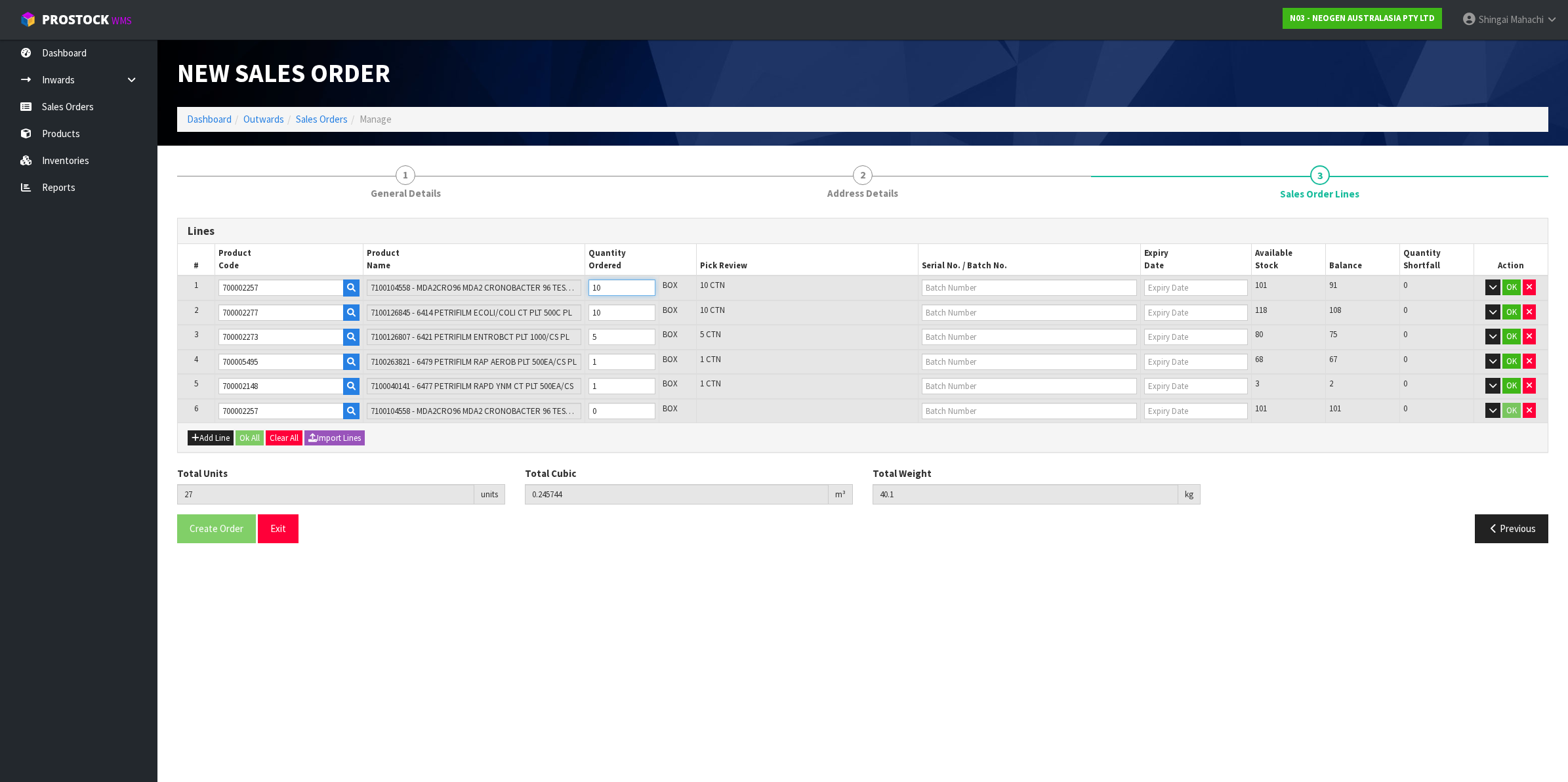
type input "20"
type input "0.231184"
type input "37.72"
type input "3"
click at [579, 407] on tr "6 700002257 7100104558 - MDA2CRO96 MDA2 CRONOBACTER 96 TESTS/KIT 0 BOX 101 101 …" at bounding box center [863, 411] width 1370 height 24
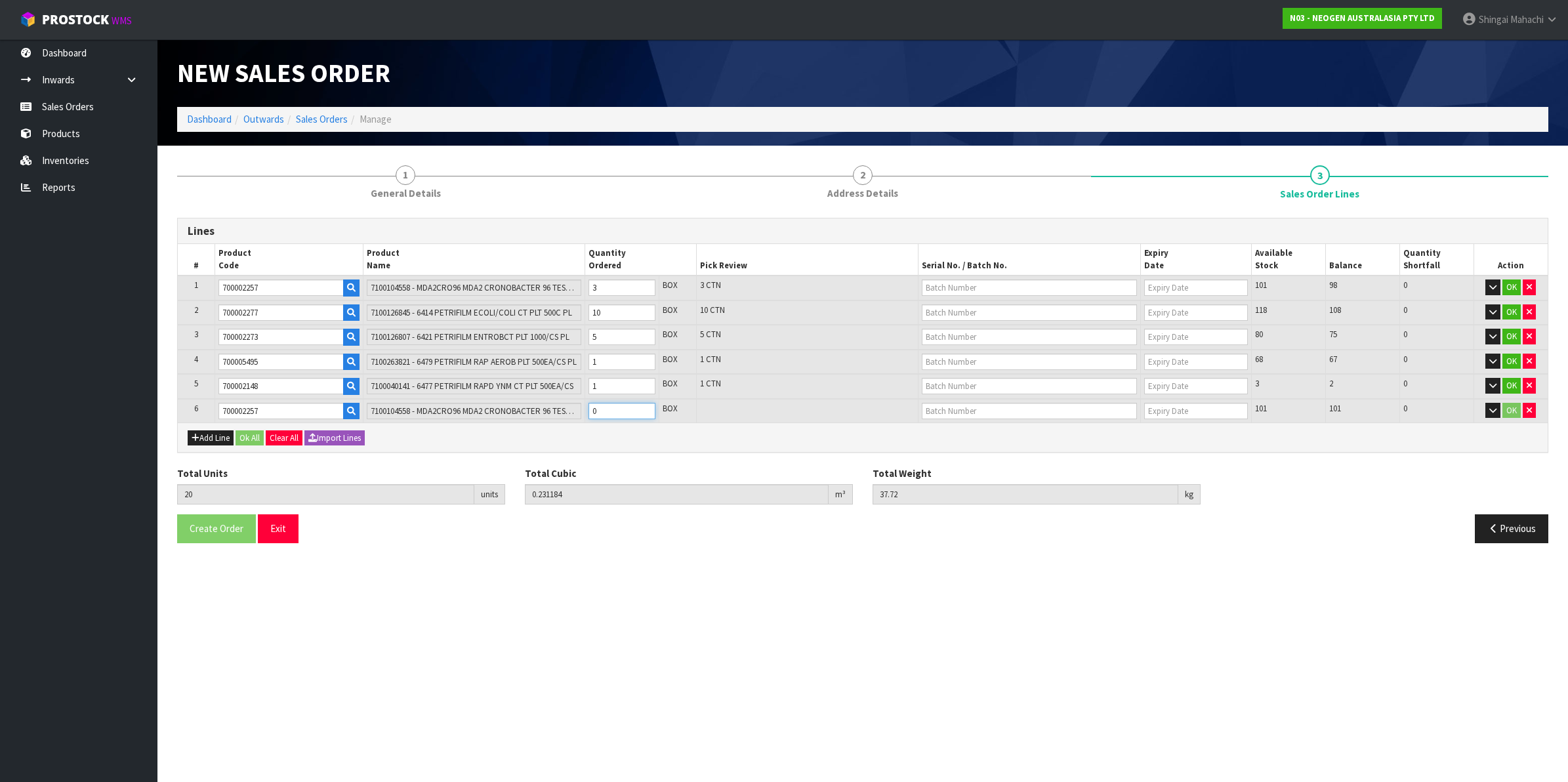
type input "27"
type input "0.245744"
type input "40.1"
type input "7"
click at [966, 289] on input "text" at bounding box center [1030, 288] width 215 height 17
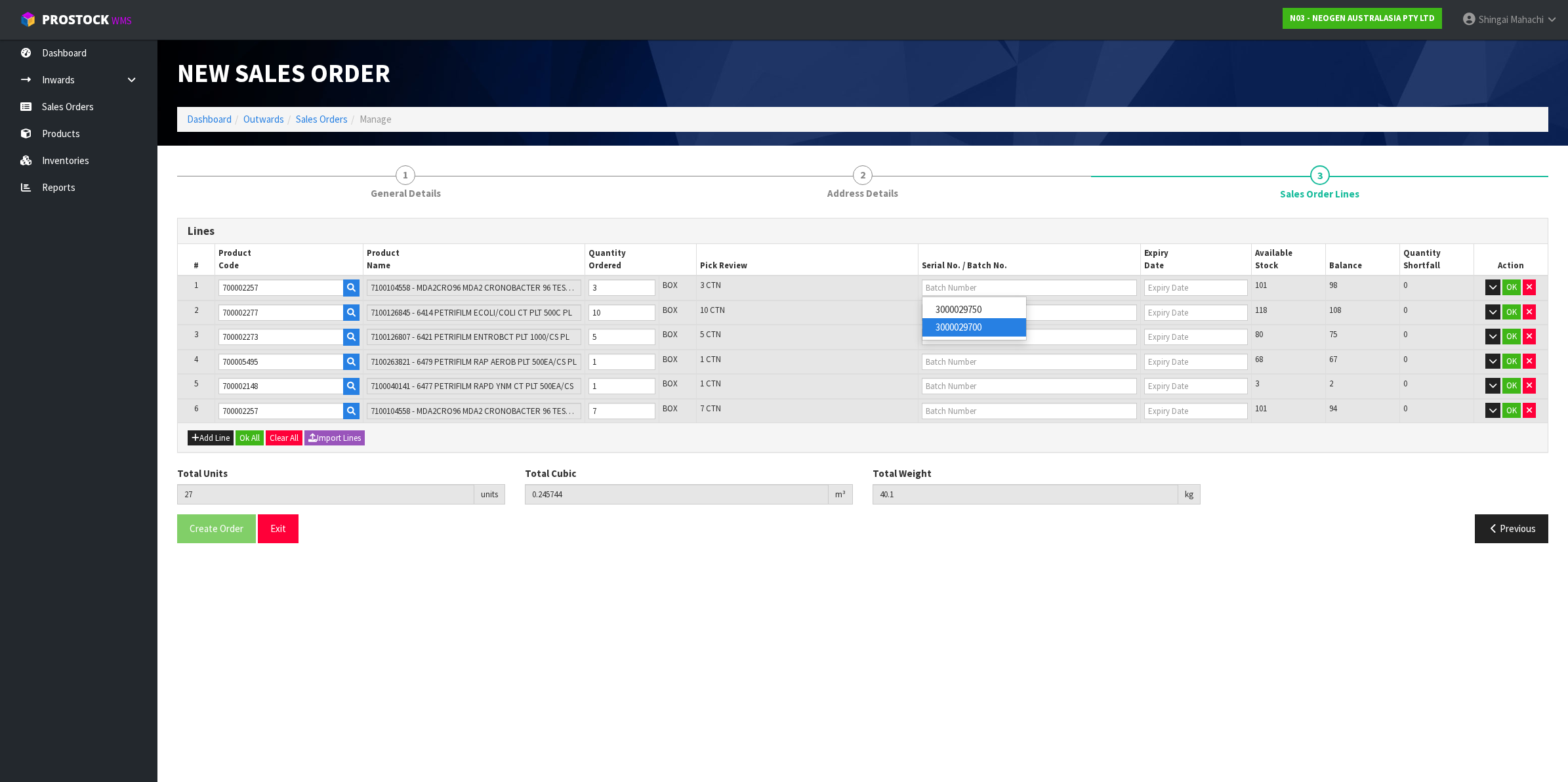
click at [974, 326] on link "3000029700" at bounding box center [974, 327] width 104 height 17
type input "3000029700"
type input "[DATE]"
click at [955, 409] on input "text" at bounding box center [1030, 411] width 215 height 17
click at [961, 428] on link "3000029750" at bounding box center [974, 431] width 104 height 17
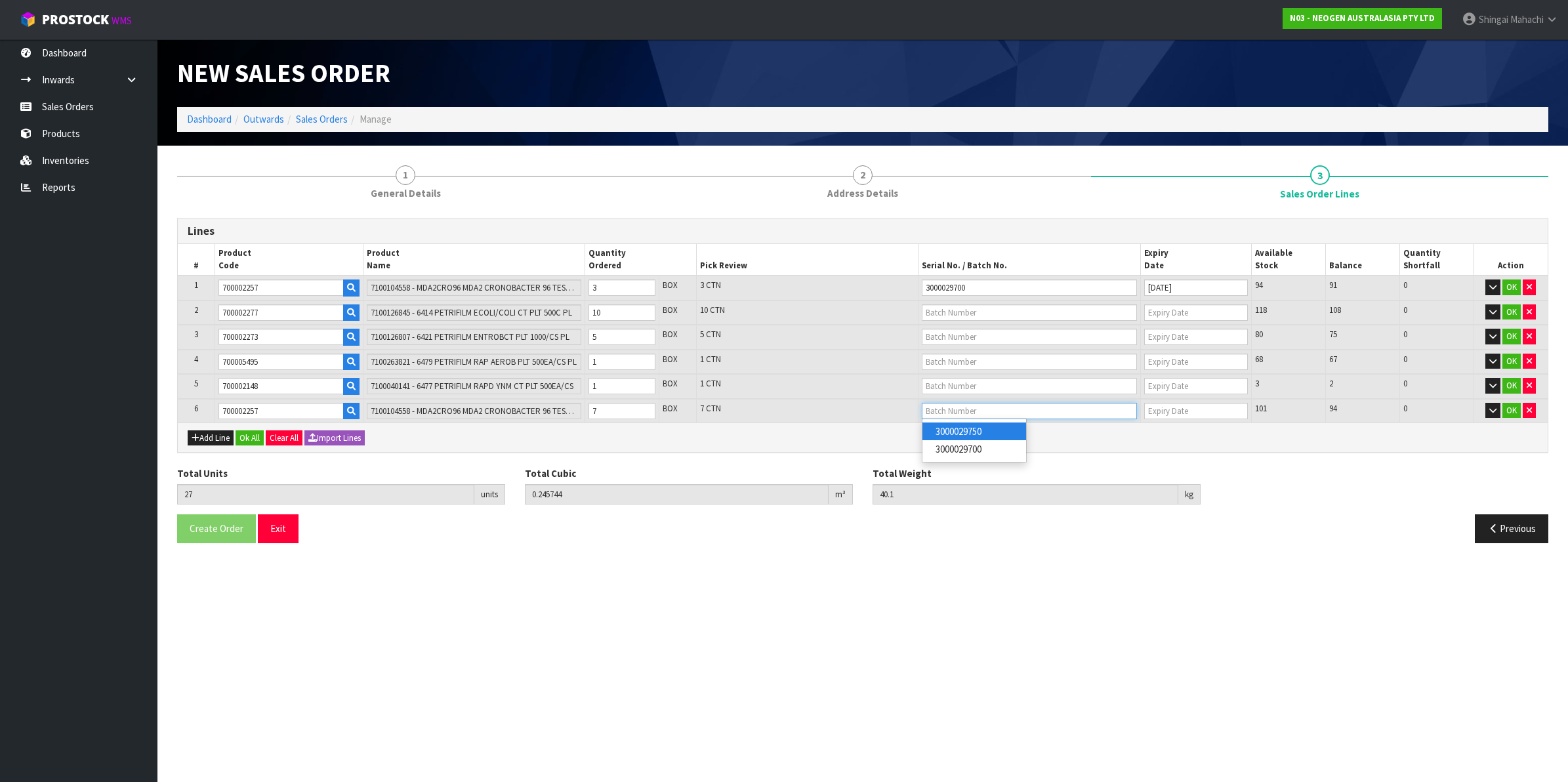
type input "3000029750"
type input "[DATE]"
drag, startPoint x: 270, startPoint y: 309, endPoint x: 197, endPoint y: 310, distance: 73.0
click at [197, 310] on tr "2 700002277 7100126845 - 6414 PETRIFILM ECOLI/COLI CT PLT 500C PL 10 BOX 10 CTN…" at bounding box center [863, 312] width 1370 height 25
click at [200, 437] on button "Add Line" at bounding box center [210, 438] width 46 height 16
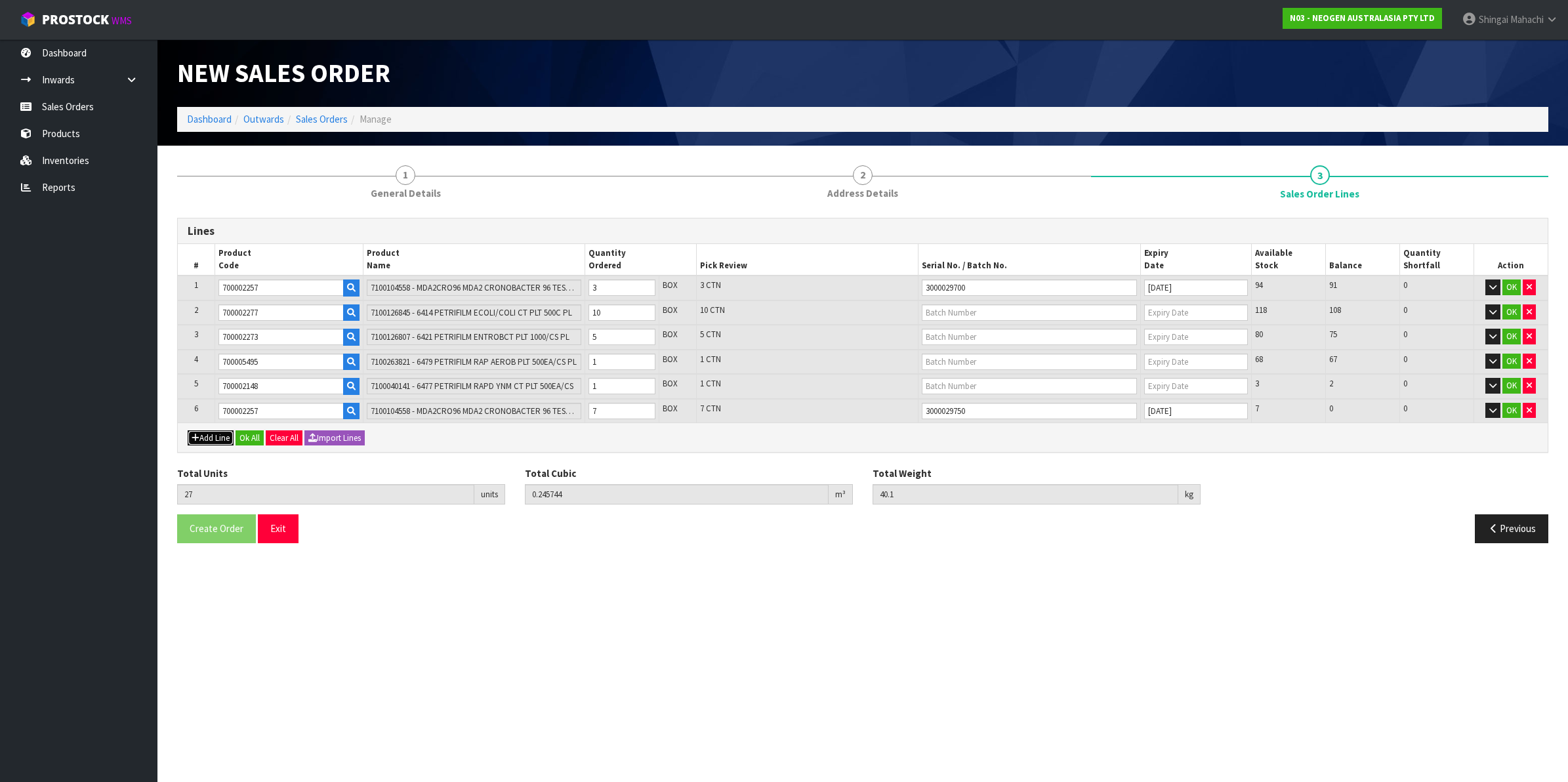
type input "0"
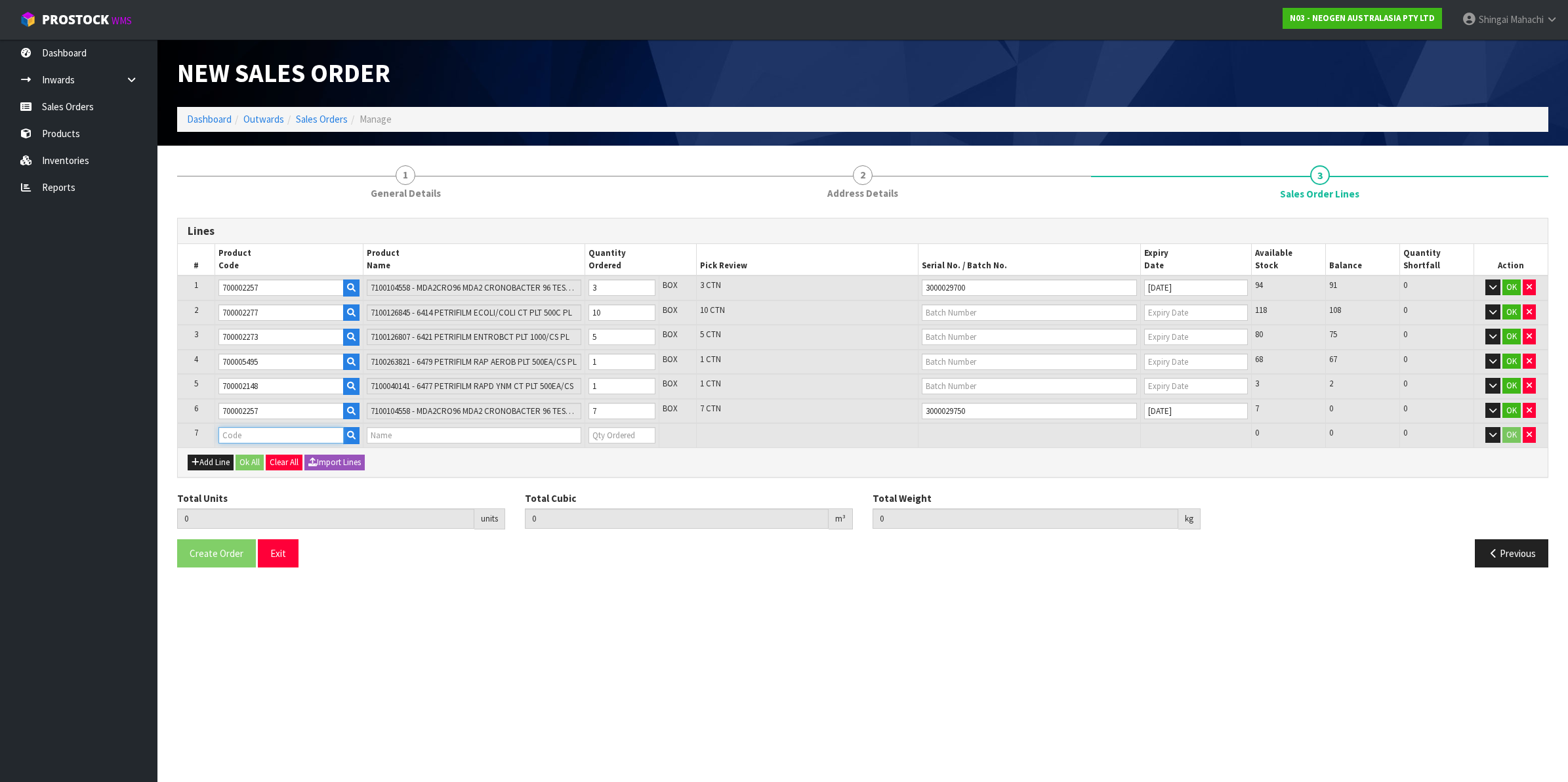
click at [240, 427] on input "text" at bounding box center [281, 435] width 125 height 17
paste input "700002277"
type input "700002277"
type input "27"
type input "0.245744"
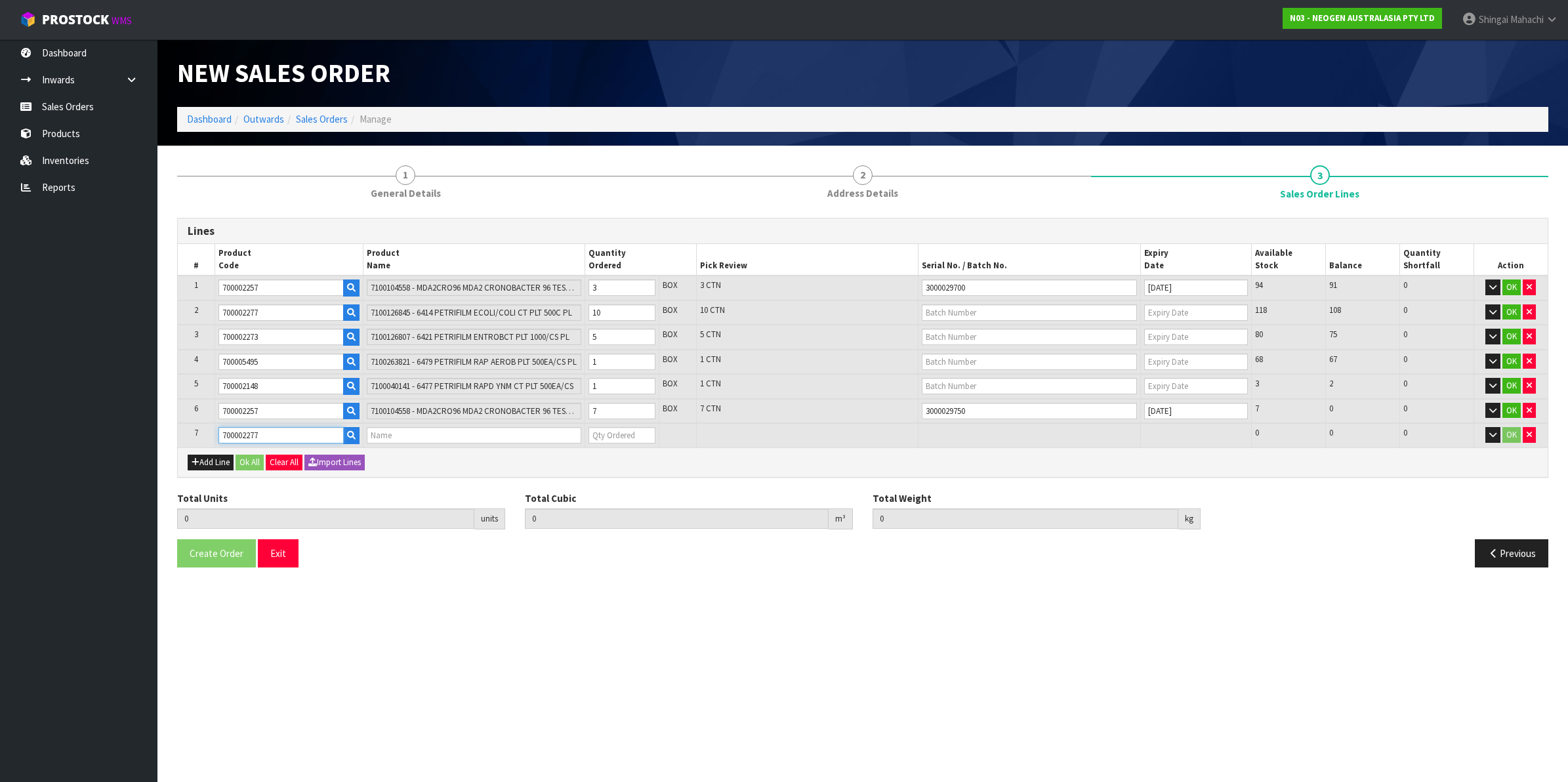
type input "40.1"
type input "7100126845 - 6414 PETRIFILM ECOLI/COLI CT PLT 500C PL"
type input "0"
type input "700002277"
drag, startPoint x: 604, startPoint y: 315, endPoint x: 585, endPoint y: 315, distance: 19.0
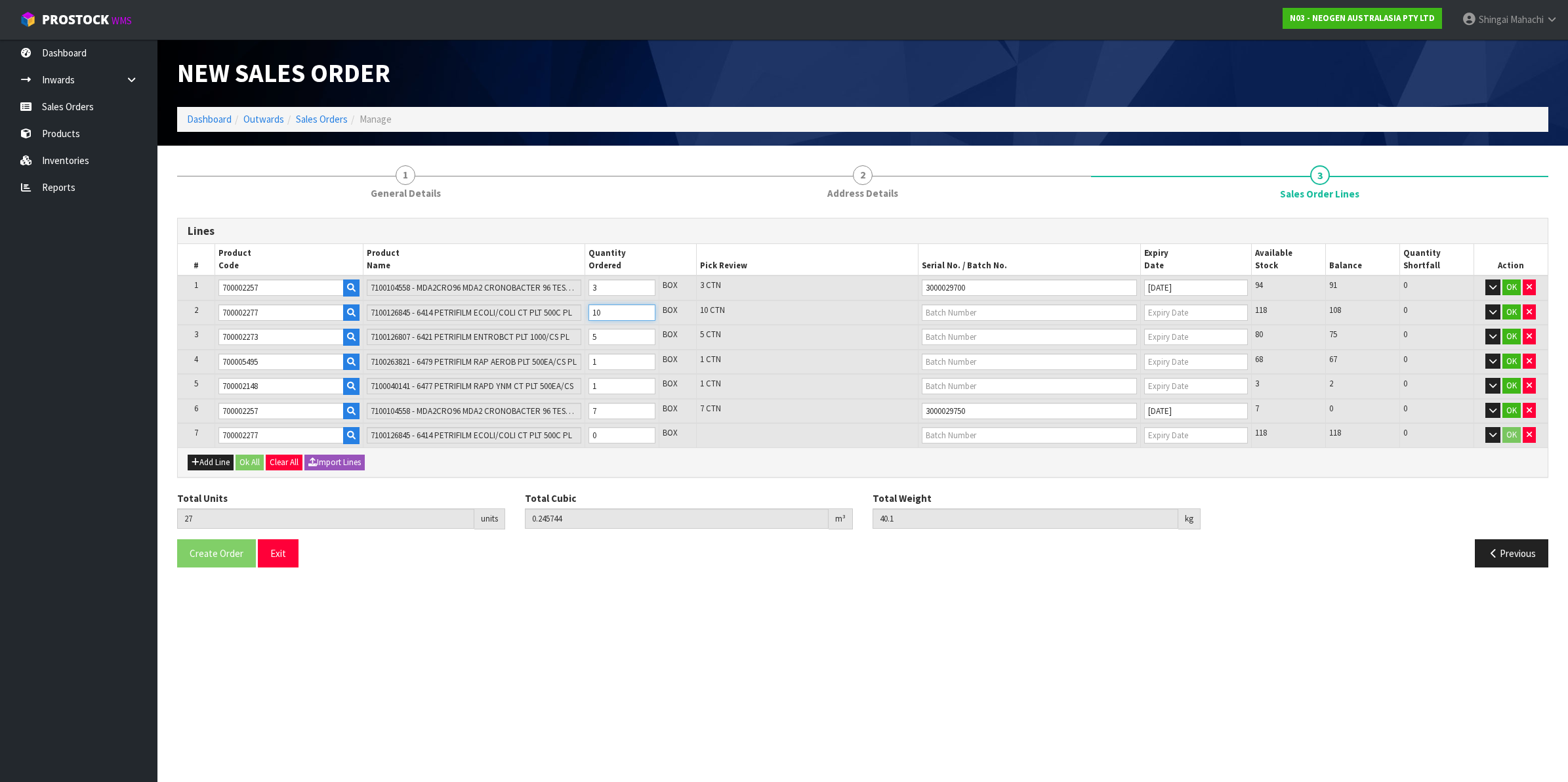
click at [585, 315] on td "10" at bounding box center [622, 312] width 74 height 25
type input "23"
type input "0.200144"
type input "33.3"
type input "6"
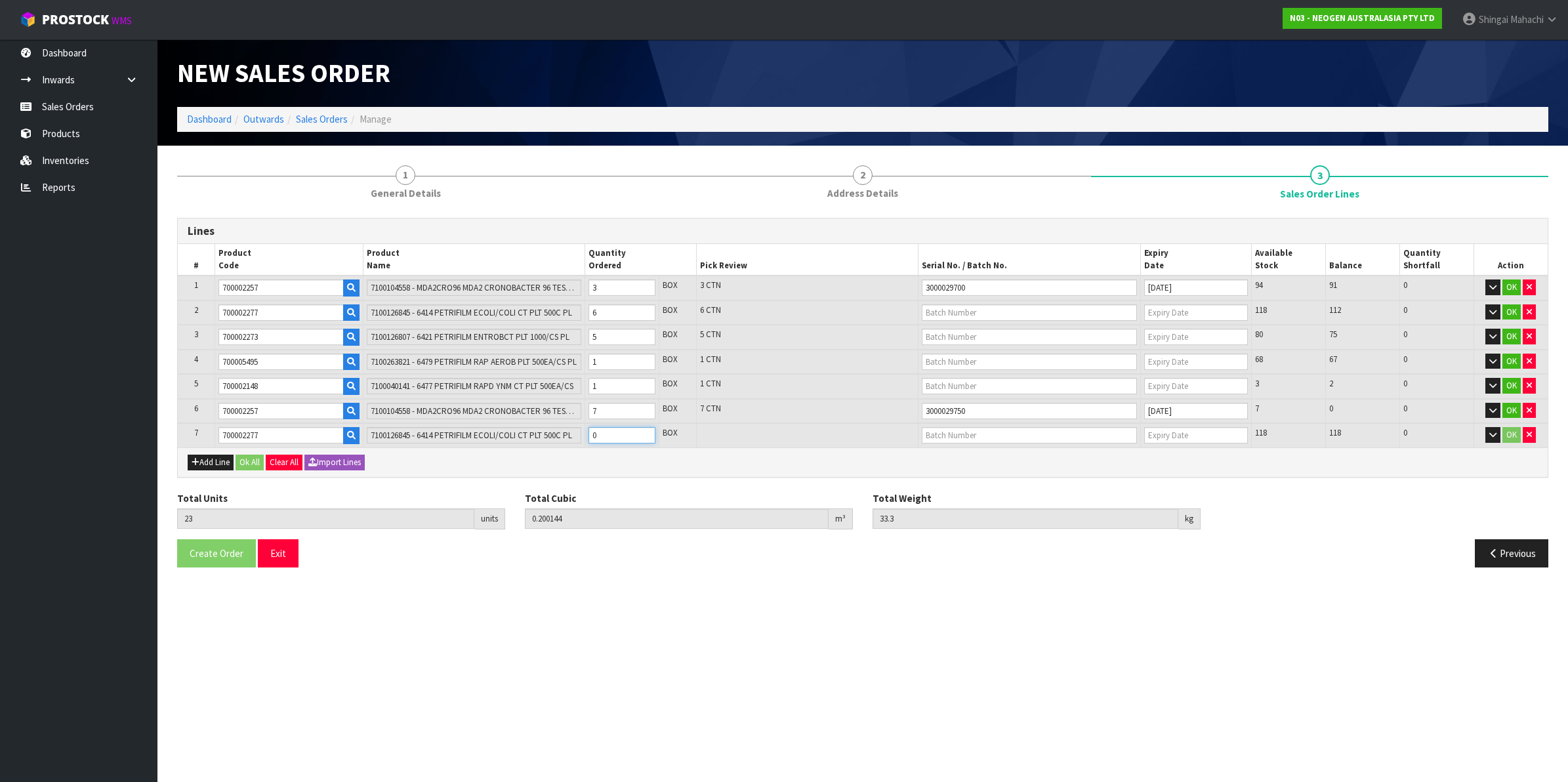
click at [569, 433] on tr "7 700002277 7100126845 - 6414 PETRIFILM ECOLI/COLI CT PLT 500C PL 0 BOX 118 118…" at bounding box center [863, 435] width 1370 height 24
type input "27"
type input "0.245744"
type input "40.1"
type input "4"
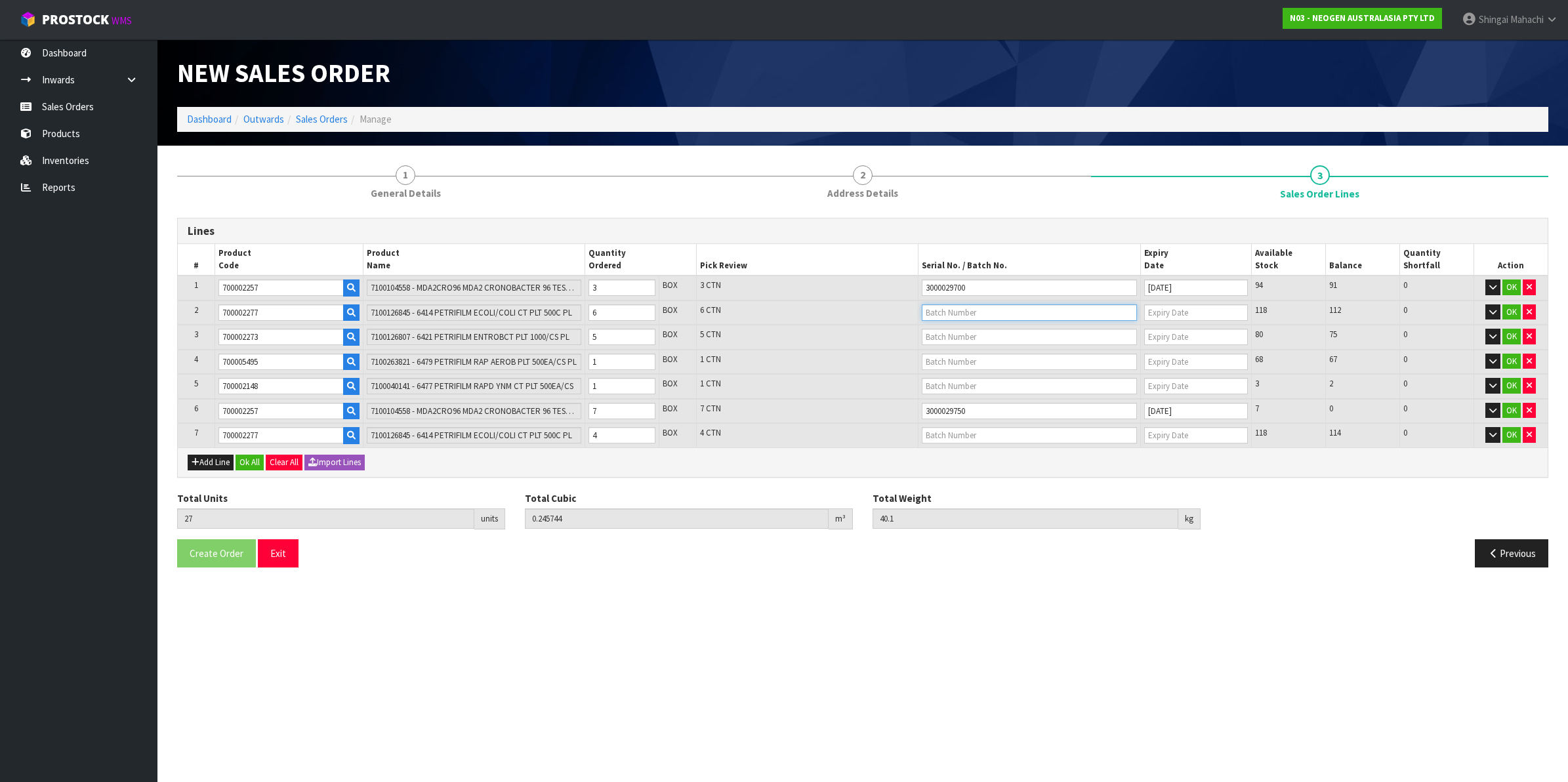
click at [939, 310] on input "text" at bounding box center [1030, 312] width 215 height 17
click at [977, 334] on link "418325133C" at bounding box center [974, 333] width 104 height 17
type input "418325133C"
type input "[DATE]"
click at [949, 428] on input "text" at bounding box center [1030, 435] width 215 height 17
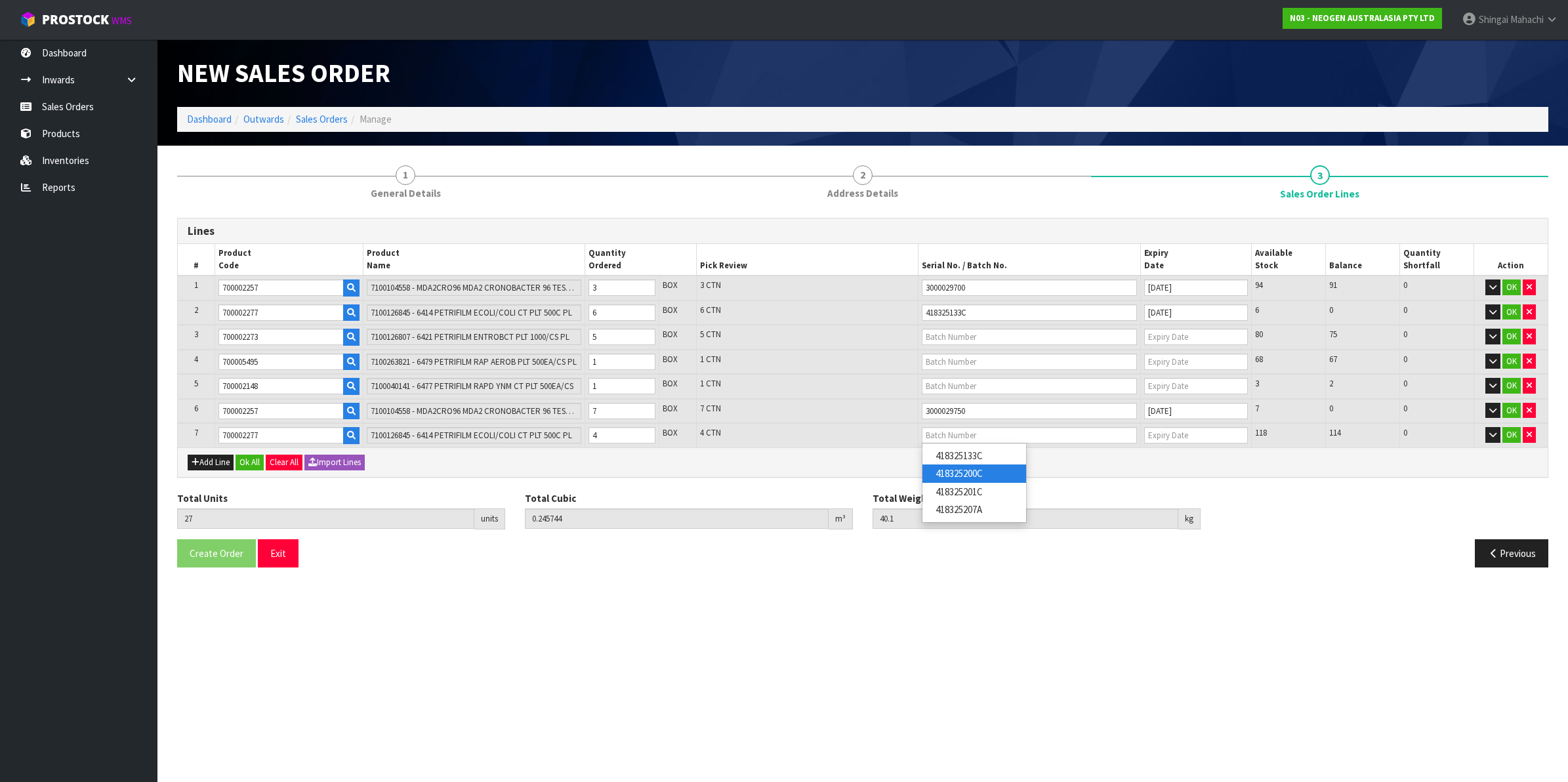
click at [981, 473] on link "418325200C" at bounding box center [974, 473] width 104 height 17
type input "418325200C"
type input "[DATE]"
click at [939, 332] on input "text" at bounding box center [1030, 336] width 215 height 17
click at [985, 373] on link "418325099D" at bounding box center [974, 376] width 104 height 17
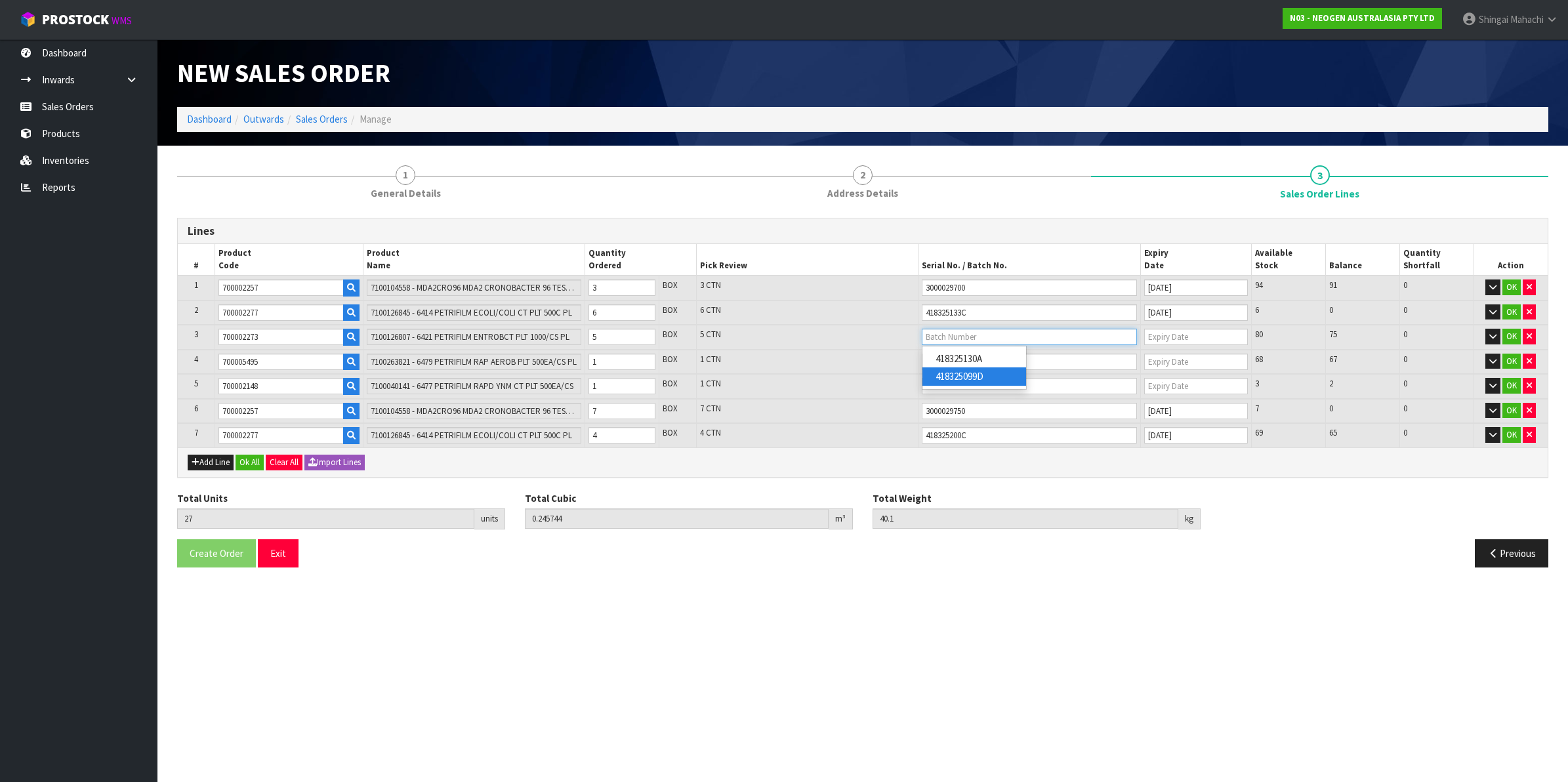
type input "418325099D"
type input "[DATE]"
click at [955, 359] on input "text" at bounding box center [1030, 362] width 215 height 17
click at [981, 417] on link "418325025C" at bounding box center [974, 419] width 104 height 17
type input "418325025C"
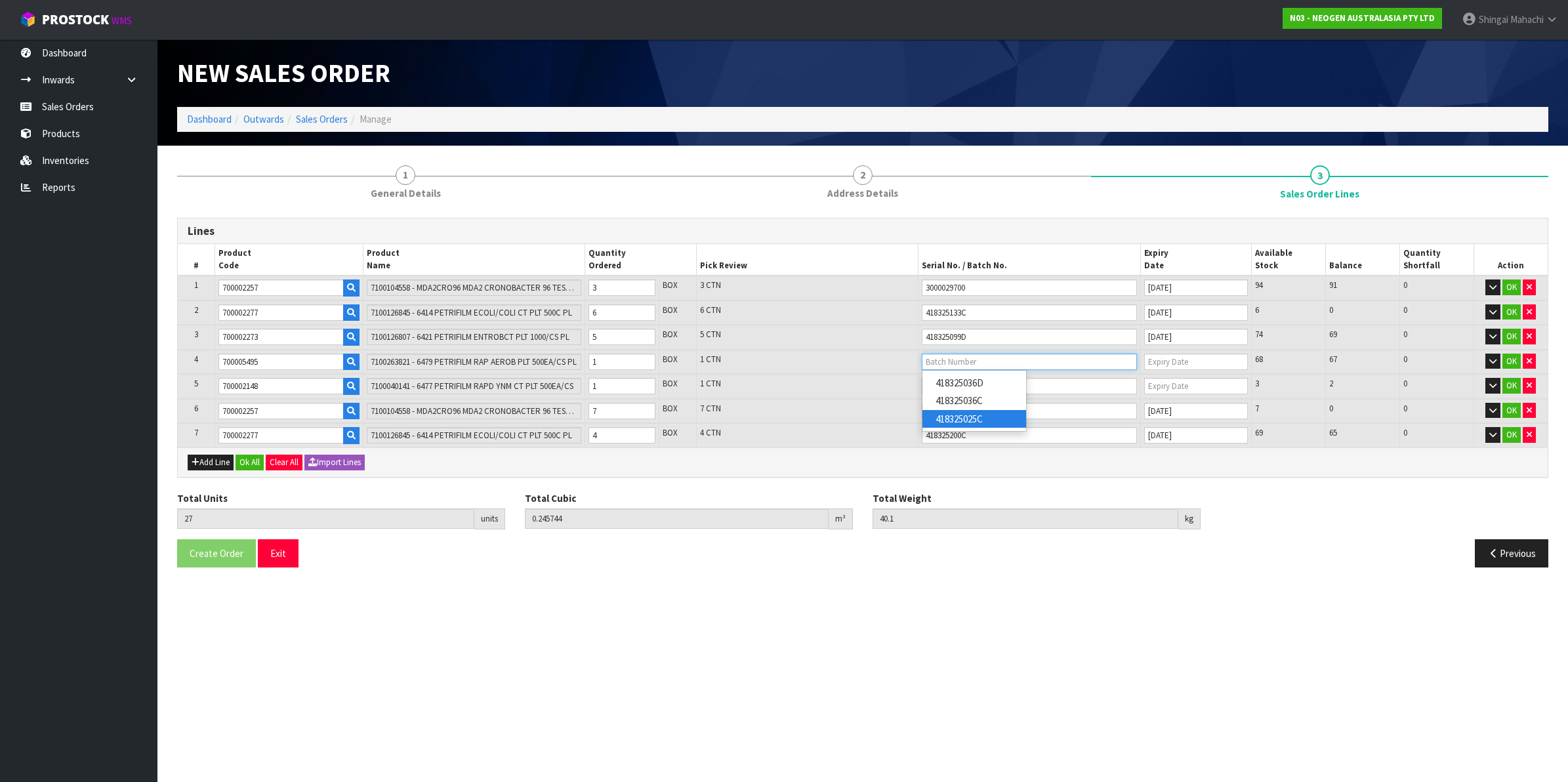
type input "[DATE]"
click at [943, 385] on input "text" at bounding box center [1030, 386] width 215 height 17
click at [965, 410] on link "3465H7" at bounding box center [974, 407] width 104 height 17
type input "3465H7"
type input "[DATE]"
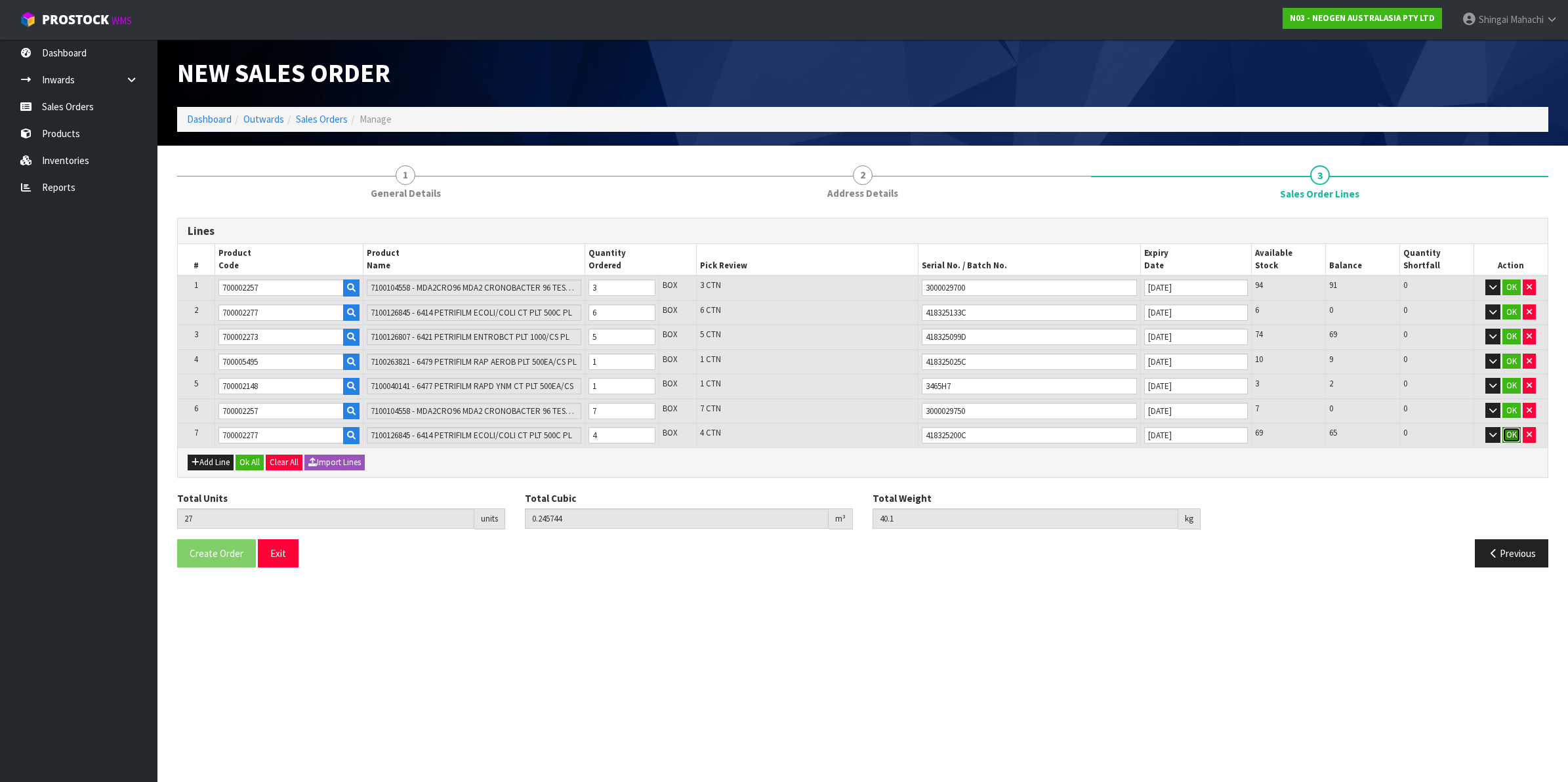
click at [1510, 437] on button "OK" at bounding box center [1511, 435] width 18 height 16
click at [1510, 411] on button "OK" at bounding box center [1511, 411] width 18 height 16
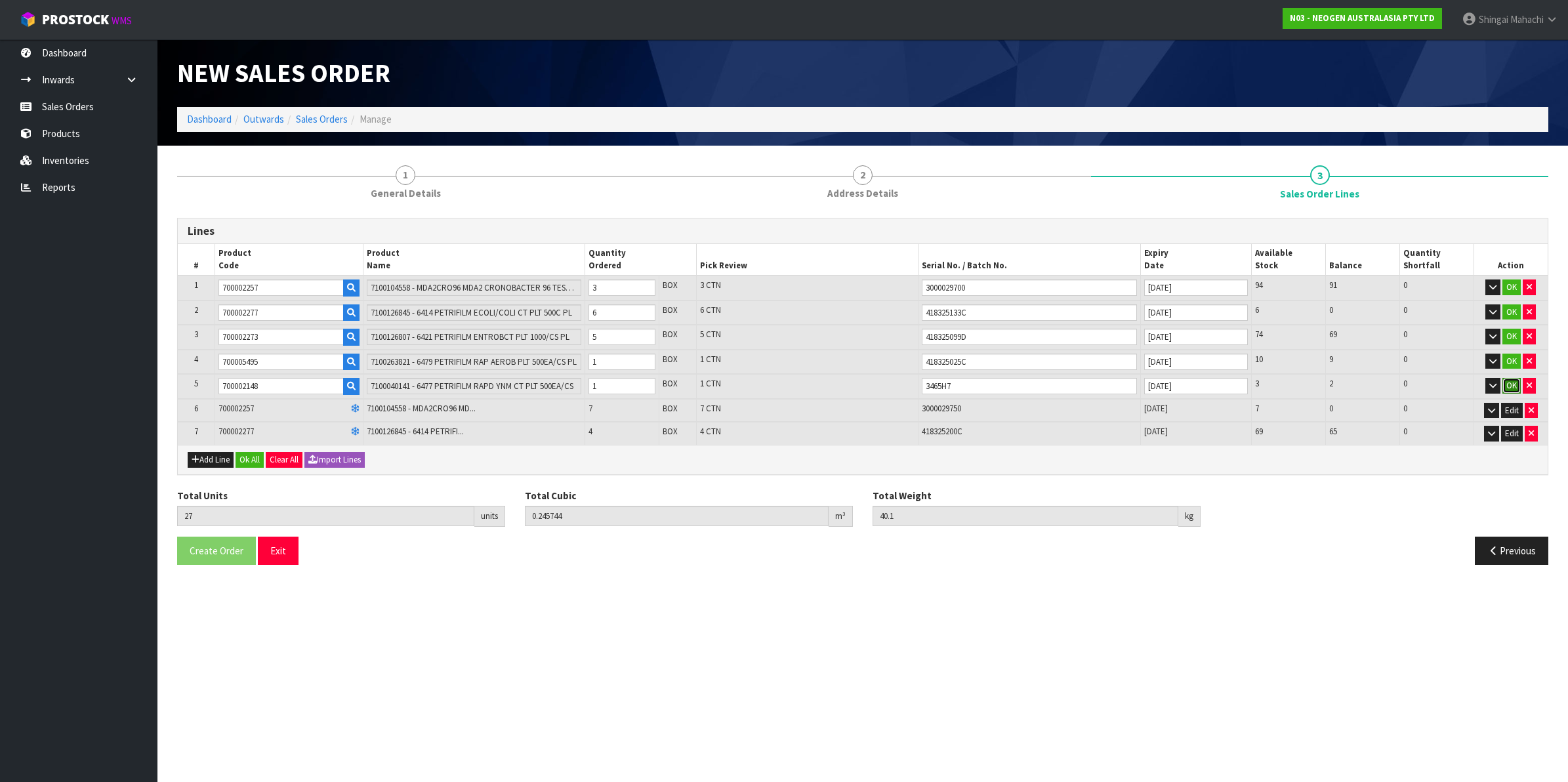
click at [1510, 383] on button "OK" at bounding box center [1511, 386] width 18 height 16
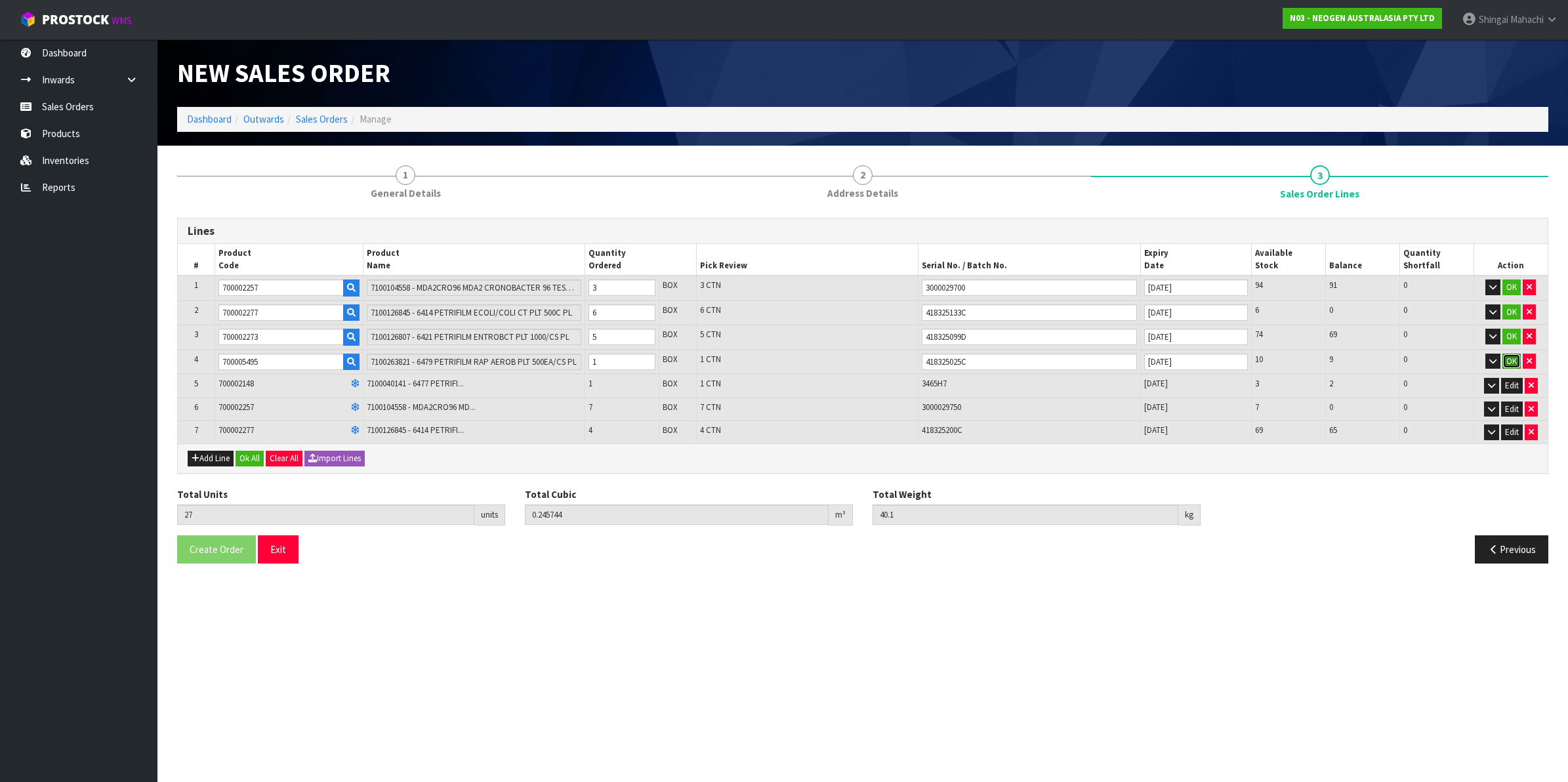
click at [1511, 358] on button "OK" at bounding box center [1511, 362] width 18 height 16
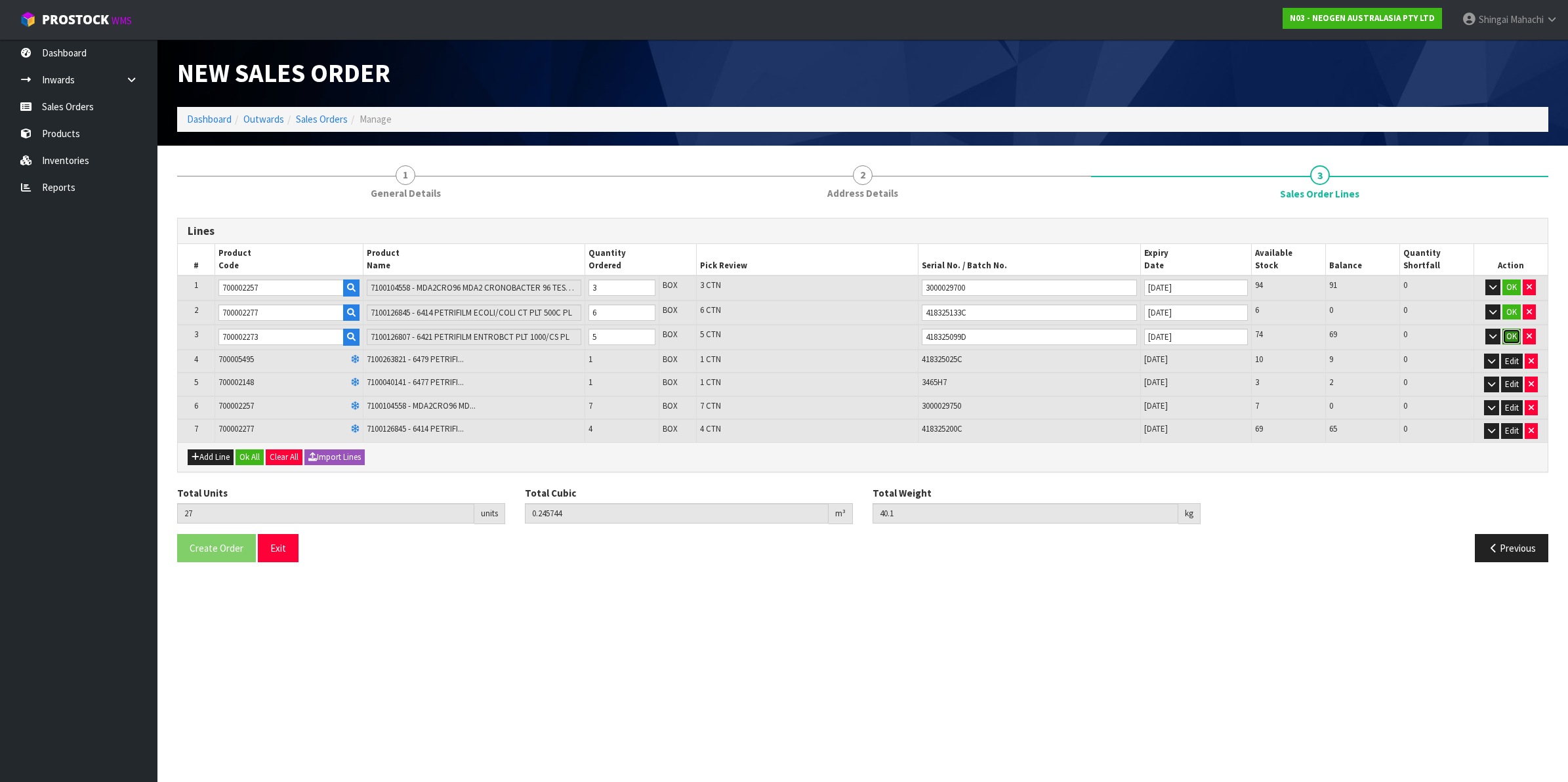
click at [1510, 339] on button "OK" at bounding box center [1511, 336] width 18 height 16
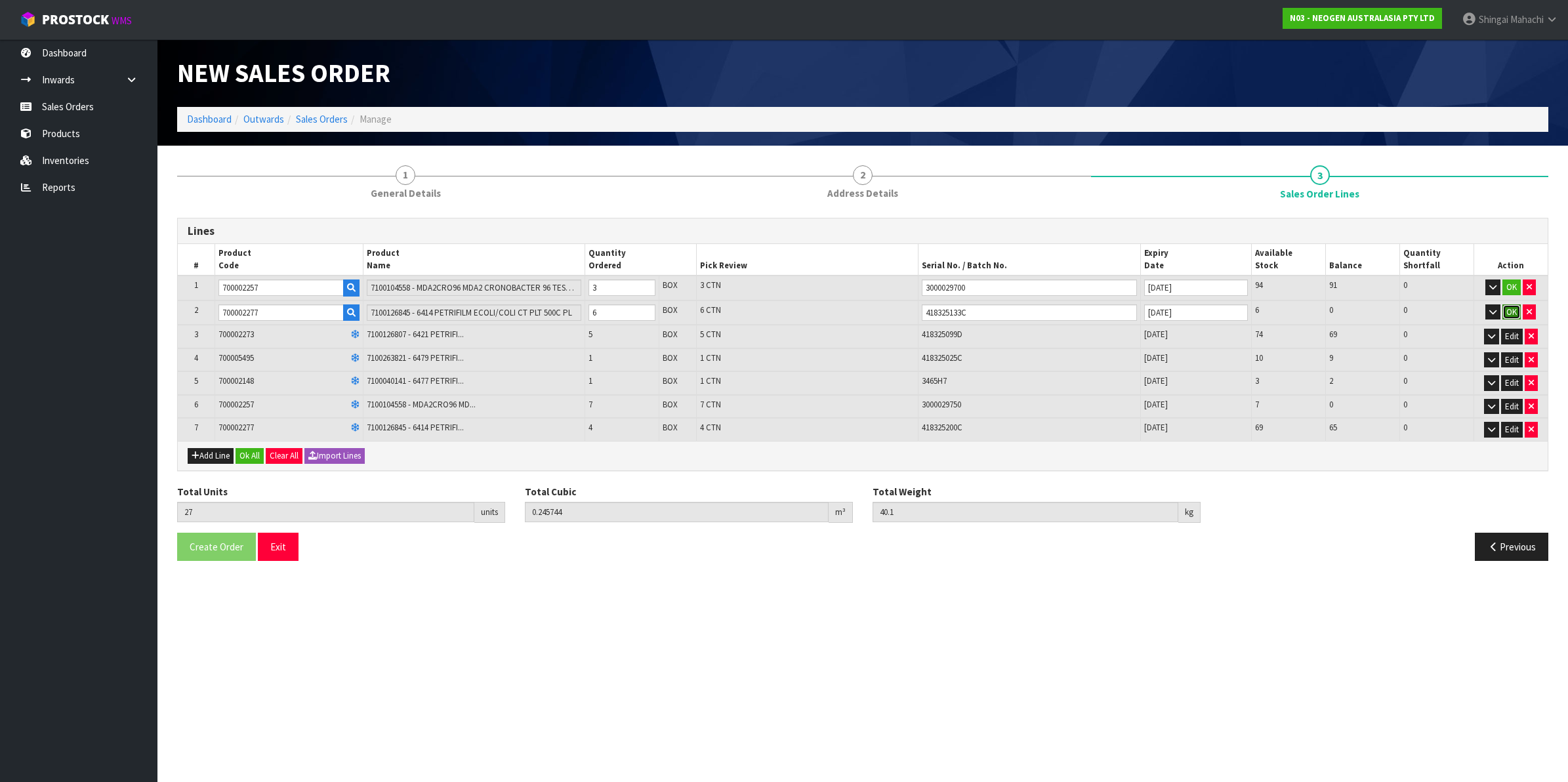
click at [1510, 309] on button "OK" at bounding box center [1511, 312] width 18 height 16
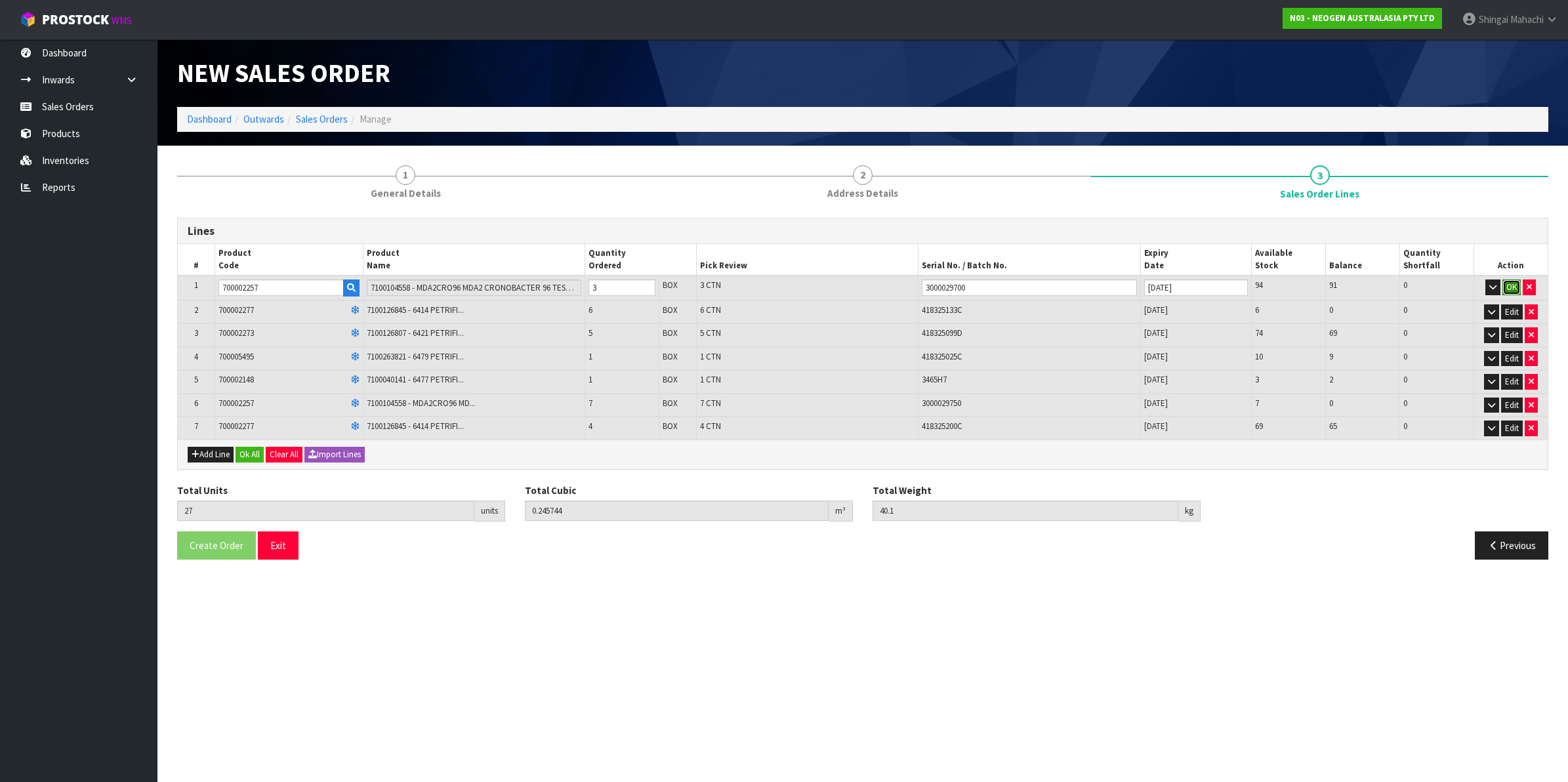
click at [1508, 286] on button "OK" at bounding box center [1511, 288] width 18 height 16
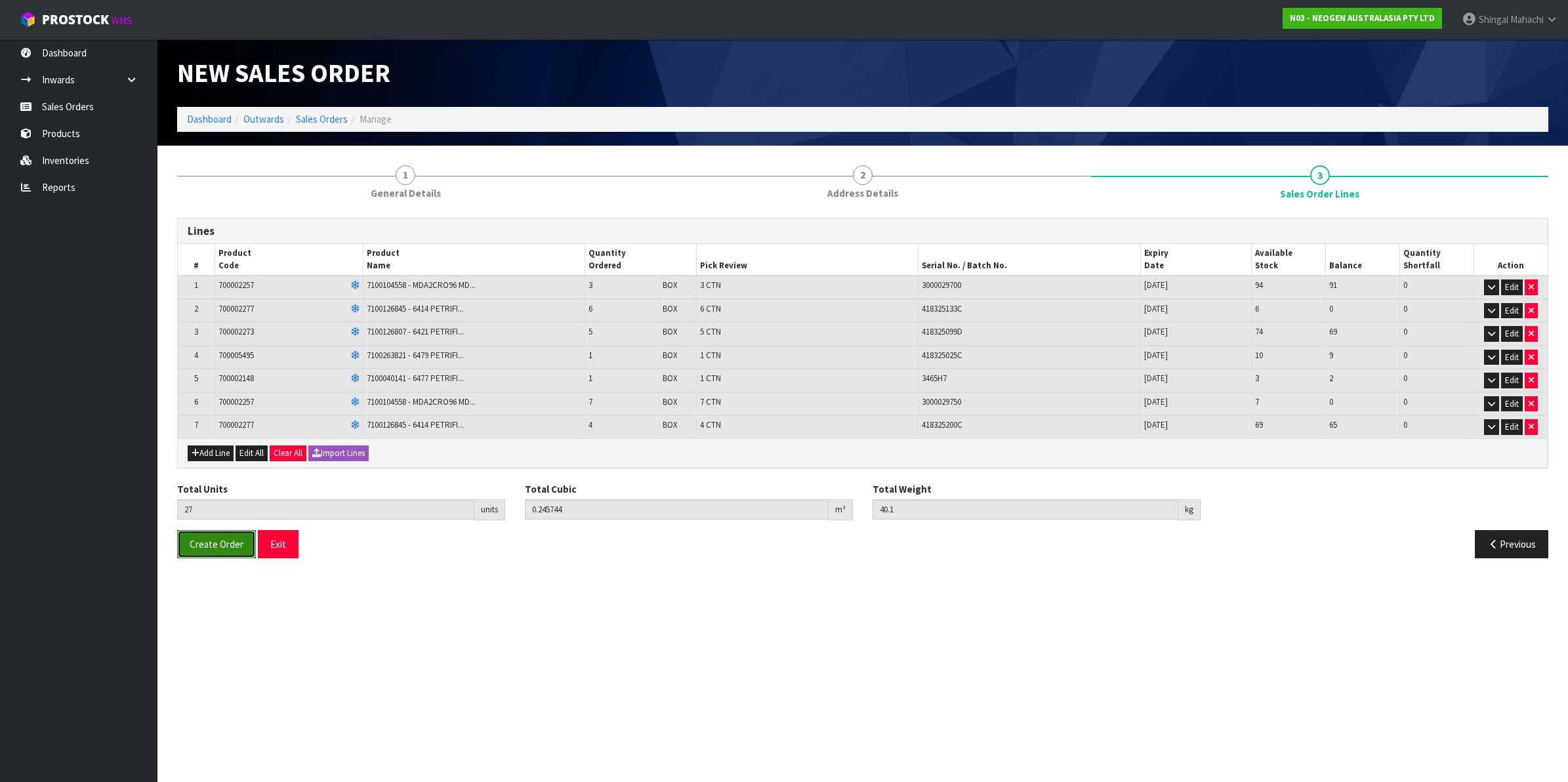
click at [212, 543] on span "Create Order" at bounding box center [216, 544] width 54 height 13
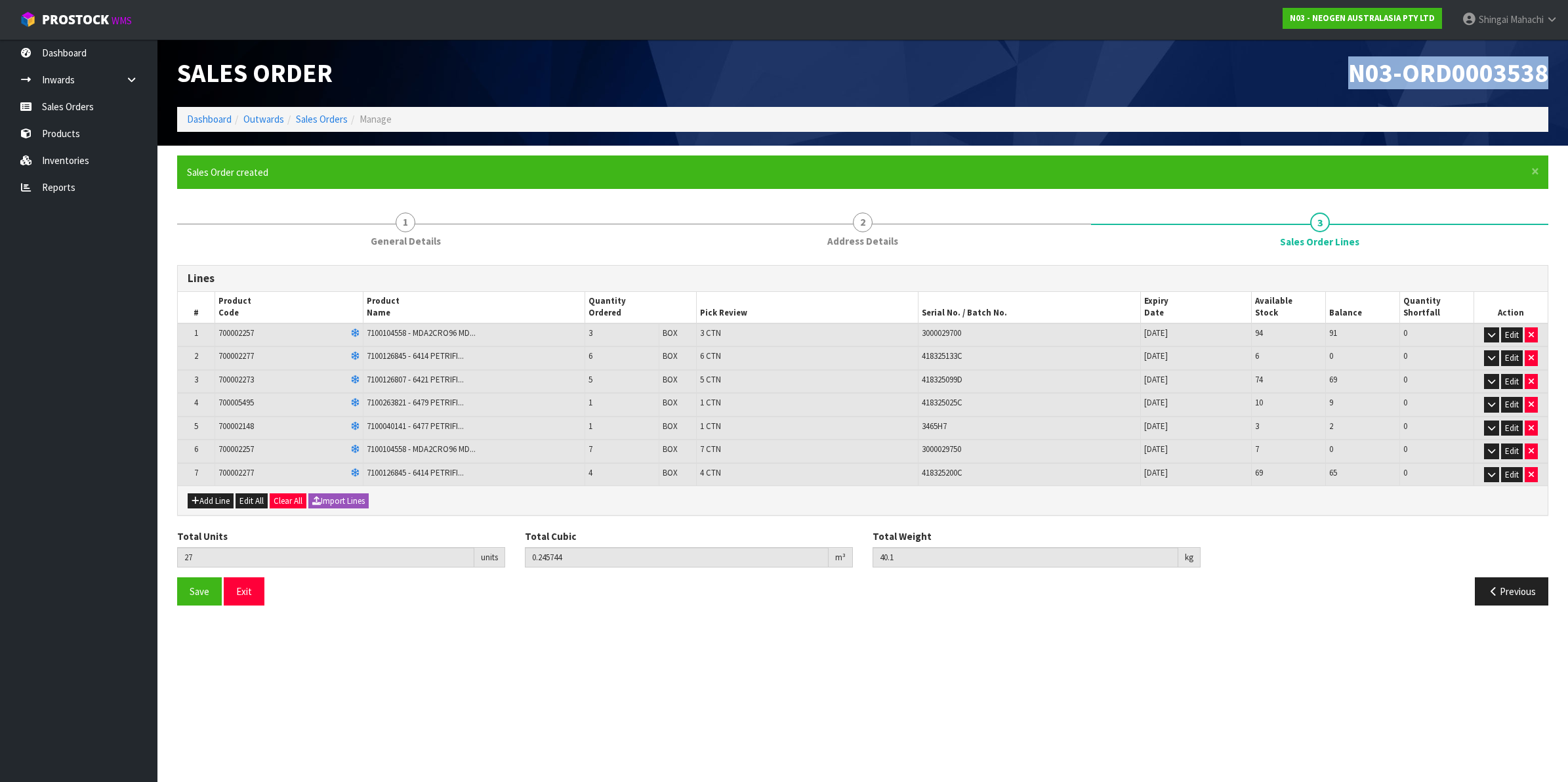
drag, startPoint x: 1346, startPoint y: 72, endPoint x: 1544, endPoint y: 61, distance: 198.3
click at [1544, 61] on h1 "N03-ORD0003538" at bounding box center [1210, 73] width 676 height 28
copy span "N03-ORD0003538"
click at [1555, 556] on html "Toggle navigation ProStock WMS N03 - NEOGEN AUSTRALASIA PTY LTD [PERSON_NAME] L…" at bounding box center [784, 391] width 1568 height 782
